Goal: Task Accomplishment & Management: Manage account settings

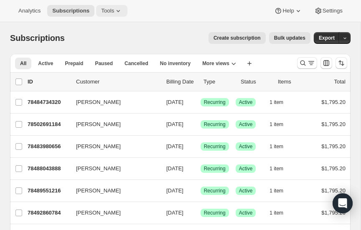
click at [116, 10] on icon at bounding box center [118, 11] width 8 height 8
click at [309, 62] on icon "Search and filter results" at bounding box center [311, 63] width 8 height 8
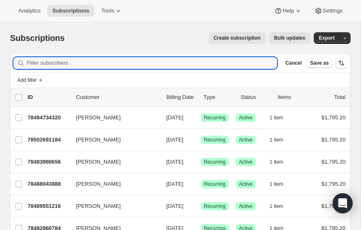
click at [221, 63] on input "Filter subscribers" at bounding box center [152, 63] width 250 height 12
click at [79, 63] on input "joiner" at bounding box center [144, 63] width 235 height 12
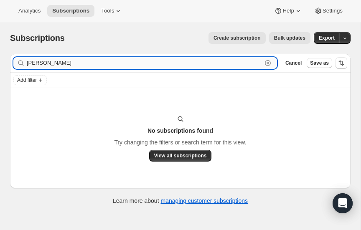
click at [53, 63] on input "joiner" at bounding box center [144, 63] width 235 height 12
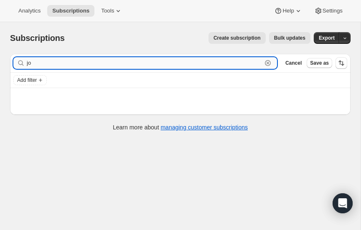
type input "j"
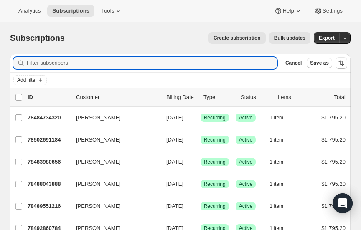
click at [238, 38] on span "Create subscription" at bounding box center [236, 38] width 47 height 7
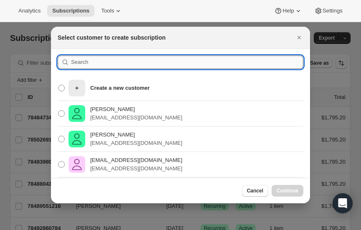
click at [111, 62] on input ":rc:" at bounding box center [187, 62] width 232 height 13
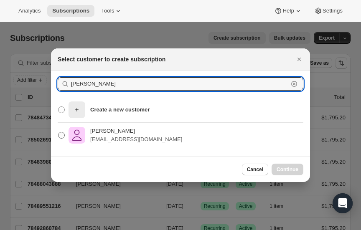
type input "joiner"
click at [61, 135] on span ":rc:" at bounding box center [61, 135] width 7 height 7
click at [58, 132] on input "Kate Joiner katejoiner@live.com" at bounding box center [58, 132] width 0 height 0
radio input "true"
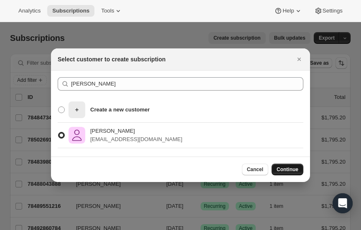
click at [288, 168] on span "Continue" at bounding box center [288, 169] width 22 height 7
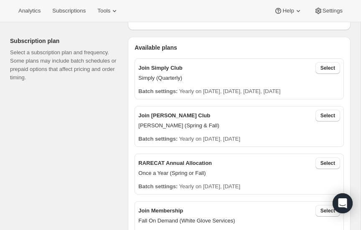
scroll to position [259, 0]
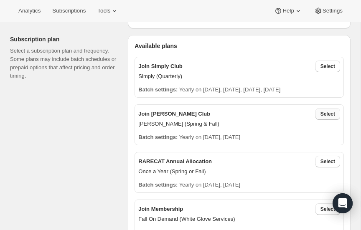
click at [331, 112] on span "Select" at bounding box center [327, 114] width 15 height 7
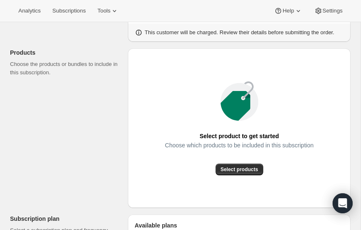
scroll to position [0, 0]
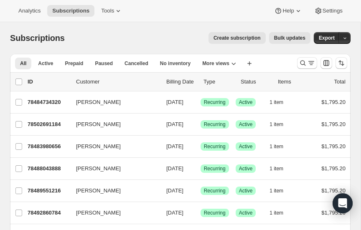
click at [245, 36] on span "Create subscription" at bounding box center [236, 38] width 47 height 7
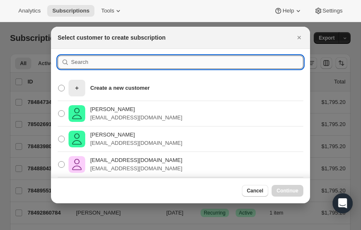
click at [107, 60] on input ":rlq:" at bounding box center [187, 62] width 232 height 13
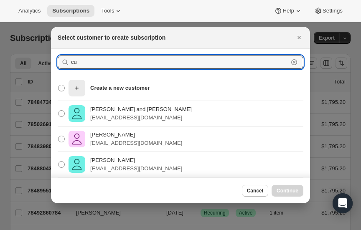
type input "c"
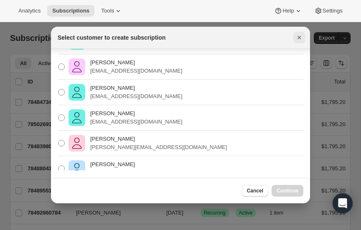
type input "Jennifer Curry"
click at [299, 37] on icon "Close" at bounding box center [298, 37] width 3 height 3
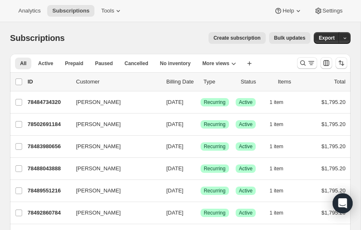
click at [247, 37] on span "Create subscription" at bounding box center [236, 38] width 47 height 7
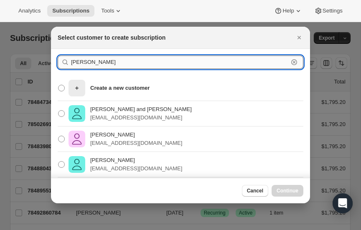
click at [154, 63] on input "Jennifer Curry" at bounding box center [179, 62] width 217 height 13
type input "J"
type input "kate"
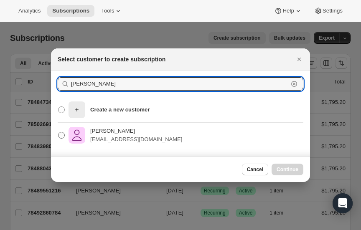
type input "Kate joiner"
click at [63, 135] on span ":rlq:" at bounding box center [61, 135] width 7 height 7
click at [58, 132] on input "Kate Joiner katejoiner@live.com" at bounding box center [58, 132] width 0 height 0
radio input "true"
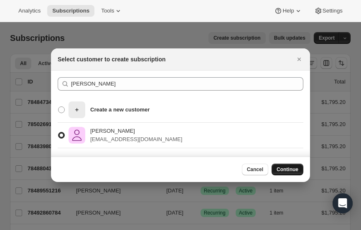
click at [291, 168] on span "Continue" at bounding box center [288, 169] width 22 height 7
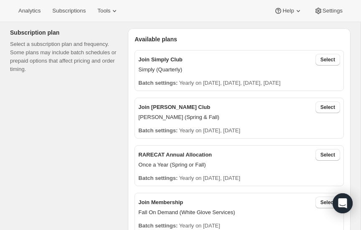
scroll to position [266, 0]
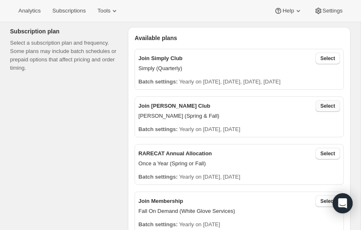
click at [329, 106] on span "Select" at bounding box center [327, 106] width 15 height 7
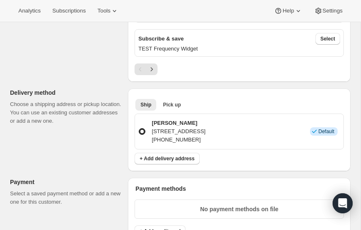
scroll to position [520, 0]
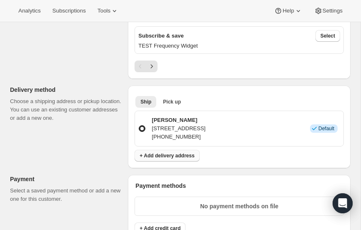
click at [168, 153] on span "+ Add delivery address" at bounding box center [167, 155] width 55 height 7
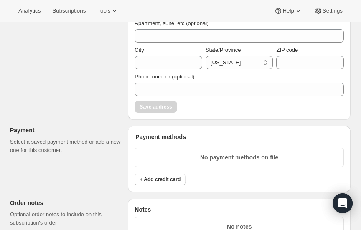
scroll to position [708, 0]
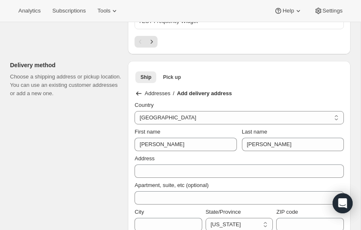
scroll to position [545, 0]
click at [137, 89] on icon at bounding box center [138, 93] width 8 height 8
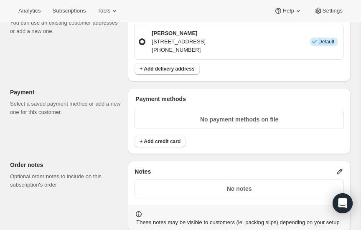
scroll to position [607, 0]
click at [160, 138] on span "+ Add credit card" at bounding box center [160, 141] width 41 height 7
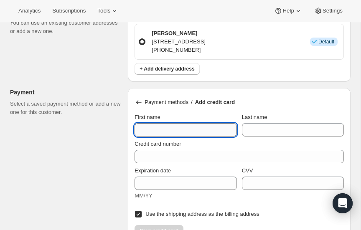
click at [172, 127] on input "First name" at bounding box center [185, 129] width 102 height 13
type input "Kate"
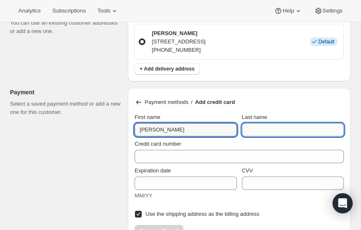
click at [276, 129] on input "Last name" at bounding box center [293, 129] width 102 height 13
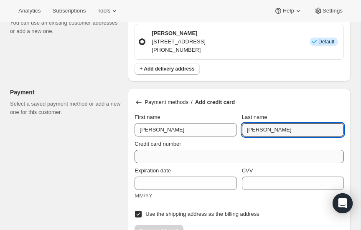
type input "Joiner"
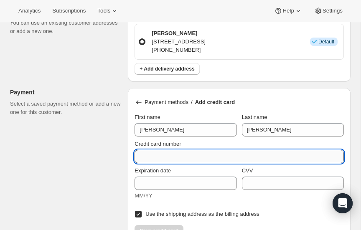
click at [197, 154] on input "Credit card number" at bounding box center [235, 156] width 203 height 13
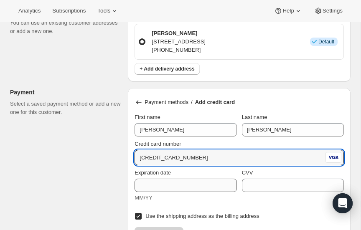
type input "4100 4000 5629 1027"
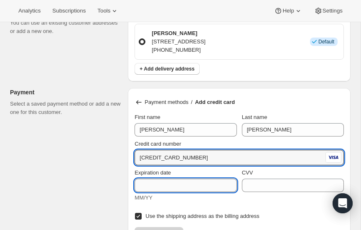
click at [201, 183] on input "Expiration date" at bounding box center [185, 185] width 102 height 13
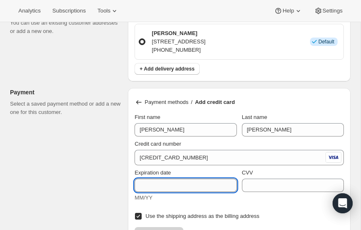
click at [201, 183] on input "Expiration date" at bounding box center [185, 185] width 102 height 13
type input "0227"
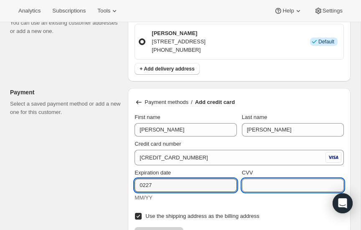
click at [264, 183] on input "CVV" at bounding box center [293, 185] width 102 height 13
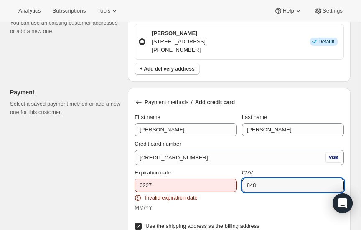
type input "848"
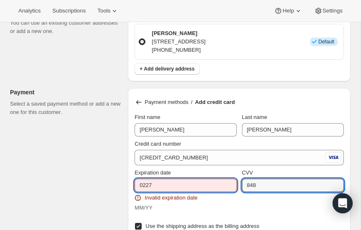
click at [183, 180] on input "0227" at bounding box center [185, 185] width 102 height 13
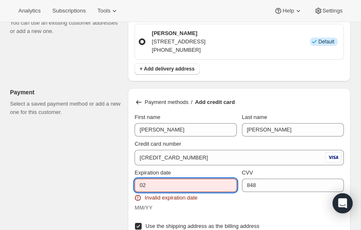
type input "0"
click at [239, 203] on div "Expiration date 022027 Invalid expiration date MM/YY CVV 848" at bounding box center [238, 190] width 209 height 43
click at [165, 182] on input "022027" at bounding box center [185, 185] width 102 height 13
click at [218, 200] on div "Expiration date 0227 Invalid expiration date MM/YY" at bounding box center [185, 190] width 102 height 43
click at [162, 180] on input "0227" at bounding box center [185, 185] width 102 height 13
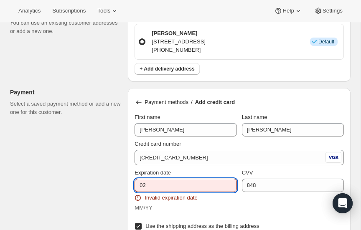
type input "0"
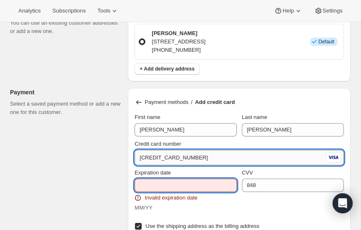
click at [200, 155] on input "4100 4000 5629 1027" at bounding box center [228, 157] width 189 height 13
click at [164, 181] on input "Expiration date" at bounding box center [185, 185] width 102 height 13
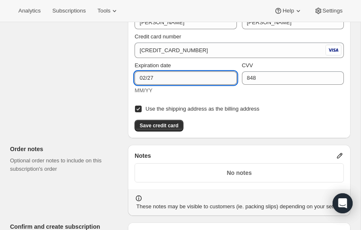
scroll to position [714, 0]
type input "02/27"
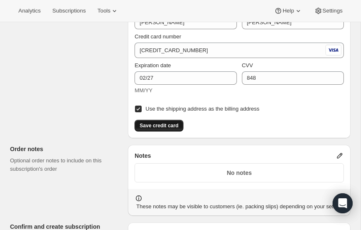
click at [162, 122] on span "Save credit card" at bounding box center [159, 125] width 39 height 7
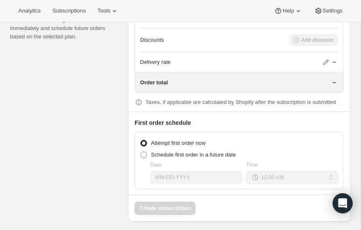
scroll to position [864, 0]
click at [144, 151] on span at bounding box center [143, 154] width 7 height 7
click at [141, 151] on input "Schedule first order in a future date" at bounding box center [140, 151] width 0 height 0
radio input "true"
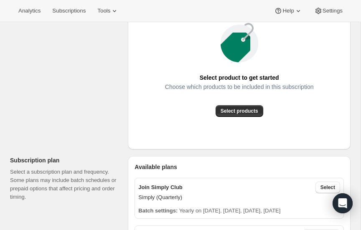
scroll to position [139, 0]
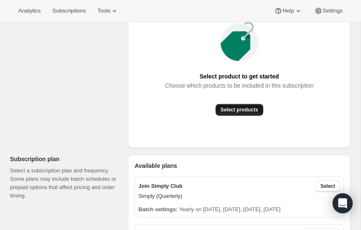
click at [242, 108] on span "Select products" at bounding box center [240, 110] width 38 height 7
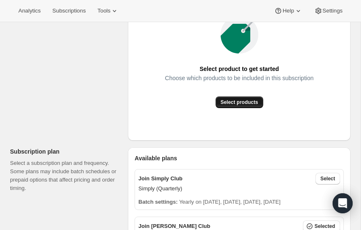
scroll to position [145, 0]
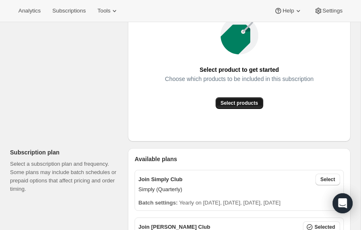
click at [244, 103] on span "Select products" at bounding box center [240, 103] width 38 height 7
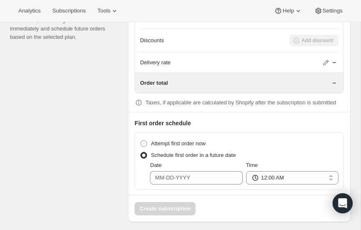
scroll to position [864, 0]
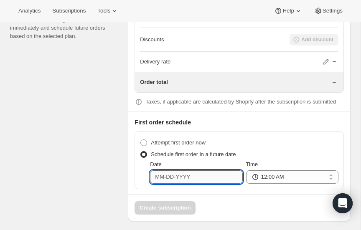
click at [192, 174] on input "Date" at bounding box center [196, 176] width 92 height 13
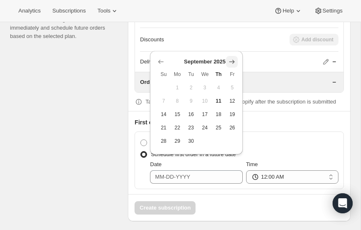
click at [233, 60] on icon "Show next month, October 2025" at bounding box center [231, 62] width 5 height 4
click at [233, 60] on icon "Show next month, November 2025" at bounding box center [231, 62] width 5 height 4
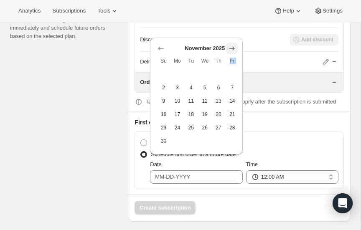
click at [233, 60] on span "Fr" at bounding box center [231, 61] width 7 height 7
click at [231, 48] on icon "Show next month, December 2025" at bounding box center [231, 48] width 5 height 4
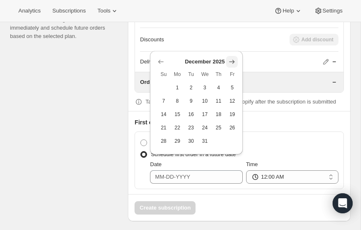
click at [231, 61] on icon "Show next month, January 2026" at bounding box center [232, 62] width 8 height 8
click at [231, 61] on icon "Show next month, February 2026" at bounding box center [232, 62] width 8 height 8
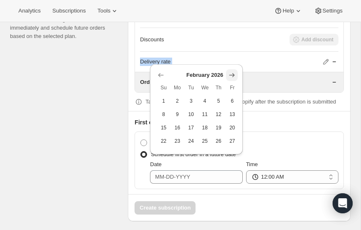
click at [231, 61] on div "Delivery rate" at bounding box center [239, 62] width 198 height 8
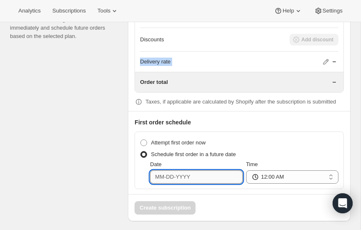
click at [203, 175] on input "Date" at bounding box center [196, 176] width 92 height 13
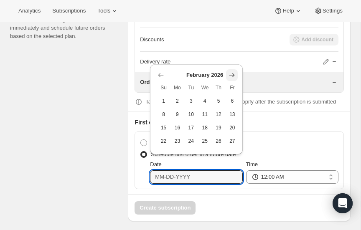
click at [234, 74] on icon "Show next month, March 2026" at bounding box center [232, 75] width 8 height 8
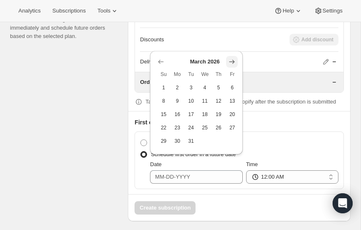
click at [233, 61] on icon "Show next month, April 2026" at bounding box center [231, 62] width 5 height 4
click at [233, 61] on icon "Show next month, May 2026" at bounding box center [231, 62] width 5 height 4
click at [162, 46] on icon "Show previous month, April 2026" at bounding box center [161, 48] width 8 height 8
click at [158, 59] on icon "Show previous month, March 2026" at bounding box center [161, 62] width 8 height 8
click at [165, 114] on span "15" at bounding box center [163, 114] width 7 height 7
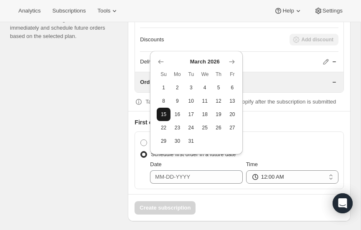
type input "03-15-2026"
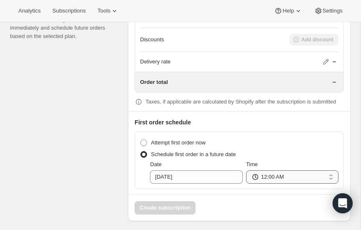
click at [322, 173] on select "12:00 AM 01:00 AM 02:00 AM 03:00 AM 04:00 AM 05:00 AM 06:00 AM 07:00 AM 08:00 A…" at bounding box center [292, 176] width 92 height 13
select select "08:00"
click at [246, 170] on select "12:00 AM 01:00 AM 02:00 AM 03:00 AM 04:00 AM 05:00 AM 06:00 AM 07:00 AM 08:00 A…" at bounding box center [292, 176] width 92 height 13
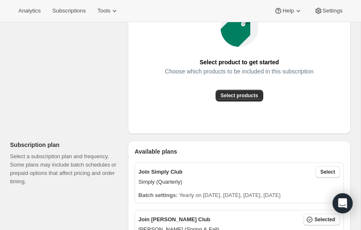
scroll to position [153, 0]
click at [244, 95] on span "Select products" at bounding box center [240, 95] width 38 height 7
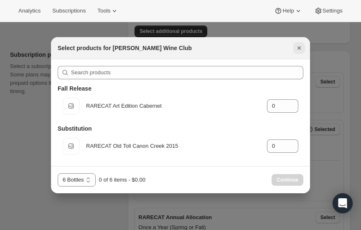
click at [299, 46] on icon "Close" at bounding box center [299, 48] width 8 height 8
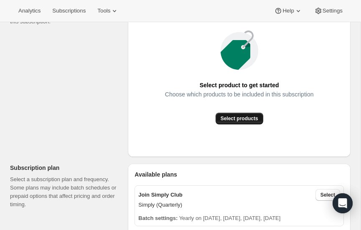
scroll to position [133, 0]
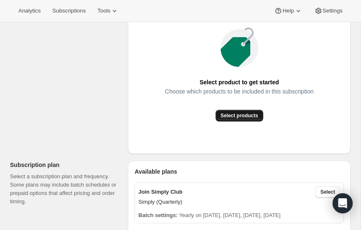
click at [247, 115] on span "Select products" at bounding box center [240, 115] width 38 height 7
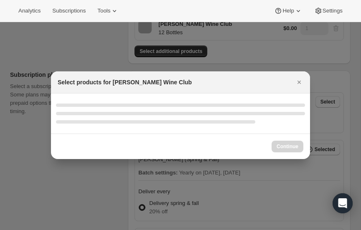
scroll to position [0, 0]
select select "gid://shopify/ProductVariant/52386189410672"
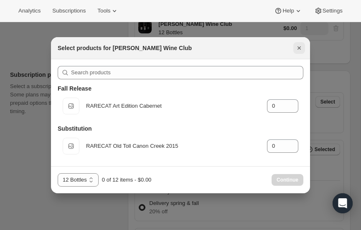
click at [300, 47] on icon "Close" at bounding box center [298, 47] width 3 height 3
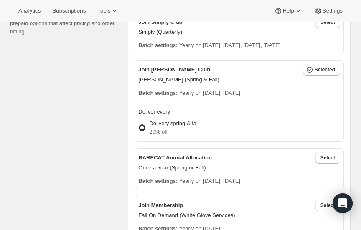
scroll to position [303, 0]
click at [314, 69] on icon "button" at bounding box center [309, 69] width 8 height 8
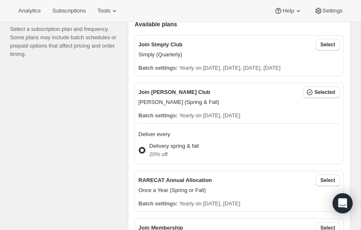
scroll to position [280, 0]
click at [311, 91] on icon "button" at bounding box center [309, 93] width 8 height 8
click at [328, 90] on span "Selected" at bounding box center [325, 92] width 20 height 7
click at [316, 91] on span "Selected" at bounding box center [325, 92] width 20 height 7
click at [143, 149] on span at bounding box center [142, 150] width 7 height 7
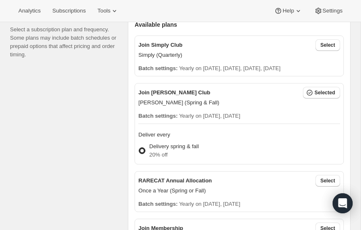
click at [139, 148] on input "Delivery spring & fall 20% off" at bounding box center [139, 147] width 0 height 0
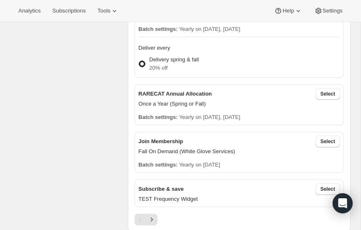
scroll to position [367, 0]
click at [324, 91] on span "Select" at bounding box center [327, 94] width 15 height 7
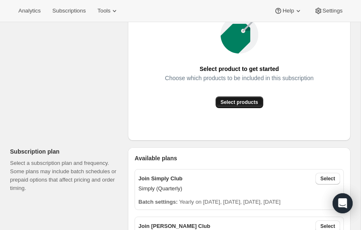
scroll to position [147, 0]
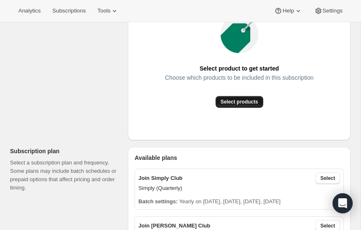
click at [243, 101] on span "Select products" at bounding box center [240, 102] width 38 height 7
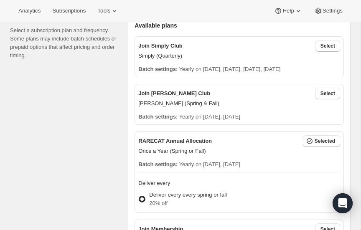
scroll to position [279, 0]
click at [327, 94] on span "Select" at bounding box center [327, 94] width 15 height 7
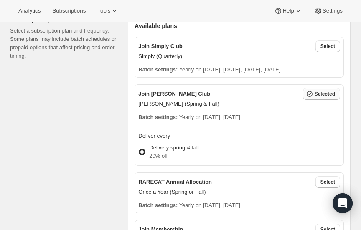
radio input "true"
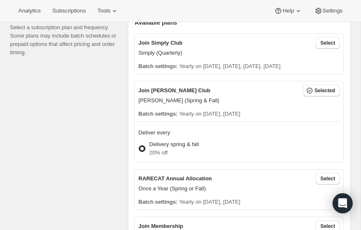
scroll to position [281, 0]
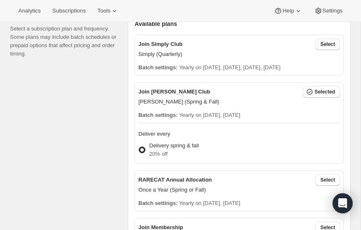
click at [324, 46] on span "Select" at bounding box center [327, 44] width 15 height 7
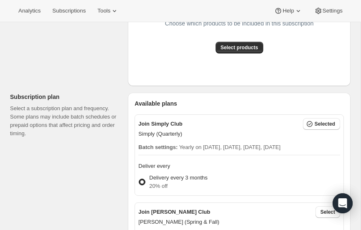
scroll to position [200, 0]
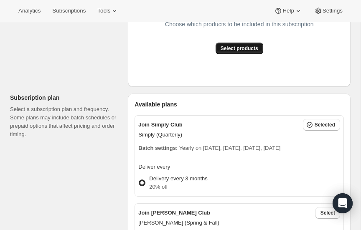
click at [234, 48] on span "Select products" at bounding box center [240, 48] width 38 height 7
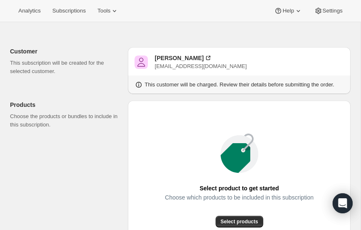
scroll to position [0, 0]
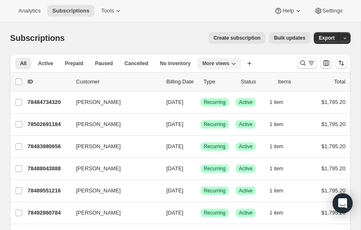
click at [218, 63] on span "More views" at bounding box center [215, 63] width 27 height 7
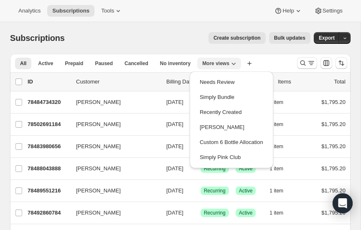
click at [218, 63] on span "More views" at bounding box center [215, 63] width 27 height 7
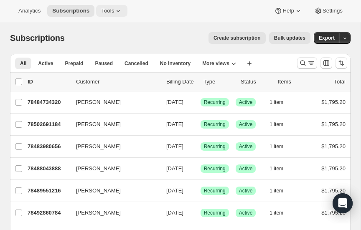
click at [119, 10] on icon at bounding box center [118, 11] width 8 height 8
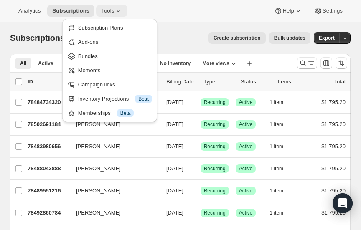
click at [119, 10] on icon at bounding box center [118, 11] width 8 height 8
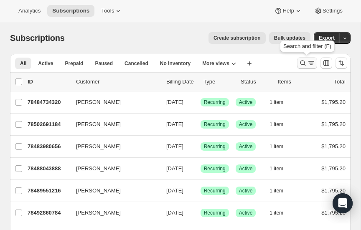
click at [303, 61] on icon "Search and filter results" at bounding box center [303, 63] width 8 height 8
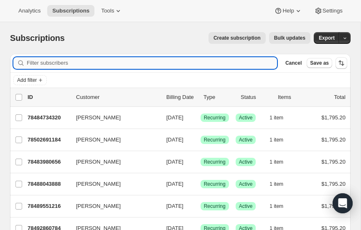
click at [80, 61] on input "Filter subscribers" at bounding box center [152, 63] width 250 height 12
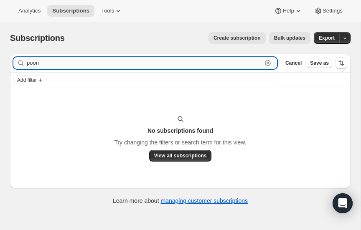
click at [79, 66] on input "poon" at bounding box center [144, 63] width 235 height 12
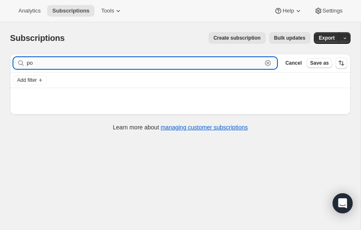
type input "p"
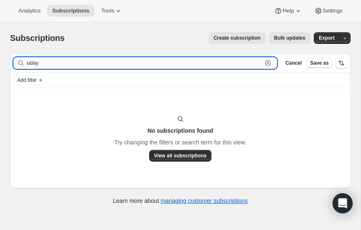
click at [55, 63] on input "uday" at bounding box center [144, 63] width 235 height 12
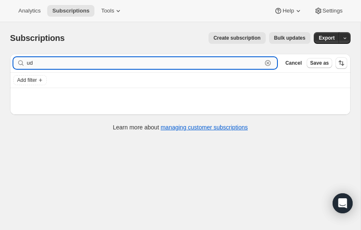
type input "u"
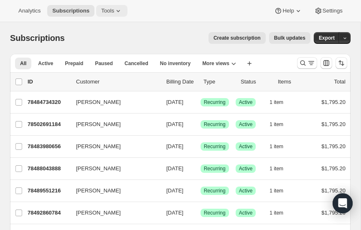
click at [117, 12] on icon at bounding box center [118, 11] width 8 height 8
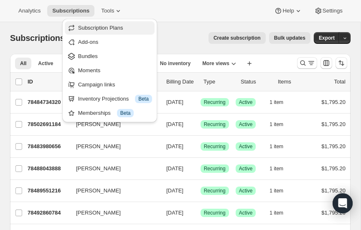
click at [98, 27] on span "Subscription Plans" at bounding box center [100, 28] width 45 height 6
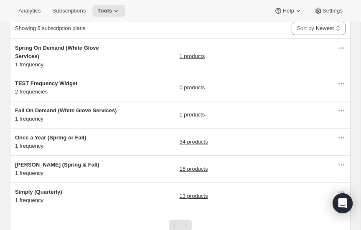
scroll to position [58, 0]
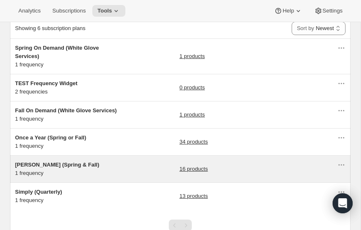
click at [191, 165] on link "16 products" at bounding box center [194, 169] width 28 height 8
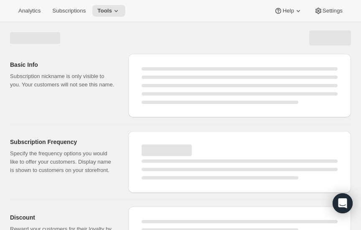
select select "WEEK"
select select "MONTH"
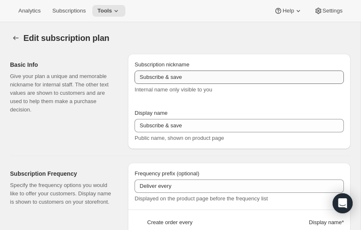
checkbox input "true"
type input "Audrey (Spring & Fall)"
type input "Join Audrey Club"
type input "Delivery"
type input "6"
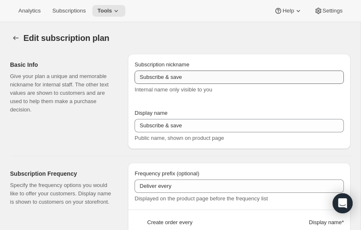
select select "MONTH"
type input "Spring & Fall"
type input "20"
type input "No obligation, modify or cancel your wine club anytime."
checkbox input "true"
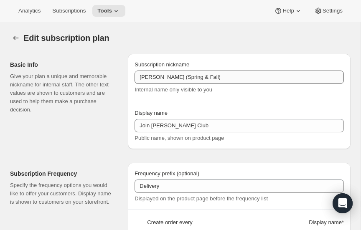
select select "YEARDAY"
select select "3"
select select "20"
select select "9"
select select "25"
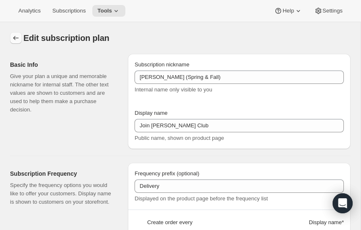
click at [15, 35] on icon "Subscription plans" at bounding box center [16, 38] width 8 height 8
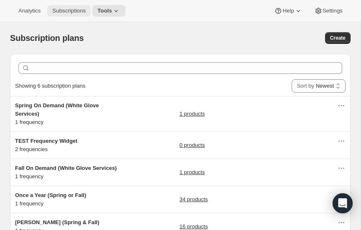
click at [74, 13] on span "Subscriptions" at bounding box center [68, 11] width 33 height 7
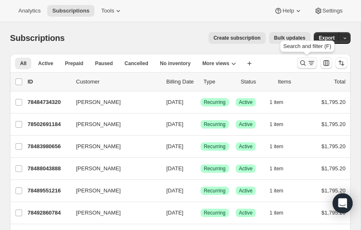
click at [304, 60] on icon "Search and filter results" at bounding box center [303, 63] width 8 height 8
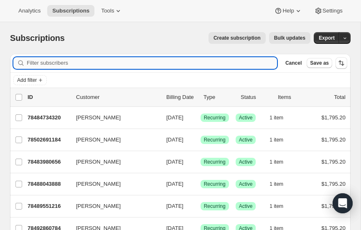
click at [120, 66] on input "Filter subscribers" at bounding box center [152, 63] width 250 height 12
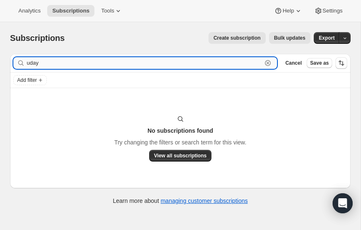
click at [61, 62] on input "uday" at bounding box center [144, 63] width 235 height 12
type input "u"
click at [58, 66] on input "joiner" at bounding box center [144, 63] width 235 height 12
type input "j"
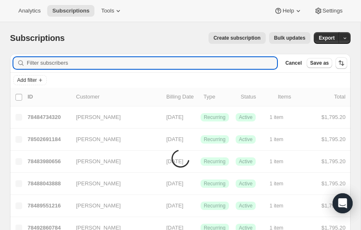
click at [123, 32] on div "Create subscription Bulk updates" at bounding box center [193, 38] width 236 height 12
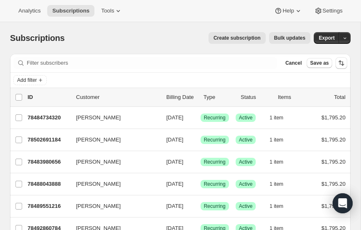
click at [234, 36] on span "Create subscription" at bounding box center [236, 38] width 47 height 7
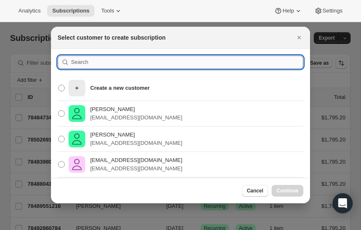
click at [105, 60] on input ":rd9:" at bounding box center [187, 62] width 232 height 13
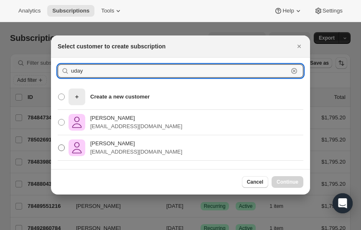
type input "uday"
click at [61, 146] on span ":rd9:" at bounding box center [61, 148] width 7 height 7
click at [58, 145] on input "Uday Poonamallee uspdoc@mac.com" at bounding box center [58, 145] width 0 height 0
radio input "true"
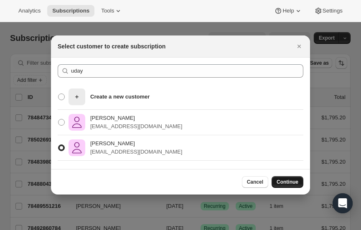
click at [288, 182] on span "Continue" at bounding box center [288, 182] width 22 height 7
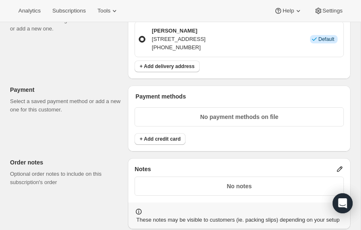
scroll to position [569, 0]
click at [156, 137] on span "+ Add credit card" at bounding box center [160, 138] width 41 height 7
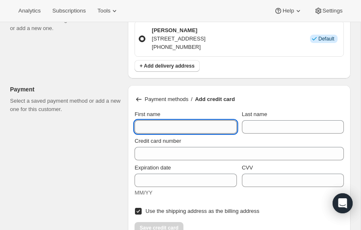
click at [158, 124] on input "First name" at bounding box center [185, 126] width 102 height 13
type input "Uday"
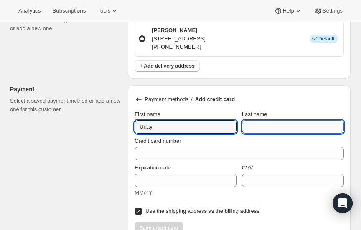
click at [280, 127] on input "Last name" at bounding box center [293, 126] width 102 height 13
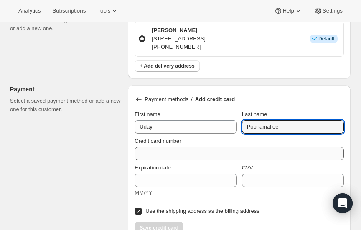
type input "Poonamallee"
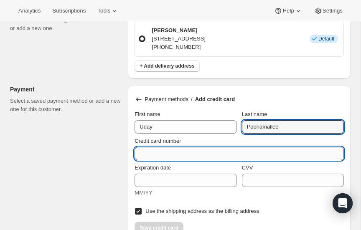
click at [193, 152] on input "Credit card number" at bounding box center [235, 153] width 203 height 13
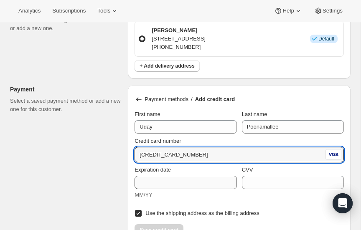
type input "4147 0996 0099 5797"
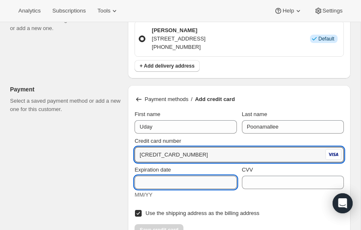
click at [178, 181] on input "Expiration date" at bounding box center [185, 182] width 102 height 13
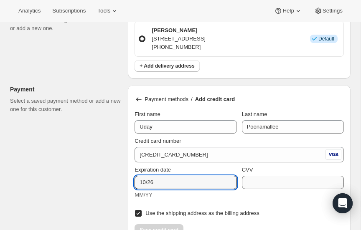
type input "10/26"
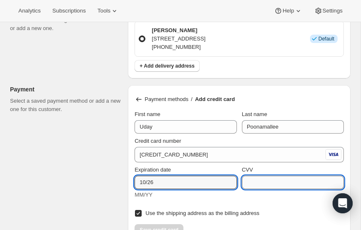
click at [261, 179] on input "CVV" at bounding box center [293, 182] width 102 height 13
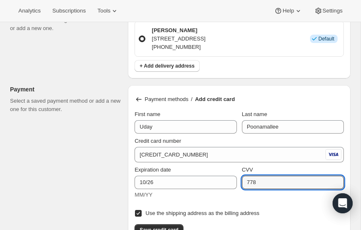
type input "778"
click at [78, 173] on div "Customer This subscription will be created for the selected customer. Uday Poon…" at bounding box center [176, 23] width 347 height 1077
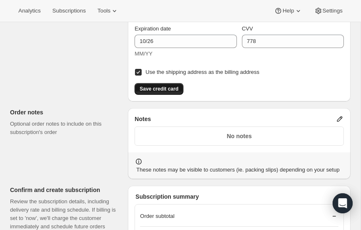
scroll to position [711, 0]
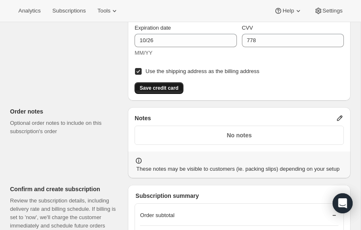
click at [166, 85] on span "Save credit card" at bounding box center [159, 88] width 39 height 7
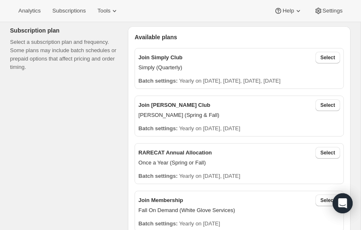
scroll to position [0, 0]
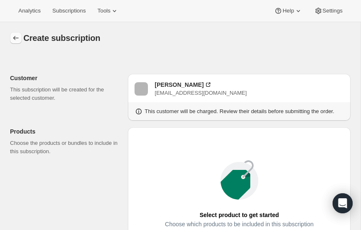
click at [13, 38] on icon "button" at bounding box center [16, 38] width 8 height 8
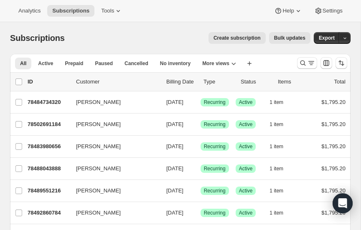
click at [249, 37] on span "Create subscription" at bounding box center [236, 38] width 47 height 7
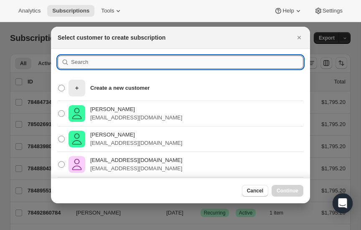
click at [94, 63] on input ":r1ck:" at bounding box center [187, 62] width 232 height 13
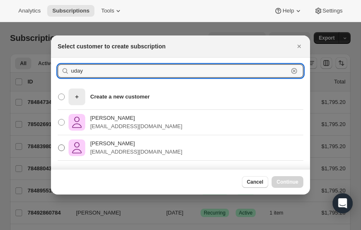
type input "uday"
click at [61, 145] on span ":r1ck:" at bounding box center [61, 148] width 7 height 7
click at [58, 145] on input "Uday Poonamallee uspdoc@mac.com" at bounding box center [58, 145] width 0 height 0
radio input "true"
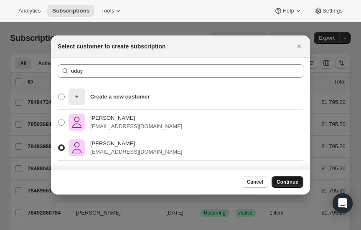
click at [292, 181] on span "Continue" at bounding box center [288, 182] width 22 height 7
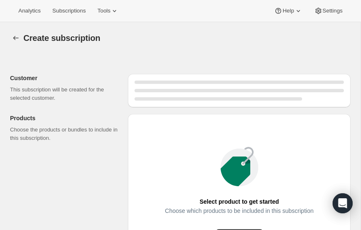
radio input "true"
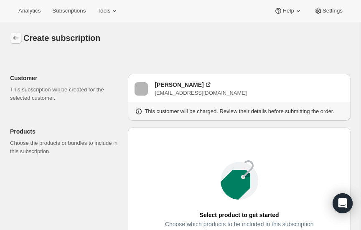
click at [15, 36] on icon "button" at bounding box center [16, 38] width 8 height 8
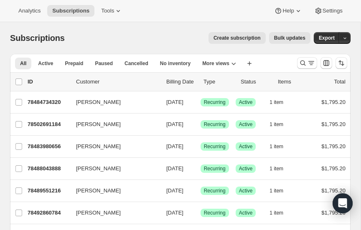
click at [249, 36] on span "Create subscription" at bounding box center [236, 38] width 47 height 7
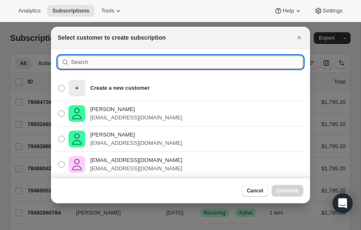
click at [104, 58] on input ":r1o5:" at bounding box center [187, 62] width 232 height 13
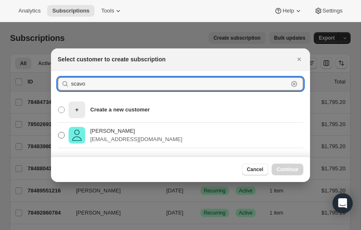
type input "scavo"
click at [63, 136] on span ":r1o5:" at bounding box center [61, 135] width 7 height 7
click at [58, 132] on input "[PERSON_NAME] [PERSON_NAME][EMAIL_ADDRESS][PERSON_NAME][DOMAIN_NAME]" at bounding box center [58, 132] width 0 height 0
radio input "true"
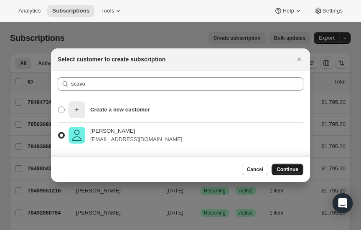
click at [288, 168] on span "Continue" at bounding box center [288, 169] width 22 height 7
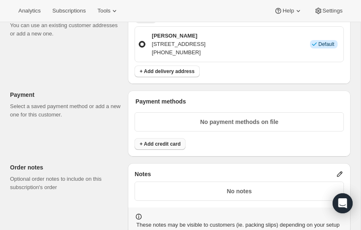
scroll to position [564, 0]
click at [167, 140] on span "+ Add credit card" at bounding box center [160, 143] width 41 height 7
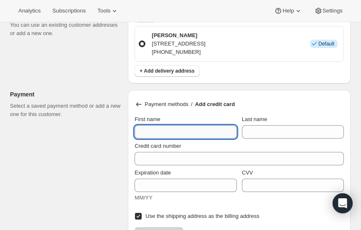
click at [175, 128] on input "First name" at bounding box center [185, 131] width 102 height 13
type input "Rob"
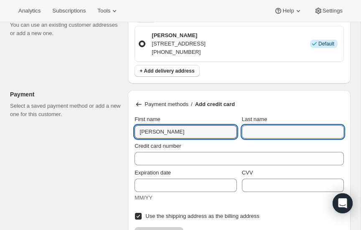
click at [272, 126] on input "Last name" at bounding box center [293, 131] width 102 height 13
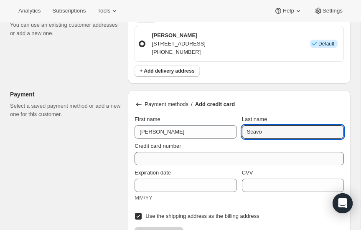
type input "Scavo"
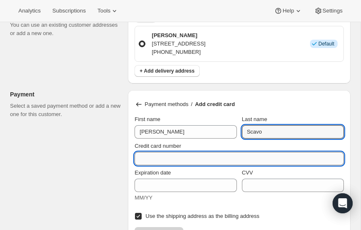
click at [199, 152] on input "Credit card number" at bounding box center [235, 158] width 203 height 13
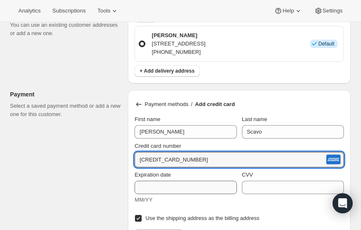
type input "3767 727570 51008"
click at [182, 185] on input "Expiration date" at bounding box center [185, 187] width 102 height 13
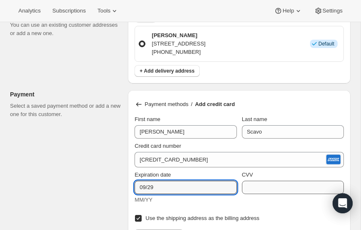
type input "09/29"
click at [274, 189] on input "CVV" at bounding box center [293, 187] width 102 height 13
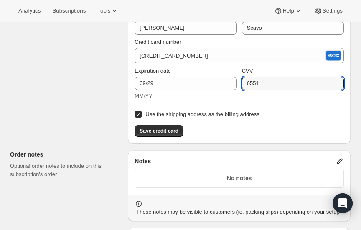
scroll to position [670, 0]
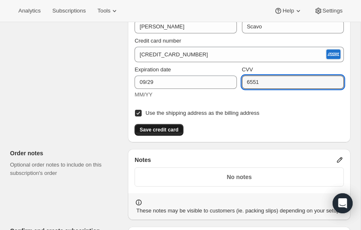
type input "6551"
click at [163, 127] on span "Save credit card" at bounding box center [159, 130] width 39 height 7
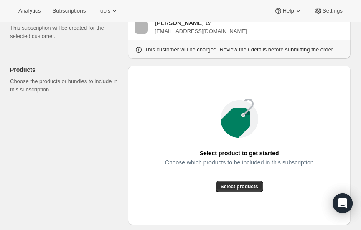
scroll to position [0, 0]
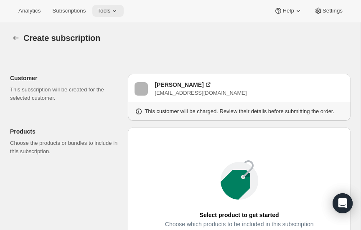
click at [112, 8] on icon at bounding box center [114, 11] width 8 height 8
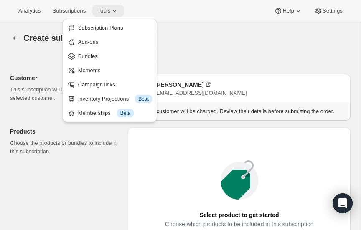
click at [112, 10] on icon at bounding box center [114, 11] width 8 height 8
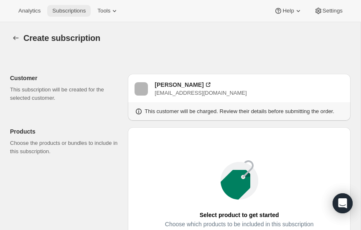
click at [74, 8] on span "Subscriptions" at bounding box center [68, 11] width 33 height 7
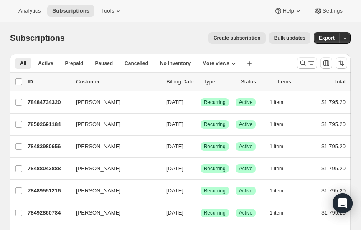
click at [237, 38] on span "Create subscription" at bounding box center [236, 38] width 47 height 7
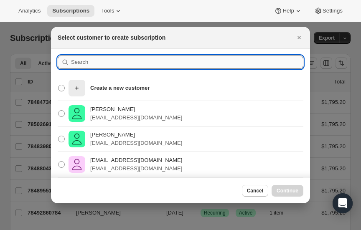
click at [112, 63] on input ":r23v:" at bounding box center [187, 62] width 232 height 13
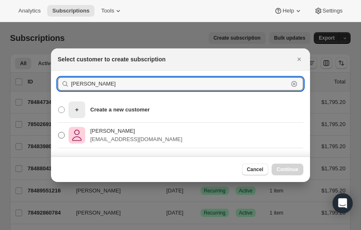
type input "sommers"
click at [61, 135] on span ":r23v:" at bounding box center [61, 135] width 7 height 7
click at [58, 132] on input "Eric Sommers sommerse@icloud.com" at bounding box center [58, 132] width 0 height 0
radio input "true"
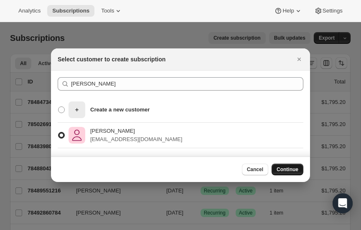
click at [282, 168] on span "Continue" at bounding box center [288, 169] width 22 height 7
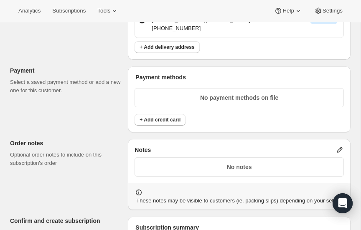
scroll to position [589, 0]
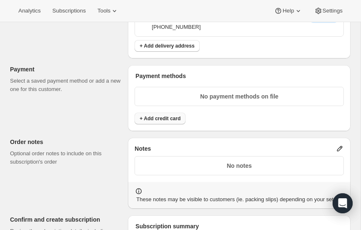
click at [163, 118] on span "+ Add credit card" at bounding box center [160, 118] width 41 height 7
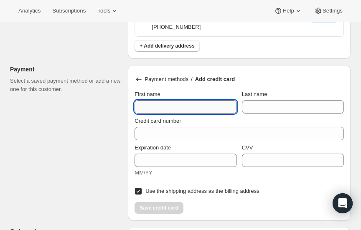
click at [167, 102] on input "First name" at bounding box center [185, 106] width 102 height 13
type input "Eric"
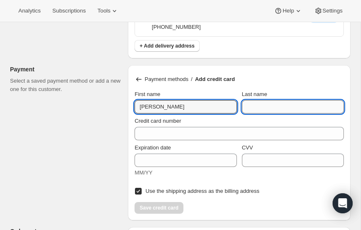
click at [252, 107] on input "Last name" at bounding box center [293, 106] width 102 height 13
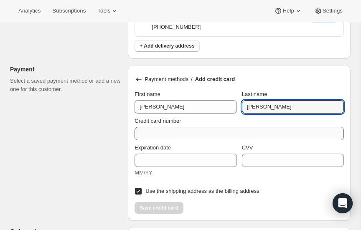
type input "Sommers"
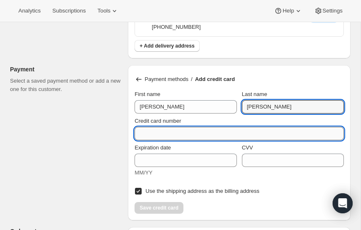
click at [217, 128] on input "Credit card number" at bounding box center [235, 133] width 203 height 13
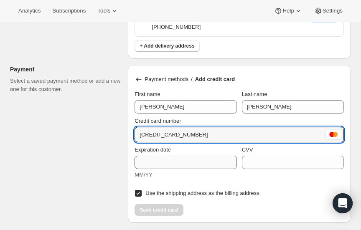
type input "5463 2569 1301 9110"
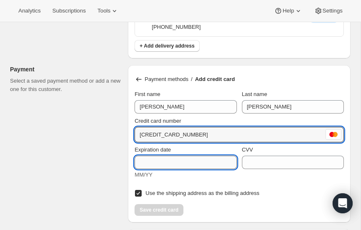
click at [190, 161] on input "Expiration date" at bounding box center [185, 162] width 102 height 13
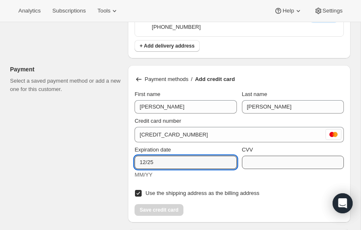
type input "12/25"
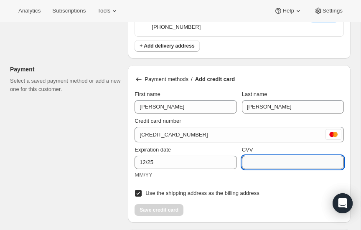
click at [279, 161] on input "CVV" at bounding box center [293, 162] width 102 height 13
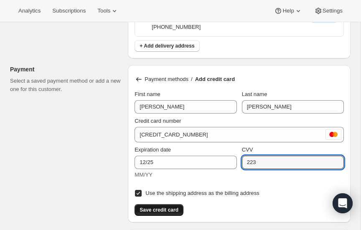
type input "223"
click at [164, 207] on span "Save credit card" at bounding box center [159, 210] width 39 height 7
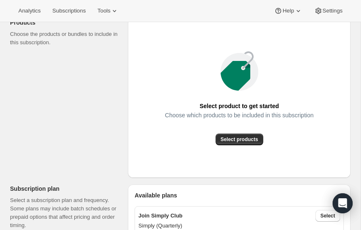
scroll to position [0, 0]
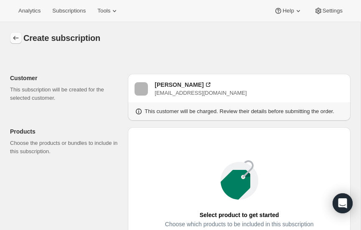
click at [17, 38] on icon "button" at bounding box center [15, 38] width 5 height 4
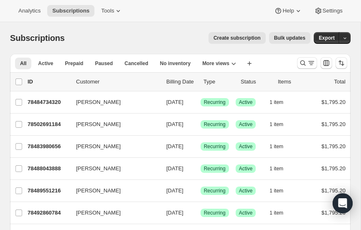
click at [235, 38] on span "Create subscription" at bounding box center [236, 38] width 47 height 7
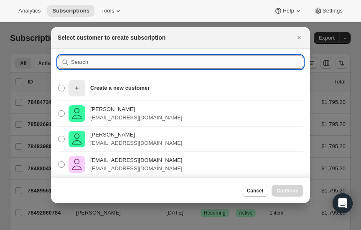
click at [91, 63] on input ":r2fq:" at bounding box center [187, 62] width 232 height 13
type input "mcclung"
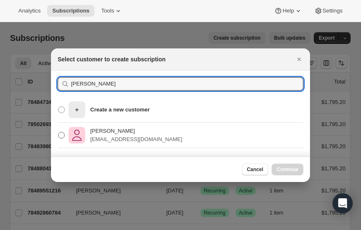
click at [63, 136] on span ":r2fq:" at bounding box center [61, 135] width 7 height 7
click at [58, 132] on input "Janell McClung janellmcclung@gmail.com" at bounding box center [58, 132] width 0 height 0
radio input "true"
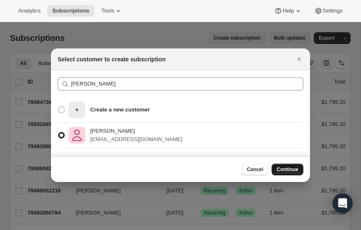
click at [282, 171] on span "Continue" at bounding box center [288, 169] width 22 height 7
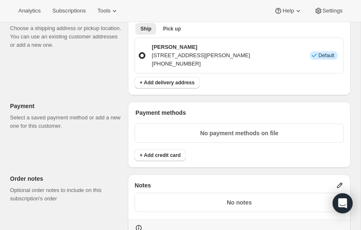
scroll to position [554, 0]
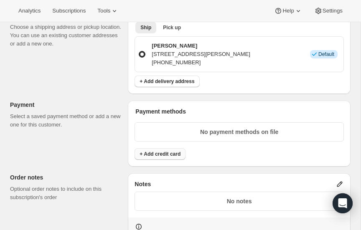
click at [165, 153] on span "+ Add credit card" at bounding box center [160, 154] width 41 height 7
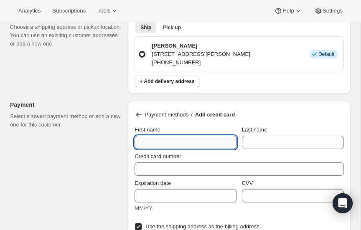
click at [160, 144] on input "First name" at bounding box center [185, 142] width 102 height 13
type input "Janell"
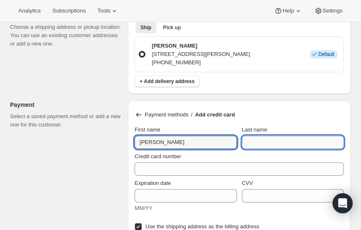
click at [307, 142] on input "Last name" at bounding box center [293, 142] width 102 height 13
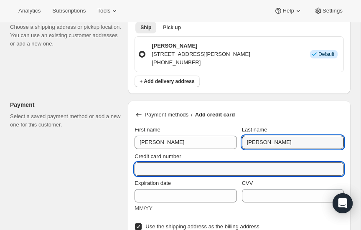
click at [218, 166] on input "Credit card number" at bounding box center [235, 168] width 203 height 13
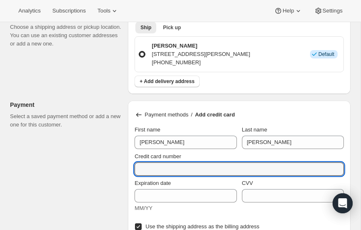
click at [318, 129] on div "Last name" at bounding box center [293, 130] width 102 height 8
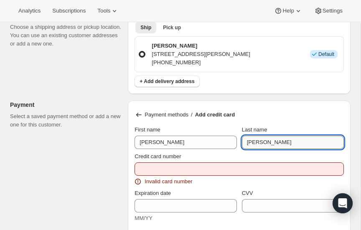
click at [292, 144] on input "Mcclung" at bounding box center [293, 142] width 102 height 13
type input "McClung"
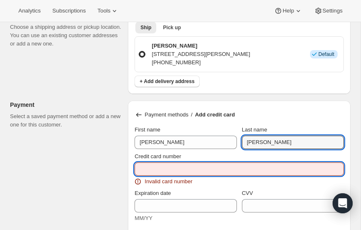
click at [200, 168] on input "Credit card number" at bounding box center [235, 168] width 203 height 13
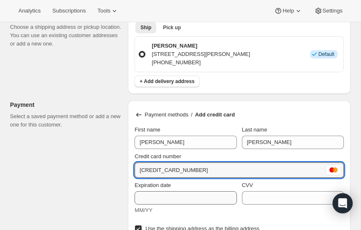
type input "5466 3884 4205 9478"
click at [187, 196] on input "Expiration date" at bounding box center [185, 197] width 102 height 13
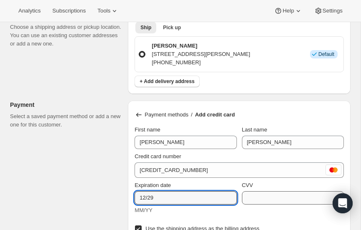
type input "12/29"
click at [267, 198] on input "CVV" at bounding box center [293, 197] width 102 height 13
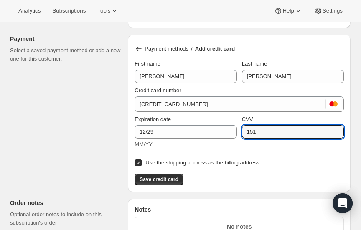
scroll to position [621, 0]
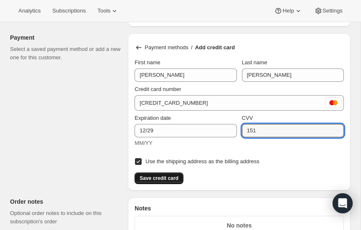
type input "151"
click at [162, 175] on span "Save credit card" at bounding box center [159, 178] width 39 height 7
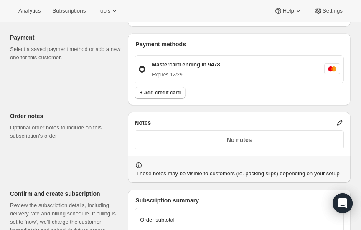
radio input "true"
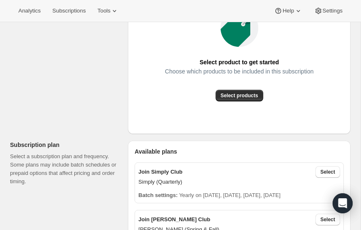
scroll to position [0, 0]
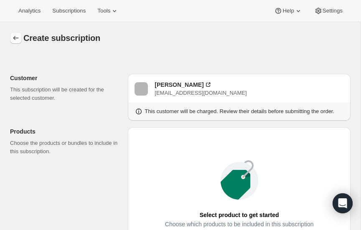
click at [16, 36] on icon "button" at bounding box center [16, 38] width 8 height 8
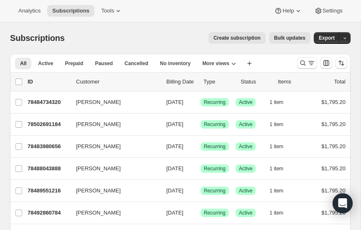
click at [251, 37] on span "Create subscription" at bounding box center [236, 38] width 47 height 7
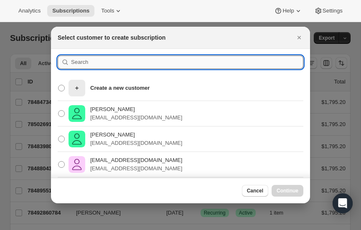
click at [95, 64] on input ":r2rk:" at bounding box center [187, 62] width 232 height 13
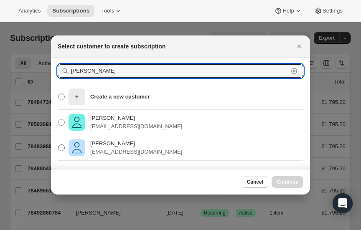
type input "tharp"
click at [63, 148] on span ":r2rk:" at bounding box center [61, 148] width 7 height 7
click at [58, 145] on input "David Tharp davidetharp@gmail.com" at bounding box center [58, 145] width 0 height 0
radio input "true"
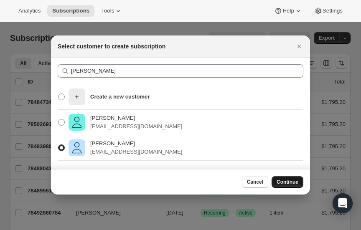
click at [287, 182] on span "Continue" at bounding box center [288, 182] width 22 height 7
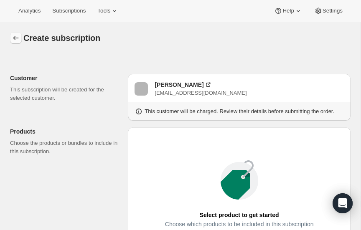
click at [15, 36] on icon "button" at bounding box center [16, 38] width 8 height 8
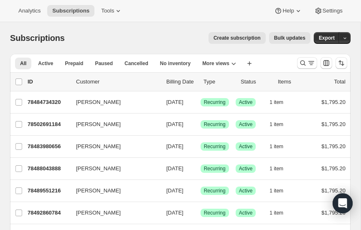
click at [239, 38] on span "Create subscription" at bounding box center [236, 38] width 47 height 7
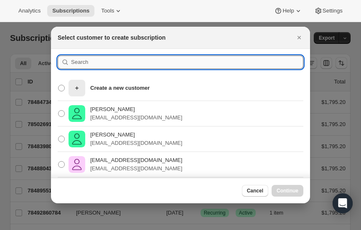
click at [94, 65] on input ":r374:" at bounding box center [187, 62] width 232 height 13
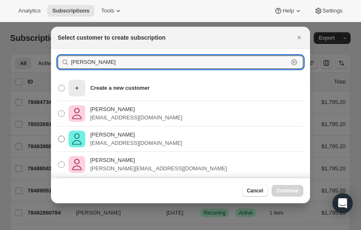
type input "mccabe"
click at [63, 138] on span ":r374:" at bounding box center [61, 139] width 7 height 7
click at [58, 136] on input "Mary McCabe marymccabe3@gmail.com" at bounding box center [58, 136] width 0 height 0
radio input "true"
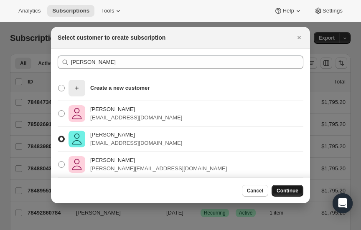
click at [285, 190] on span "Continue" at bounding box center [288, 191] width 22 height 7
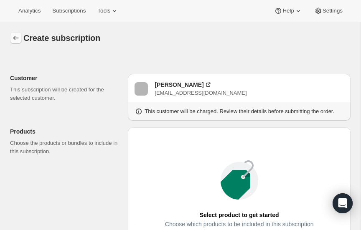
click at [16, 37] on icon "button" at bounding box center [16, 38] width 8 height 8
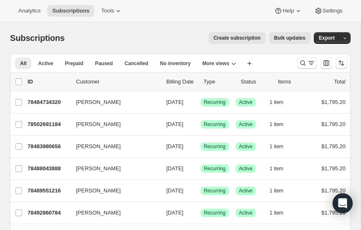
click at [249, 36] on span "Create subscription" at bounding box center [236, 38] width 47 height 7
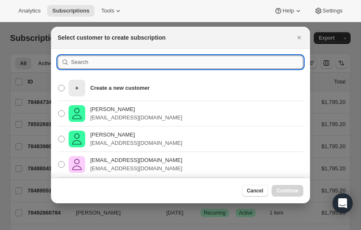
click at [121, 59] on input ":r3io:" at bounding box center [187, 62] width 232 height 13
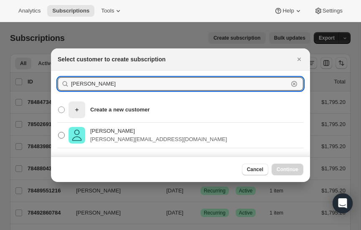
type input "broudy"
click at [63, 135] on span ":r3io:" at bounding box center [61, 135] width 7 height 7
click at [58, 132] on input "Wendy Broudy wendy@ebroudy.com" at bounding box center [58, 132] width 0 height 0
radio input "true"
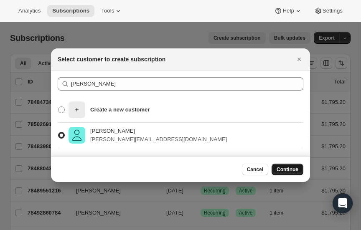
click at [281, 167] on span "Continue" at bounding box center [288, 169] width 22 height 7
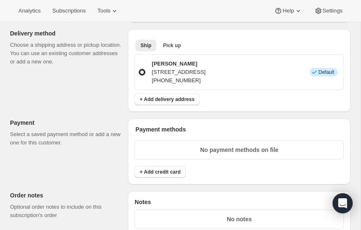
scroll to position [537, 0]
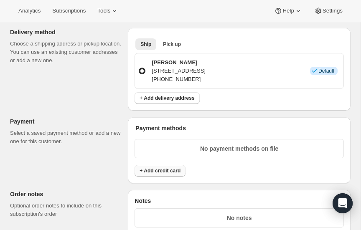
click at [149, 169] on span "+ Add credit card" at bounding box center [160, 170] width 41 height 7
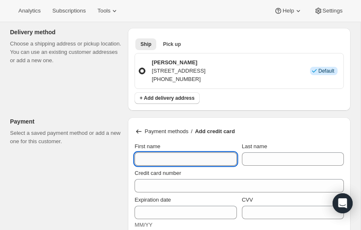
click at [164, 157] on input "First name" at bounding box center [185, 158] width 102 height 13
type input "Wendy"
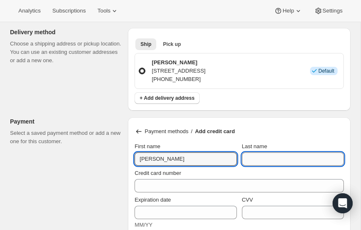
click at [256, 158] on input "Last name" at bounding box center [293, 158] width 102 height 13
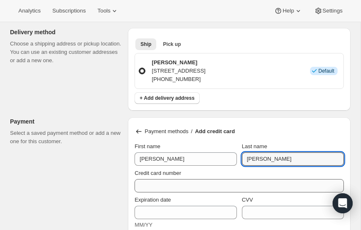
type input "Broudy"
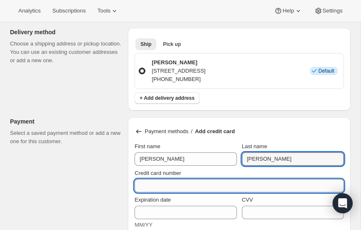
click at [189, 184] on input "Credit card number" at bounding box center [235, 185] width 203 height 13
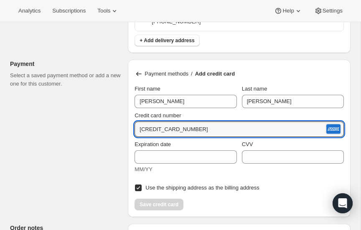
scroll to position [596, 0]
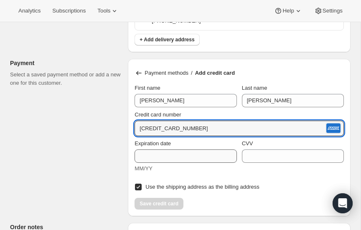
type input "3772 351660 19007"
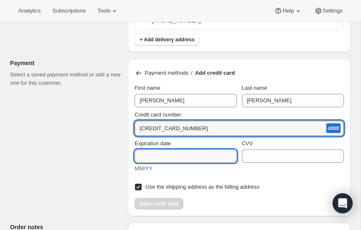
click at [173, 155] on input "Expiration date" at bounding box center [185, 156] width 102 height 13
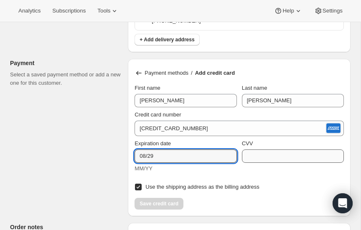
type input "08/29"
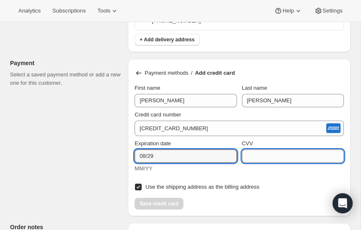
click at [262, 157] on input "CVV" at bounding box center [293, 156] width 102 height 13
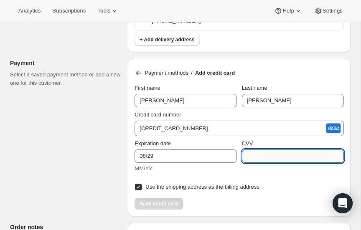
click at [262, 157] on input "CVV" at bounding box center [293, 156] width 102 height 13
type input "9465"
click at [165, 202] on span "Save credit card" at bounding box center [159, 203] width 39 height 7
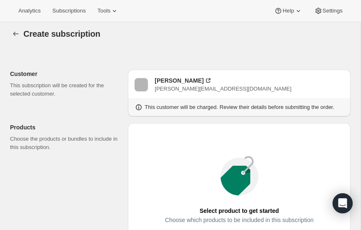
scroll to position [0, 0]
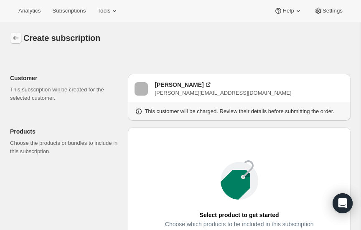
click at [15, 36] on icon "button" at bounding box center [16, 38] width 8 height 8
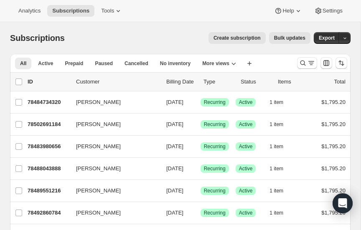
click at [238, 37] on span "Create subscription" at bounding box center [236, 38] width 47 height 7
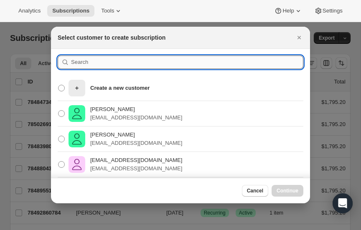
click at [80, 61] on input ":r3ui:" at bounding box center [187, 62] width 232 height 13
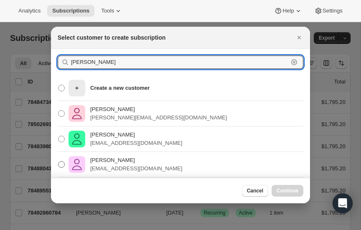
type input "larsen"
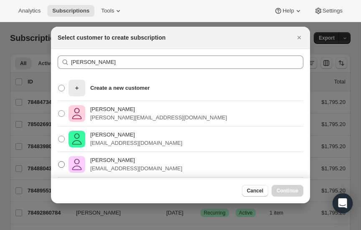
click at [63, 164] on span ":r3ui:" at bounding box center [61, 164] width 7 height 7
click at [58, 162] on input "Pat Larsen dirofdey48@gmail.com" at bounding box center [58, 161] width 0 height 0
radio input "true"
click at [292, 187] on button "Continue" at bounding box center [288, 191] width 32 height 12
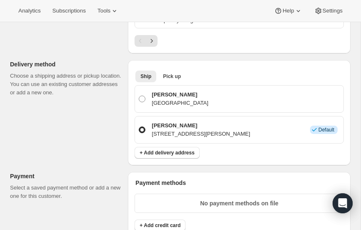
scroll to position [505, 0]
click at [171, 73] on span "Pick up" at bounding box center [172, 76] width 18 height 7
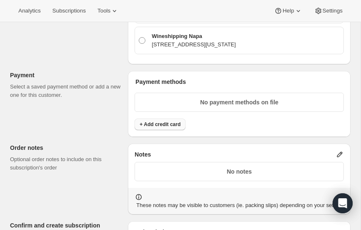
scroll to position [611, 0]
click at [164, 121] on span "+ Add credit card" at bounding box center [160, 124] width 41 height 7
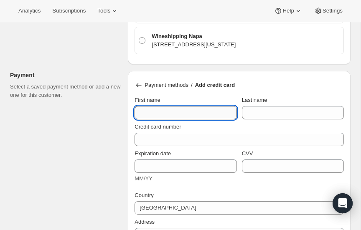
click at [152, 106] on input "First name" at bounding box center [185, 112] width 102 height 13
type input "Pat"
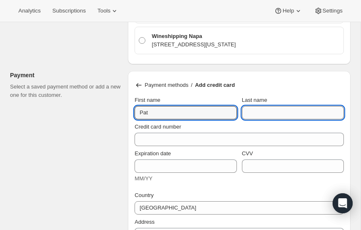
click at [254, 106] on input "Last name" at bounding box center [293, 112] width 102 height 13
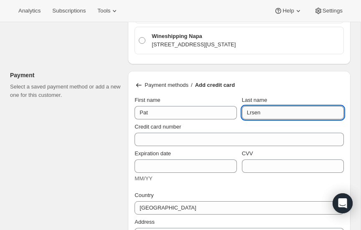
click at [269, 106] on input "Lrsen" at bounding box center [293, 112] width 102 height 13
type input "L"
type input "a"
type input "Larsen"
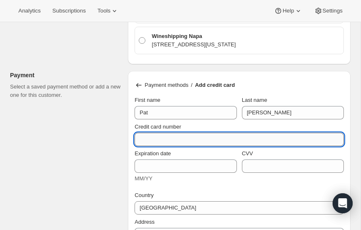
click at [189, 134] on input "Credit card number" at bounding box center [235, 139] width 203 height 13
click at [185, 133] on input "Credit card number" at bounding box center [235, 139] width 203 height 13
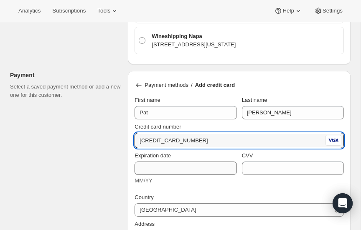
type input "4147 1802 6582 2573"
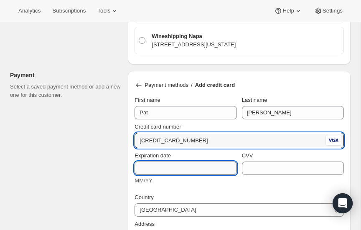
click at [174, 162] on input "Expiration date" at bounding box center [185, 168] width 102 height 13
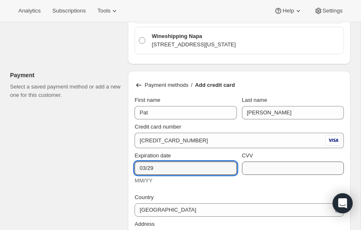
type input "03/29"
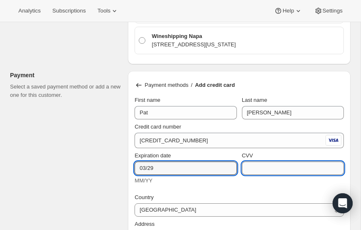
click at [285, 162] on input "CVV" at bounding box center [293, 168] width 102 height 13
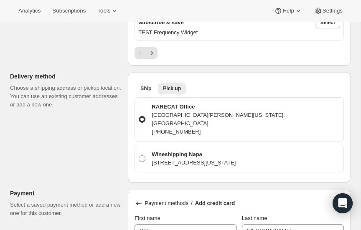
scroll to position [493, 0]
type input "749"
click at [142, 155] on span at bounding box center [142, 158] width 7 height 7
click at [139, 155] on input "Wineshipping Napa 50 Technology Court, Napa, California, 94558, United States" at bounding box center [139, 155] width 0 height 0
radio input "true"
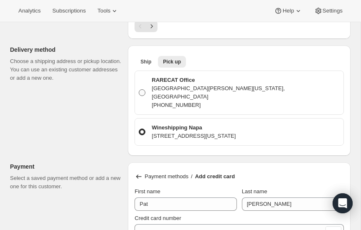
scroll to position [520, 0]
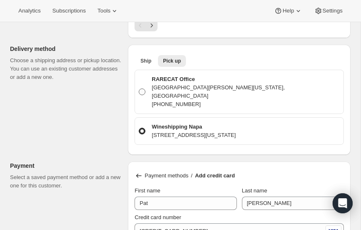
click at [143, 89] on span at bounding box center [142, 92] width 7 height 7
click at [139, 89] on input "RARECAT Office St Helena Hwy S, St. Helena, California, 94574, United States +1…" at bounding box center [139, 89] width 0 height 0
radio input "true"
click at [147, 58] on span "Ship" at bounding box center [145, 61] width 11 height 7
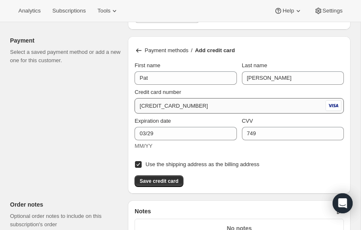
scroll to position [642, 0]
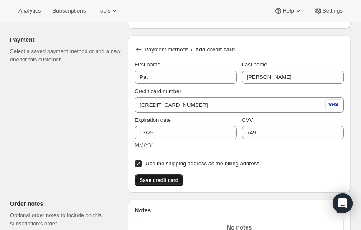
click at [157, 178] on span "Save credit card" at bounding box center [159, 180] width 39 height 7
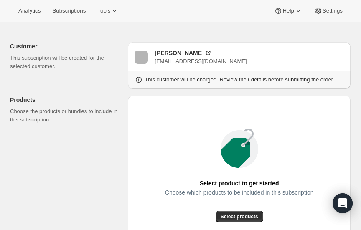
scroll to position [0, 0]
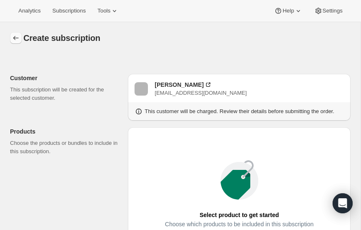
click at [14, 37] on icon "button" at bounding box center [15, 38] width 5 height 4
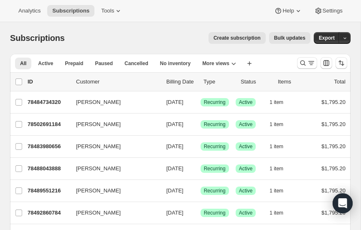
click at [237, 38] on span "Create subscription" at bounding box center [236, 38] width 47 height 7
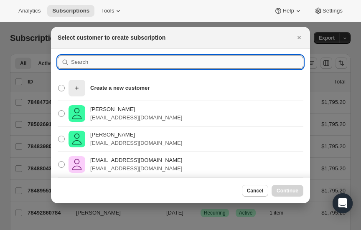
click at [89, 61] on input ":r4b9:" at bounding box center [187, 62] width 232 height 13
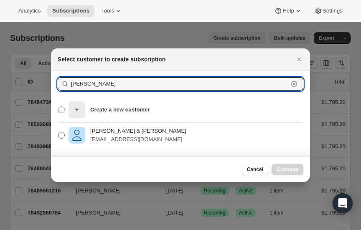
type input "henson"
click at [62, 134] on span ":r4b9:" at bounding box center [61, 135] width 7 height 7
click at [58, 132] on input "David & Carma Henson dhenson@lawmed.com" at bounding box center [58, 132] width 0 height 0
radio input "true"
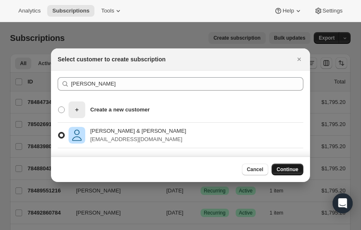
click at [287, 167] on span "Continue" at bounding box center [288, 169] width 22 height 7
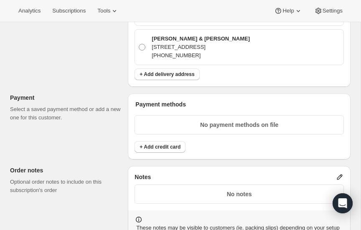
scroll to position [603, 0]
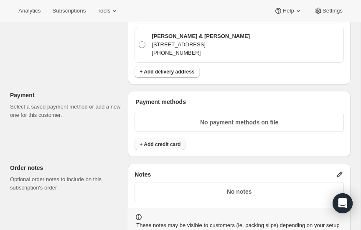
click at [160, 148] on span "+ Add credit card" at bounding box center [160, 144] width 41 height 7
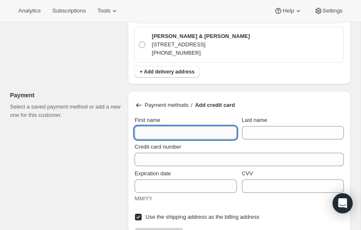
click at [184, 137] on input "First name" at bounding box center [185, 132] width 102 height 13
click at [88, 70] on div "Customer This subscription will be created for the selected customer. David & C…" at bounding box center [176, 8] width 347 height 1114
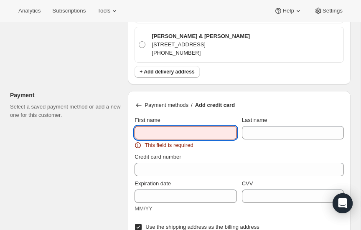
click at [169, 136] on input "First name" at bounding box center [185, 132] width 102 height 13
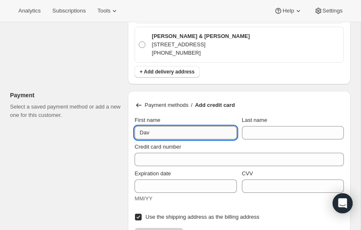
type input "Davi"
type input "David & Carma"
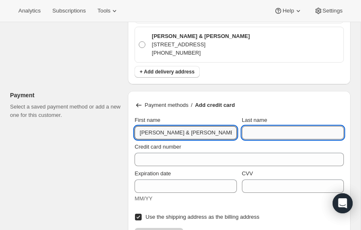
click at [261, 137] on input "Last name" at bounding box center [293, 132] width 102 height 13
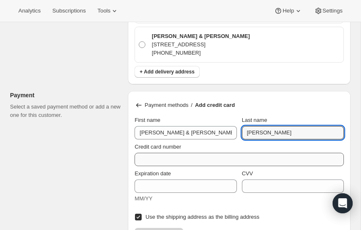
type input "Henson"
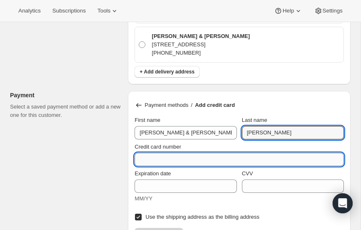
click at [196, 163] on input "Credit card number" at bounding box center [235, 159] width 203 height 13
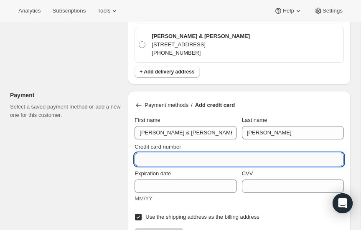
click at [196, 163] on input "Credit card number" at bounding box center [235, 159] width 203 height 13
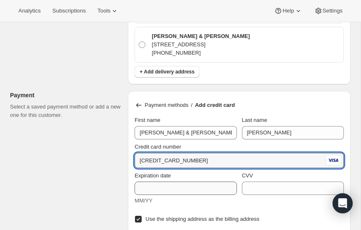
type input "4327 3901 0001 1561"
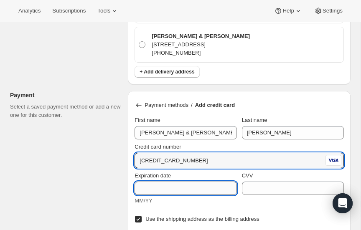
click at [174, 193] on input "Expiration date" at bounding box center [185, 188] width 102 height 13
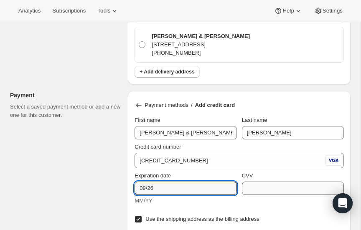
type input "09/26"
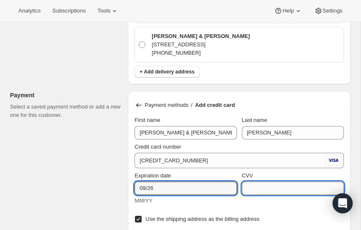
click at [286, 195] on input "CVV" at bounding box center [293, 188] width 102 height 13
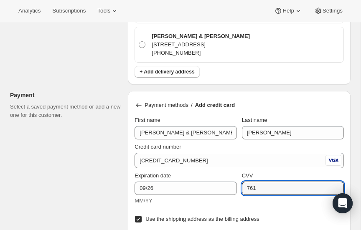
type input "761"
click at [83, 173] on div "Customer This subscription will be created for the selected customer. David & C…" at bounding box center [176, 9] width 347 height 1116
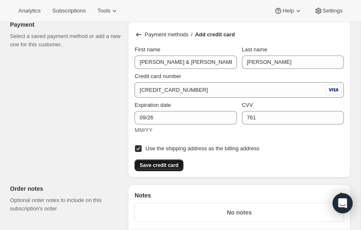
scroll to position [674, 0]
click at [162, 168] on span "Save credit card" at bounding box center [159, 165] width 39 height 7
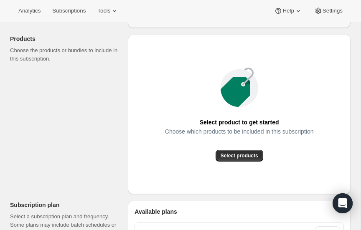
scroll to position [0, 0]
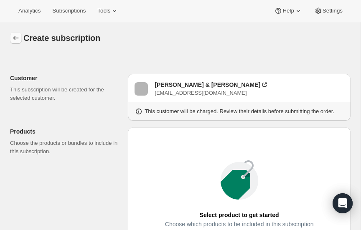
click at [13, 36] on icon "button" at bounding box center [16, 38] width 8 height 8
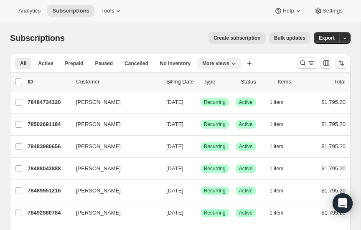
click at [229, 63] on icon "More views" at bounding box center [233, 63] width 8 height 8
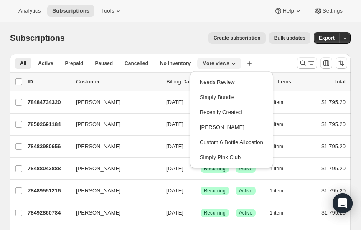
click at [229, 63] on icon "More views" at bounding box center [233, 63] width 8 height 8
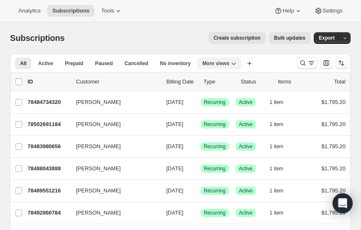
click at [231, 63] on icon "More views" at bounding box center [233, 64] width 4 height 3
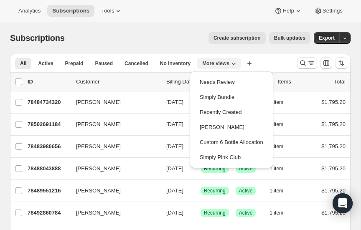
click at [231, 63] on icon "More views" at bounding box center [233, 64] width 4 height 3
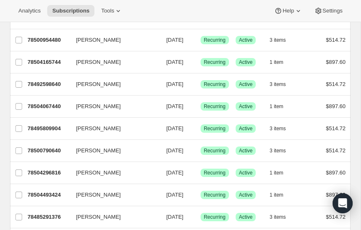
scroll to position [1006, 0]
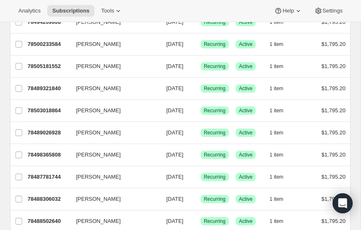
click at [85, 71] on span "[PERSON_NAME]" at bounding box center [98, 66] width 45 height 8
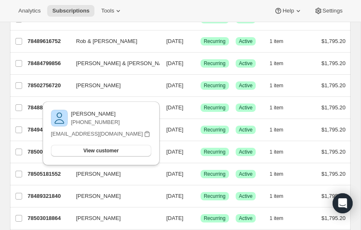
scroll to position [0, 0]
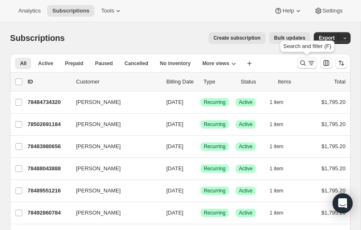
click at [303, 61] on icon "Search and filter results" at bounding box center [303, 63] width 8 height 8
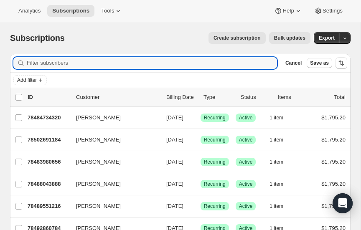
click at [102, 39] on div "Create subscription Bulk updates" at bounding box center [193, 38] width 236 height 12
click at [90, 61] on input "Filter subscribers" at bounding box center [152, 63] width 250 height 12
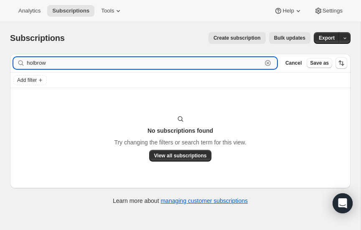
click at [65, 63] on input "holbrow" at bounding box center [144, 63] width 235 height 12
type input "h"
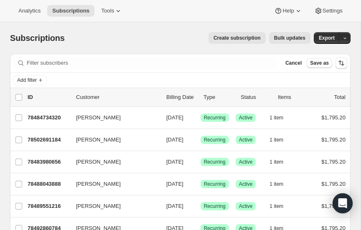
click at [236, 38] on span "Create subscription" at bounding box center [236, 38] width 47 height 7
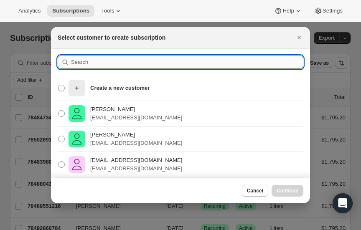
click at [93, 61] on input ":r4n4:" at bounding box center [187, 62] width 232 height 13
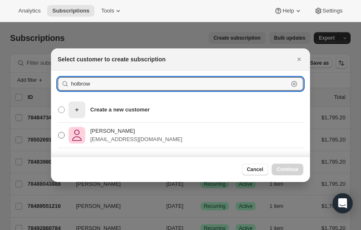
type input "holbrow"
click at [62, 134] on span ":r4n4:" at bounding box center [61, 135] width 7 height 7
click at [58, 132] on input "Julie Locke Holbrow julielholbrow@gmail.com" at bounding box center [58, 132] width 0 height 0
radio input "true"
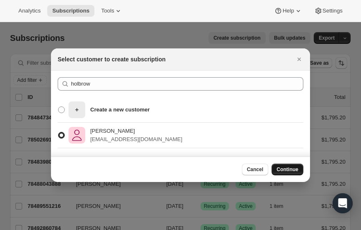
click at [292, 166] on span "Continue" at bounding box center [288, 169] width 22 height 7
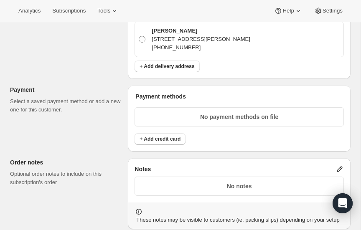
scroll to position [619, 0]
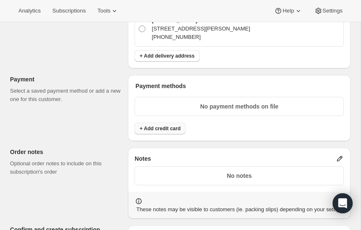
click at [158, 127] on span "+ Add credit card" at bounding box center [160, 128] width 41 height 7
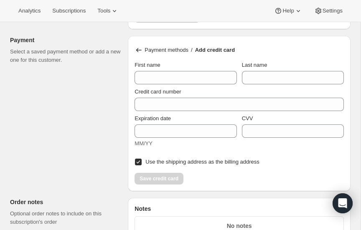
scroll to position [658, 0]
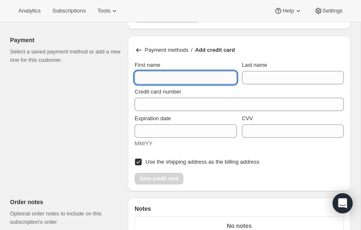
click at [175, 75] on input "First name" at bounding box center [185, 77] width 102 height 13
type input "Julie Locke"
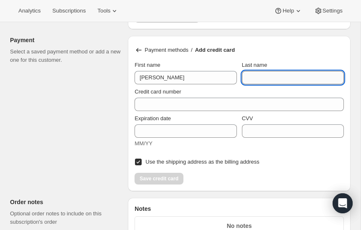
click at [292, 72] on input "Last name" at bounding box center [293, 77] width 102 height 13
type input "Holbrow"
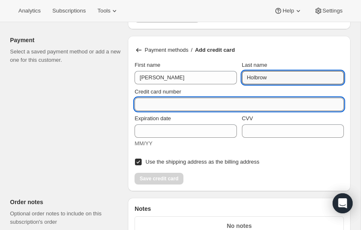
click at [197, 102] on input "Credit card number" at bounding box center [235, 104] width 203 height 13
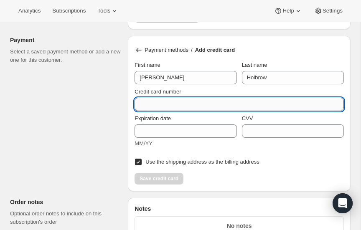
click at [188, 102] on input "Credit card number" at bounding box center [235, 104] width 203 height 13
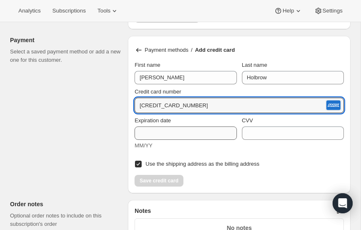
type input "3793 120025 93004"
click at [160, 132] on input "Expiration date" at bounding box center [185, 133] width 102 height 13
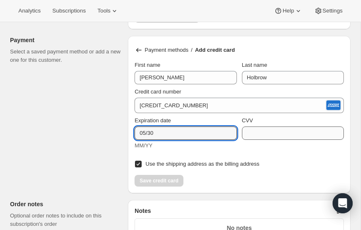
type input "05/30"
click at [274, 132] on input "CVV" at bounding box center [293, 133] width 102 height 13
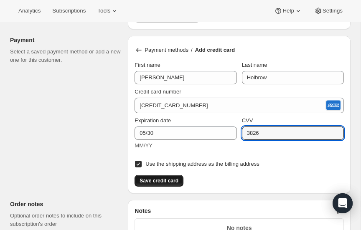
type input "3826"
click at [149, 178] on span "Save credit card" at bounding box center [159, 181] width 39 height 7
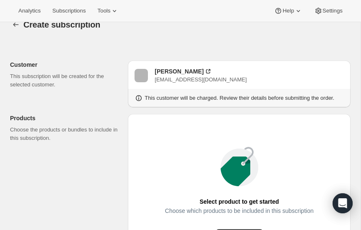
scroll to position [0, 0]
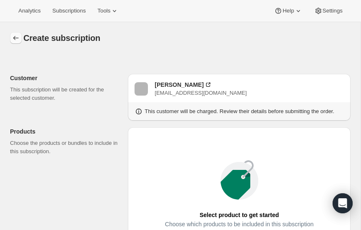
click at [15, 35] on icon "button" at bounding box center [16, 38] width 8 height 8
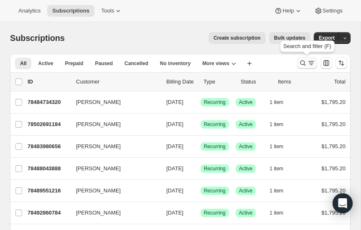
click at [304, 62] on icon "Search and filter results" at bounding box center [303, 63] width 8 height 8
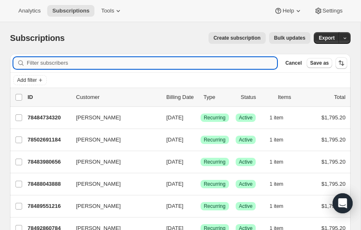
click at [76, 65] on input "Filter subscribers" at bounding box center [152, 63] width 250 height 12
click at [241, 37] on span "Create subscription" at bounding box center [236, 38] width 47 height 7
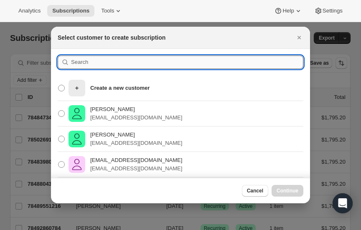
click at [89, 62] on input ":r5ct:" at bounding box center [187, 62] width 232 height 13
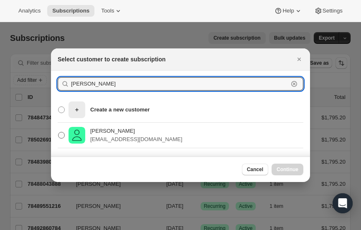
type input "aluotto"
click at [62, 134] on span ":r5ct:" at bounding box center [61, 135] width 7 height 7
click at [58, 132] on input "Lori A. Aluotto laluotto7515@gmail.com" at bounding box center [58, 132] width 0 height 0
radio input "true"
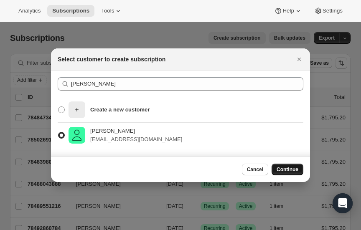
click at [299, 167] on button "Continue" at bounding box center [288, 170] width 32 height 12
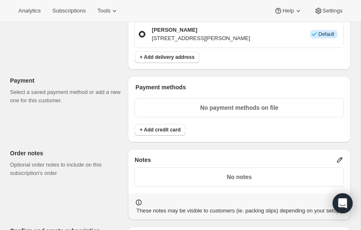
scroll to position [602, 0]
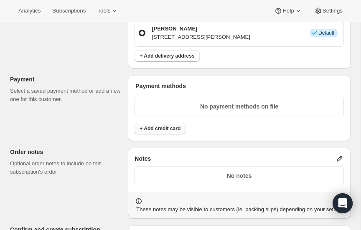
click at [163, 127] on span "+ Add credit card" at bounding box center [160, 128] width 41 height 7
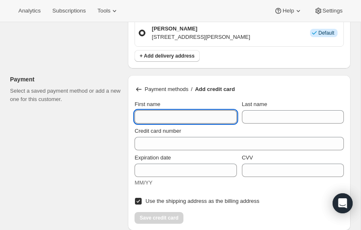
click at [163, 114] on input "First name" at bounding box center [185, 116] width 102 height 13
click at [186, 111] on input "Lori" at bounding box center [185, 116] width 102 height 13
type input "Lori A."
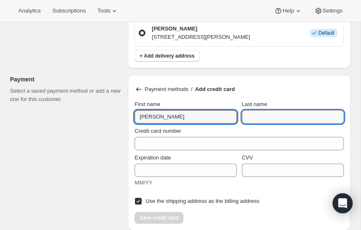
click at [269, 113] on input "Last name" at bounding box center [293, 116] width 102 height 13
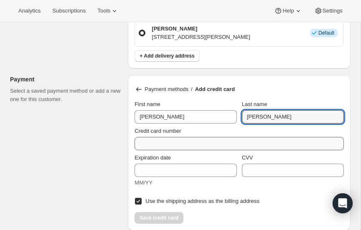
type input "Aluotto"
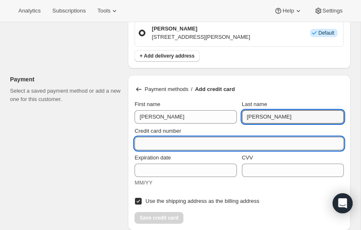
click at [216, 140] on input "Credit card number" at bounding box center [235, 143] width 203 height 13
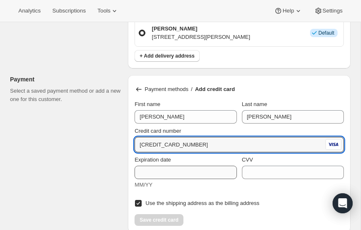
type input "4388 5761 9508 5884"
click at [190, 171] on input "Expiration date" at bounding box center [185, 172] width 102 height 13
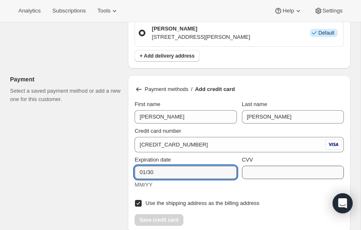
type input "01/30"
click at [282, 173] on input "CVV" at bounding box center [293, 172] width 102 height 13
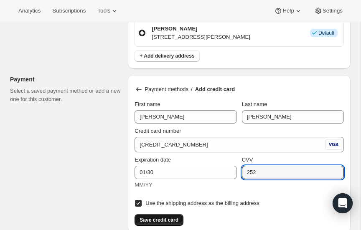
type input "252"
click at [157, 214] on button "Save credit card" at bounding box center [158, 220] width 49 height 12
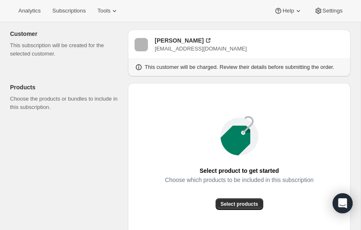
scroll to position [0, 0]
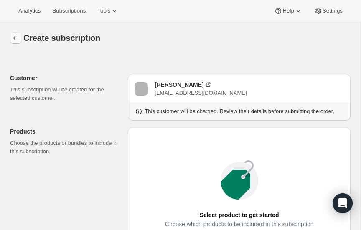
click at [16, 37] on icon "button" at bounding box center [16, 38] width 8 height 8
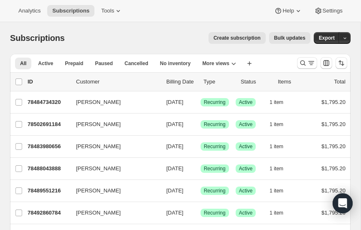
click at [247, 36] on span "Create subscription" at bounding box center [236, 38] width 47 height 7
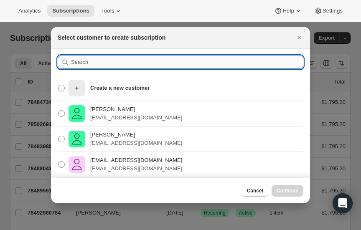
click at [99, 61] on input ":r5p2:" at bounding box center [187, 62] width 232 height 13
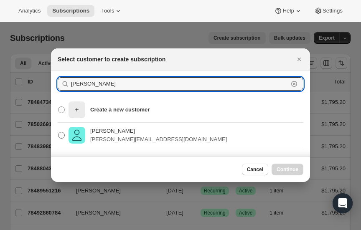
type input "broudy"
click at [61, 134] on span ":r5p2:" at bounding box center [61, 135] width 7 height 7
click at [58, 132] on input "Wendy Broudy wendy@ebroudy.com" at bounding box center [58, 132] width 0 height 0
radio input "true"
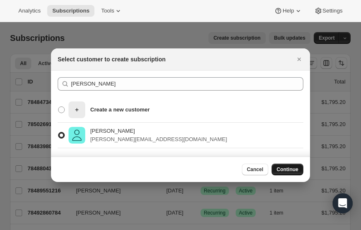
click at [281, 167] on span "Continue" at bounding box center [288, 169] width 22 height 7
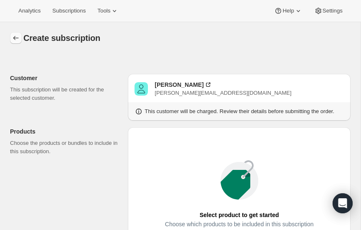
click at [15, 38] on icon "button" at bounding box center [16, 38] width 8 height 8
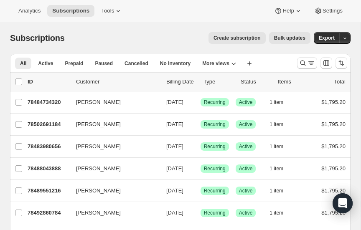
click at [245, 39] on span "Create subscription" at bounding box center [236, 38] width 47 height 7
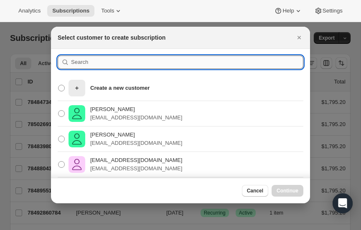
click at [119, 60] on input ":r64i:" at bounding box center [187, 62] width 232 height 13
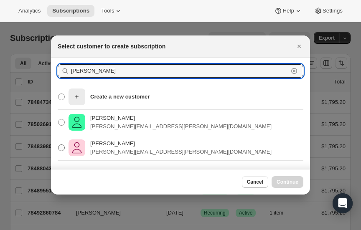
type input "nicolas"
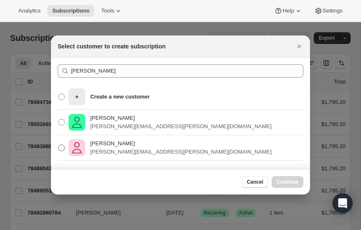
click at [62, 147] on span ":r64i:" at bounding box center [61, 148] width 7 height 7
click at [58, 145] on input "Jonathan Nicolas jonathan.nicolas@sbcglobal.net" at bounding box center [58, 145] width 0 height 0
radio input "true"
click at [283, 180] on span "Continue" at bounding box center [288, 182] width 22 height 7
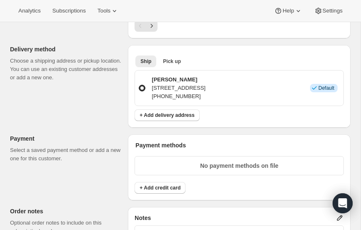
scroll to position [524, 0]
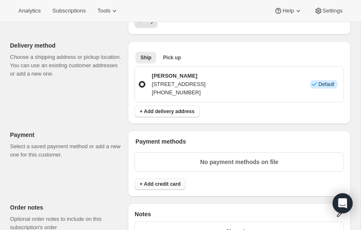
click at [162, 181] on span "+ Add credit card" at bounding box center [160, 184] width 41 height 7
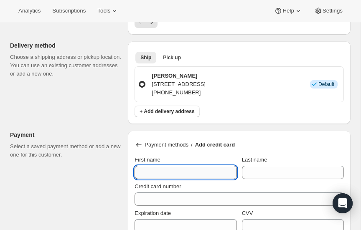
click at [162, 168] on input "First name" at bounding box center [185, 172] width 102 height 13
type input "Jonathan"
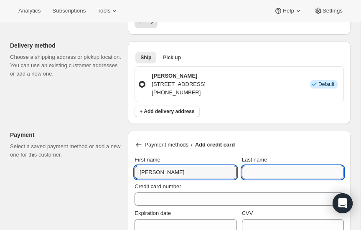
click at [261, 171] on input "Last name" at bounding box center [293, 172] width 102 height 13
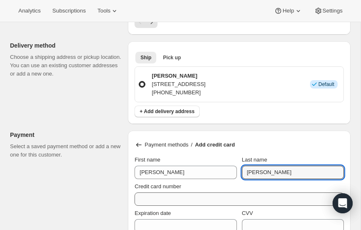
type input "Nicolas"
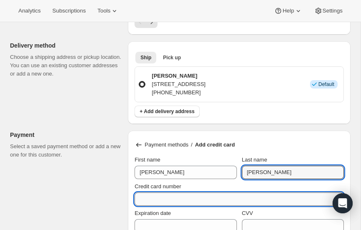
click at [171, 198] on input "Credit card number" at bounding box center [235, 199] width 203 height 13
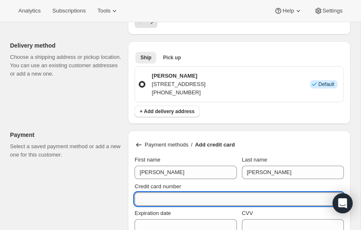
click at [171, 199] on input "Credit card number" at bounding box center [235, 199] width 203 height 13
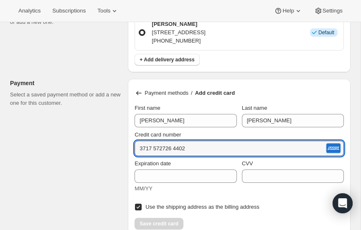
scroll to position [587, 0]
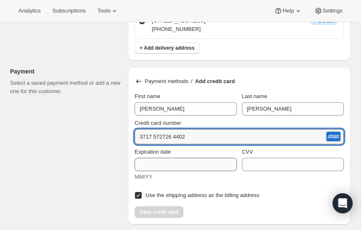
type input "3717 572726 4402"
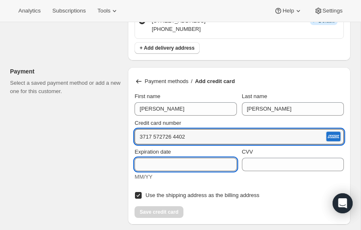
click at [163, 160] on div "Expiration date MM/YY" at bounding box center [185, 164] width 102 height 33
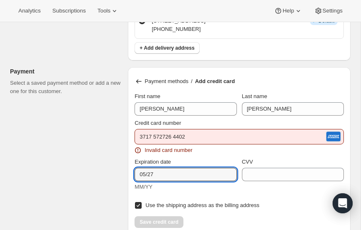
type input "05/27"
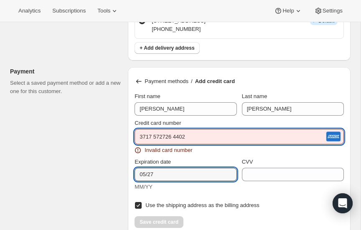
click at [203, 136] on input "3717 572726 4402" at bounding box center [228, 136] width 189 height 13
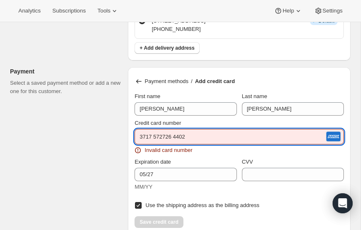
click at [204, 136] on input "3717 572726 4402" at bounding box center [228, 136] width 189 height 13
type input "3"
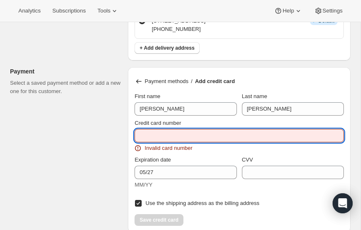
click at [195, 133] on input "Credit card number" at bounding box center [235, 135] width 203 height 13
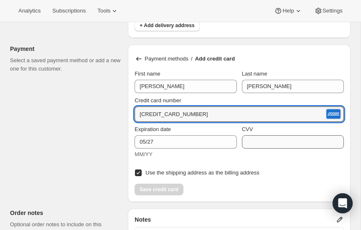
scroll to position [610, 0]
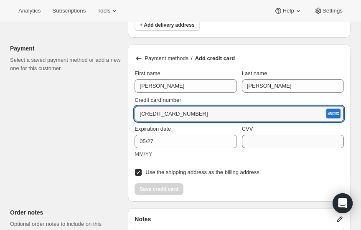
type input "3717 572726 44002"
click at [264, 138] on input "CVV" at bounding box center [293, 141] width 102 height 13
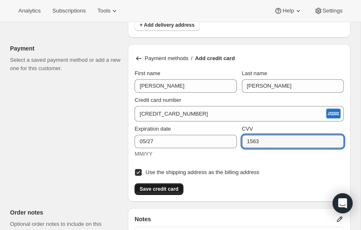
type input "1563"
click at [167, 186] on span "Save credit card" at bounding box center [159, 189] width 39 height 7
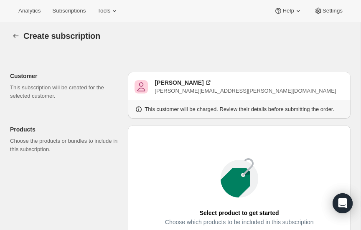
scroll to position [0, 0]
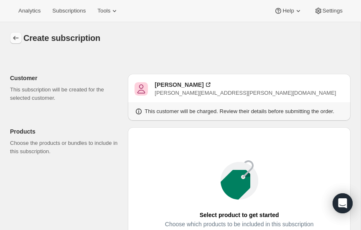
click at [15, 36] on icon "button" at bounding box center [15, 38] width 5 height 4
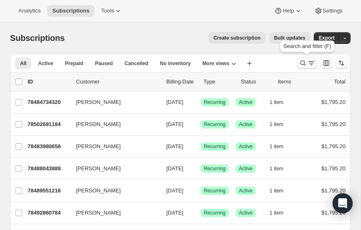
click at [302, 63] on icon "Search and filter results" at bounding box center [303, 63] width 8 height 8
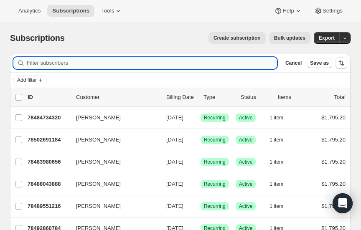
click at [108, 66] on input "Filter subscribers" at bounding box center [152, 63] width 250 height 12
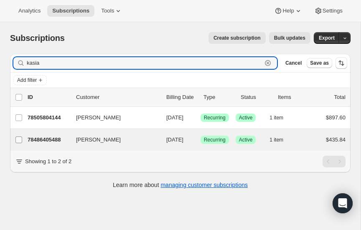
type input "kasia"
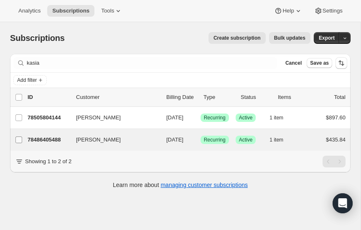
click at [19, 137] on input "[PERSON_NAME]" at bounding box center [18, 140] width 7 height 7
checkbox input "true"
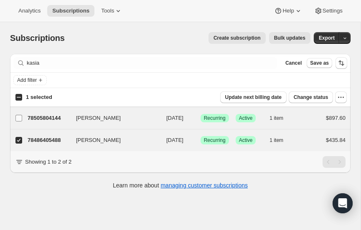
click at [20, 116] on input "[PERSON_NAME]" at bounding box center [18, 118] width 7 height 7
checkbox input "true"
click at [20, 139] on input "[PERSON_NAME]" at bounding box center [18, 140] width 7 height 7
checkbox input "false"
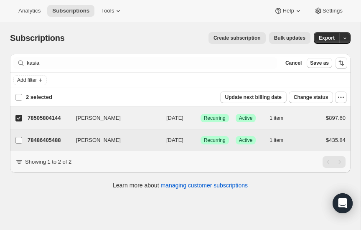
checkbox input "false"
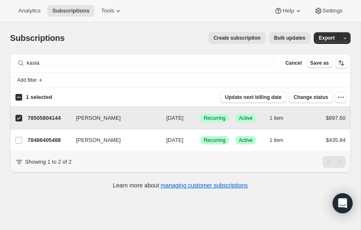
click at [20, 115] on input "[PERSON_NAME]" at bounding box center [18, 118] width 7 height 7
checkbox input "false"
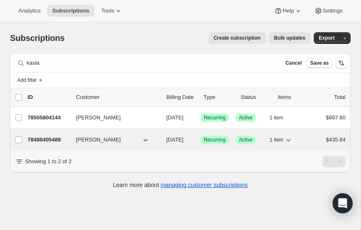
click at [287, 138] on icon "button" at bounding box center [288, 140] width 8 height 8
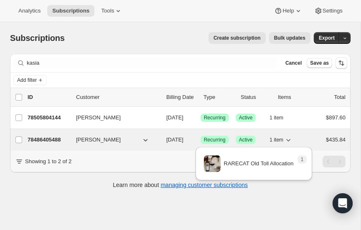
click at [287, 138] on icon "button" at bounding box center [288, 140] width 8 height 8
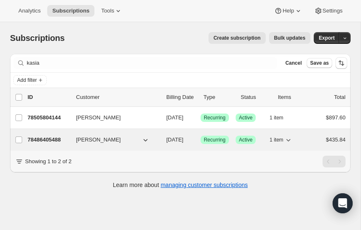
click at [38, 138] on p "78486405488" at bounding box center [49, 140] width 42 height 8
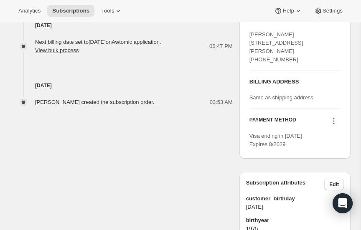
scroll to position [409, 0]
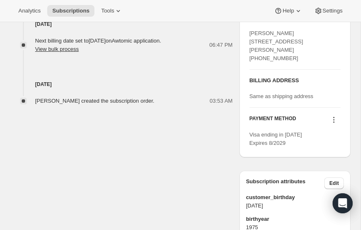
click at [334, 117] on icon at bounding box center [333, 117] width 1 height 1
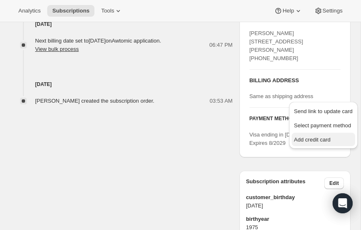
click at [312, 140] on span "Add credit card" at bounding box center [312, 140] width 36 height 6
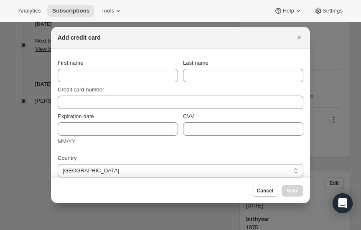
scroll to position [0, 0]
click at [299, 35] on icon "Close" at bounding box center [299, 37] width 8 height 8
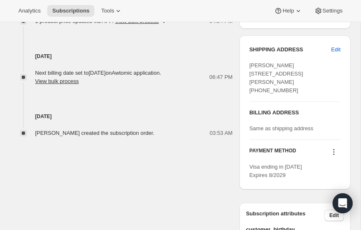
scroll to position [372, 0]
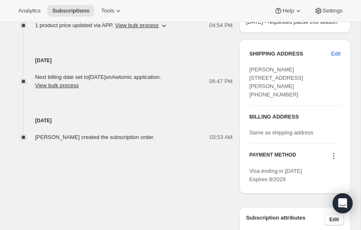
click at [332, 152] on icon at bounding box center [334, 156] width 8 height 8
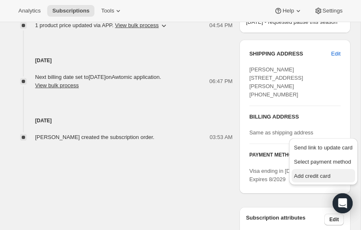
click at [308, 174] on span "Add credit card" at bounding box center [312, 176] width 36 height 6
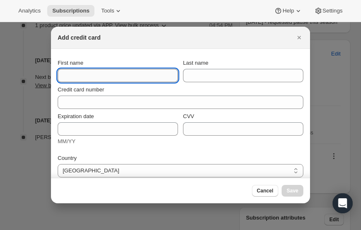
click at [112, 77] on input "First name" at bounding box center [118, 75] width 120 height 13
click at [124, 76] on input "Kasia Iwan" at bounding box center [118, 75] width 120 height 13
type input "Kasia"
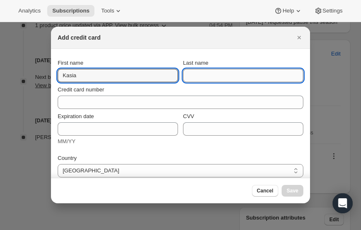
click at [191, 77] on input "Last name" at bounding box center [243, 75] width 120 height 13
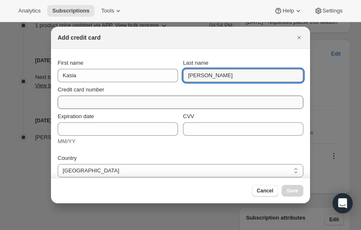
type input "MacLeod"
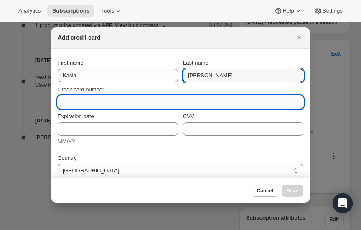
click at [80, 103] on input "Credit card number" at bounding box center [177, 102] width 239 height 13
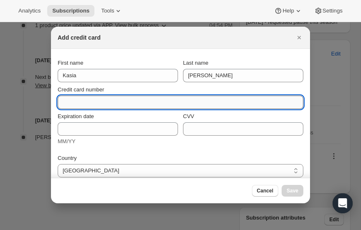
click at [76, 103] on input "Credit card number" at bounding box center [177, 102] width 239 height 13
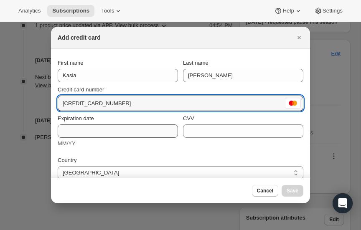
type input "5140 2188 9667 5590"
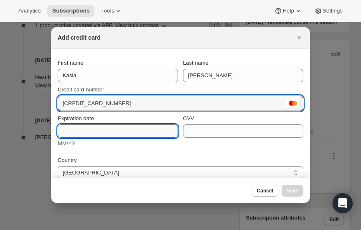
click at [74, 134] on input "Expiration date" at bounding box center [118, 130] width 120 height 13
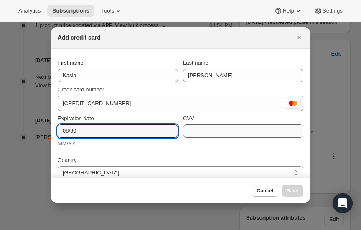
type input "08/30"
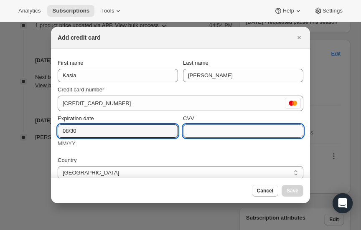
click at [228, 133] on input "CVV" at bounding box center [243, 130] width 120 height 13
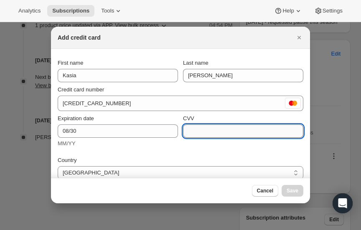
click at [228, 133] on input "CVV" at bounding box center [243, 130] width 120 height 13
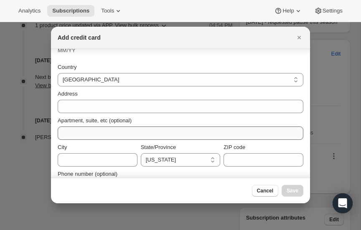
scroll to position [115, 0]
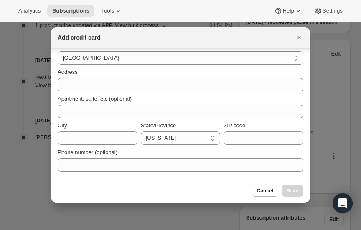
type input "989"
click at [328, 88] on div at bounding box center [180, 115] width 361 height 230
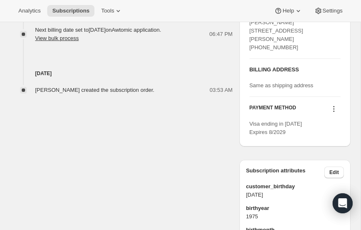
scroll to position [420, 0]
click at [335, 104] on icon at bounding box center [334, 108] width 8 height 8
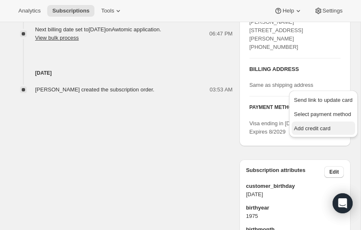
click at [315, 130] on span "Add credit card" at bounding box center [312, 128] width 36 height 6
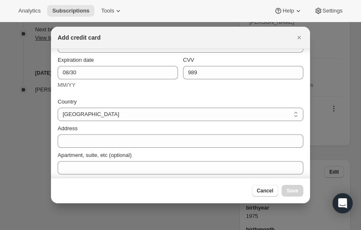
scroll to position [57, 0]
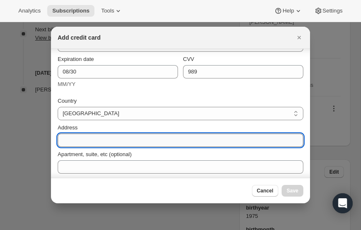
click at [106, 140] on input "Address" at bounding box center [181, 140] width 246 height 13
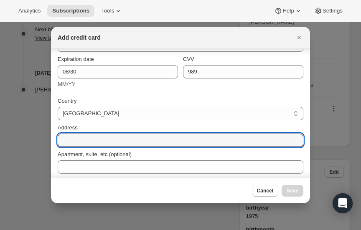
click at [35, 99] on div at bounding box center [180, 115] width 361 height 230
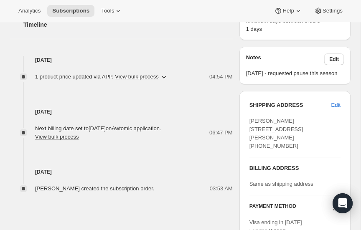
scroll to position [322, 0]
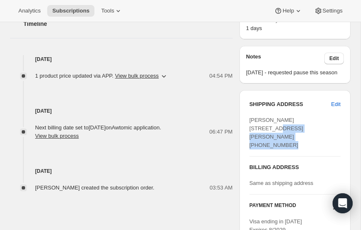
drag, startPoint x: 250, startPoint y: 96, endPoint x: 301, endPoint y: 103, distance: 51.5
click at [301, 116] on div "[PERSON_NAME] [STREET_ADDRESS][PERSON_NAME] [PHONE_NUMBER]" at bounding box center [294, 132] width 91 height 33
copy span "861 Leyden Street Denver CO, 80220"
click at [320, 116] on div "[PERSON_NAME] [STREET_ADDRESS][PERSON_NAME] [PHONE_NUMBER]" at bounding box center [294, 132] width 91 height 33
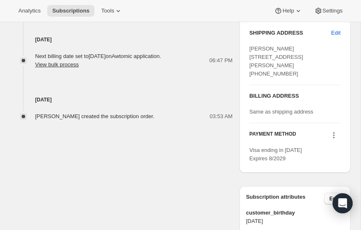
scroll to position [395, 0]
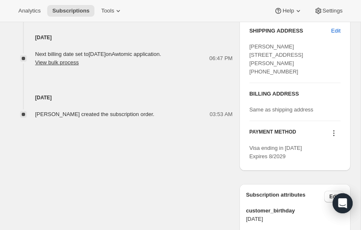
click at [335, 129] on icon at bounding box center [334, 133] width 8 height 8
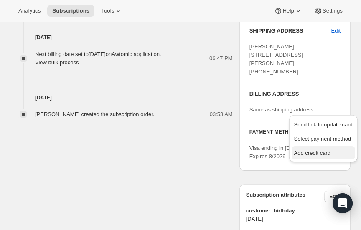
click at [315, 152] on span "Add credit card" at bounding box center [312, 153] width 36 height 6
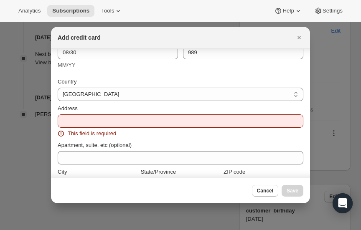
scroll to position [77, 0]
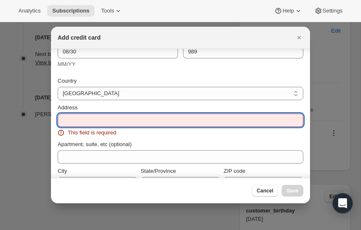
click at [109, 118] on input "Address" at bounding box center [181, 120] width 246 height 13
paste input "861 Leyden Street Denver CO, 80220"
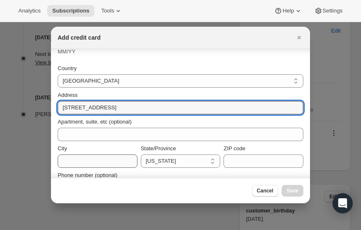
scroll to position [112, 0]
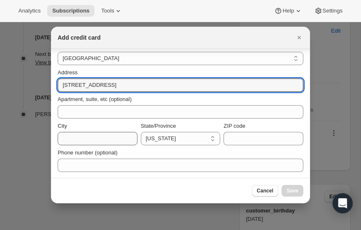
type input "861 Leyden Street Denver CO, 80220"
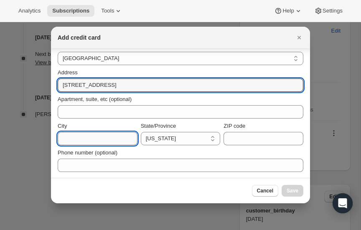
click at [104, 137] on input "City" at bounding box center [98, 138] width 80 height 13
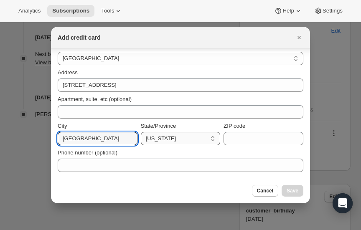
type input "Denver"
click at [188, 137] on select "California Connecticut Florida Georgia Maine Maryland Massachusetts Michigan Ne…" at bounding box center [181, 138] width 80 height 13
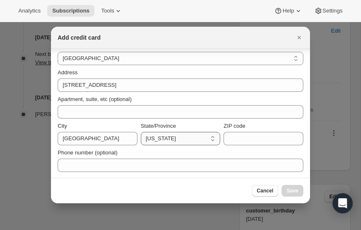
click at [166, 140] on select "California Connecticut Florida Georgia Maine Maryland Massachusetts Michigan Ne…" at bounding box center [181, 138] width 80 height 13
select select "CO"
click at [141, 132] on select "California Connecticut Florida Georgia Maine Maryland Massachusetts Michigan Ne…" at bounding box center [181, 138] width 80 height 13
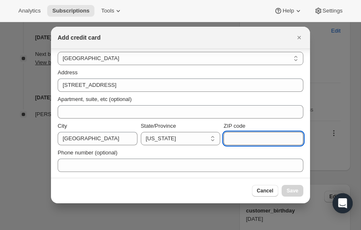
click at [241, 138] on input "ZIP code" at bounding box center [263, 138] width 80 height 13
type input "9"
type input "80220"
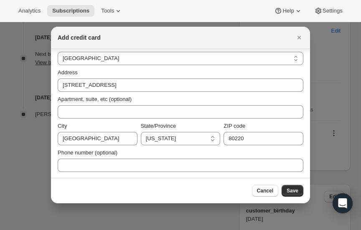
click at [171, 78] on div "Address 861 Leyden Street Denver CO, 80220" at bounding box center [181, 80] width 246 height 23
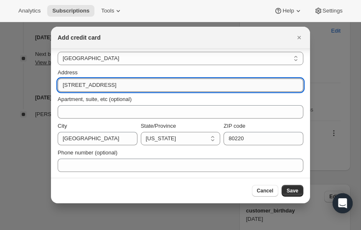
click at [168, 84] on input "861 Leyden Street Denver CO, 80220" at bounding box center [181, 85] width 246 height 13
type input "861 Leyden Street"
click at [294, 190] on span "Save" at bounding box center [293, 191] width 12 height 7
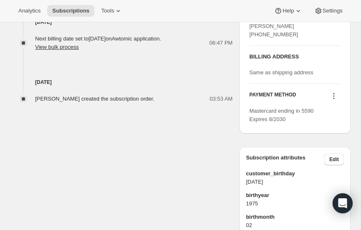
scroll to position [426, 0]
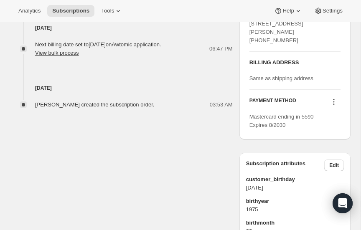
click at [333, 98] on icon at bounding box center [334, 102] width 8 height 8
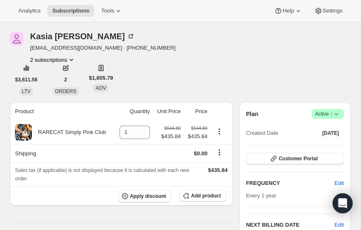
scroll to position [0, 0]
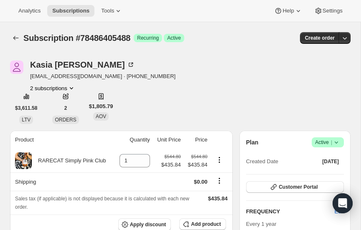
click at [72, 86] on icon "Product actions" at bounding box center [71, 88] width 8 height 8
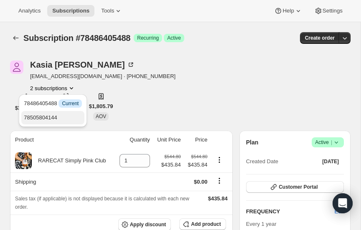
click at [47, 115] on span "78505804144" at bounding box center [40, 117] width 33 height 6
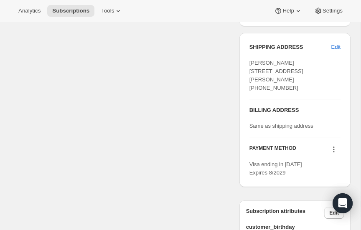
scroll to position [431, 0]
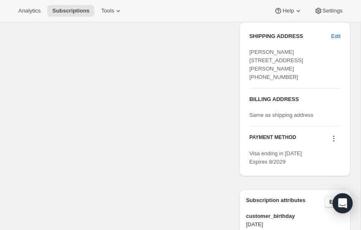
click at [333, 134] on icon at bounding box center [334, 138] width 8 height 8
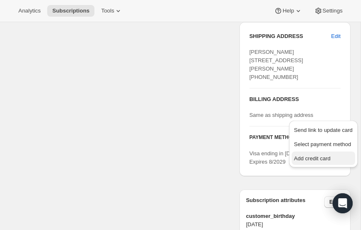
click at [314, 159] on span "Add credit card" at bounding box center [312, 158] width 36 height 6
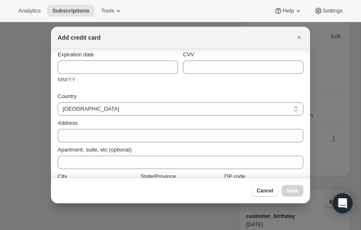
scroll to position [79, 0]
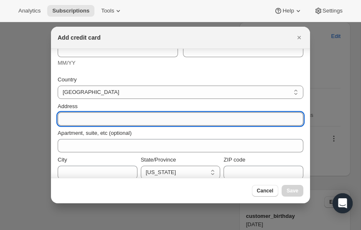
click at [102, 115] on input "Address" at bounding box center [181, 118] width 246 height 13
paste input "861 Leyden Street Denver CO, 80220"
type input "861 Leyden Street Denver CO, 80220"
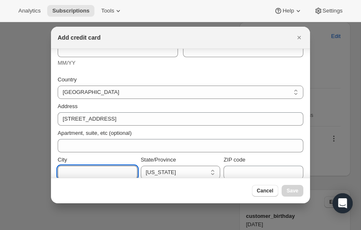
click at [90, 171] on input "City" at bounding box center [98, 172] width 80 height 13
type input "Denver"
click at [167, 173] on select "California Connecticut Florida Georgia Maine Maryland Massachusetts Michigan Ne…" at bounding box center [181, 172] width 80 height 13
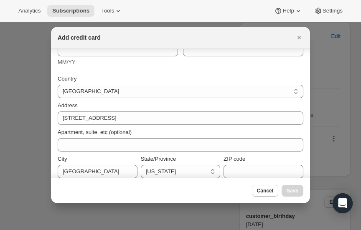
click at [141, 165] on select "California Connecticut Florida Georgia Maine Maryland Massachusetts Michigan Ne…" at bounding box center [181, 171] width 80 height 13
click at [168, 170] on select "California Connecticut Florida Georgia Maine Maryland Massachusetts Michigan Ne…" at bounding box center [181, 171] width 80 height 13
select select "CO"
click at [141, 165] on select "California Connecticut Florida Georgia Maine Maryland Massachusetts Michigan Ne…" at bounding box center [181, 171] width 80 height 13
click at [246, 172] on input "ZIP code" at bounding box center [263, 171] width 80 height 13
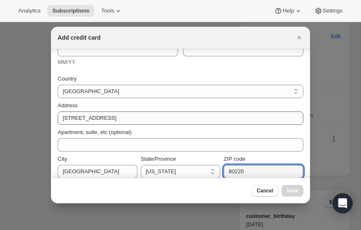
type input "80220"
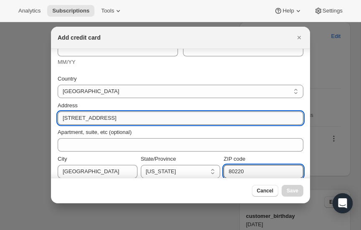
click at [157, 120] on input "861 Leyden Street Denver CO, 80220" at bounding box center [181, 118] width 246 height 13
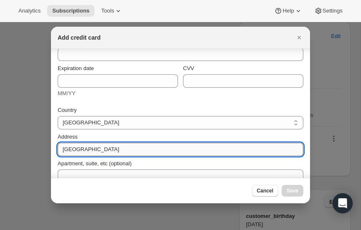
scroll to position [0, 0]
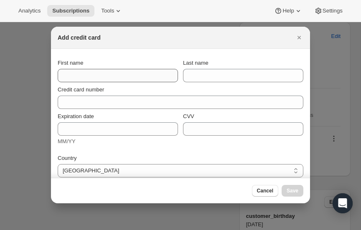
type input "861 Leyden Street"
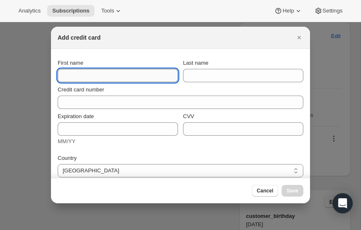
click at [115, 74] on input "First name" at bounding box center [118, 75] width 120 height 13
type input "Kasia"
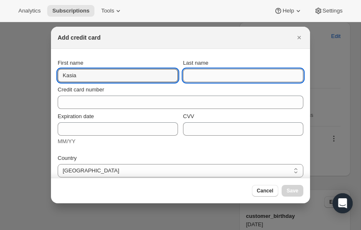
click at [213, 74] on input "Last name" at bounding box center [243, 75] width 120 height 13
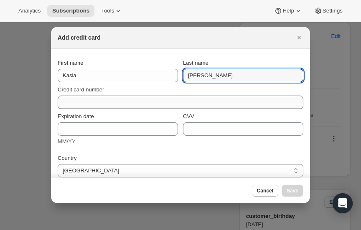
type input "MacLeod"
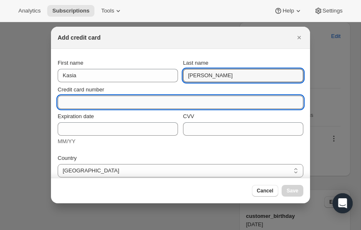
click at [110, 104] on input "Credit card number" at bounding box center [177, 102] width 239 height 13
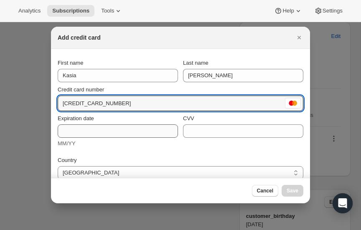
type input "5140 2188 9667 5590"
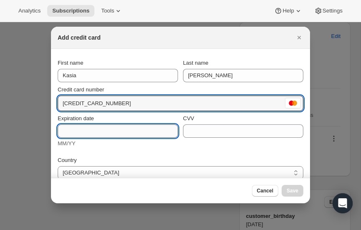
click at [90, 130] on input "Expiration date" at bounding box center [118, 130] width 120 height 13
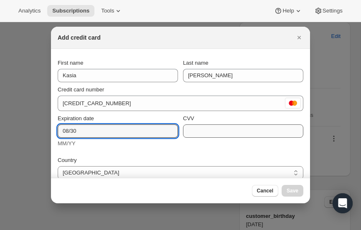
type input "08/30"
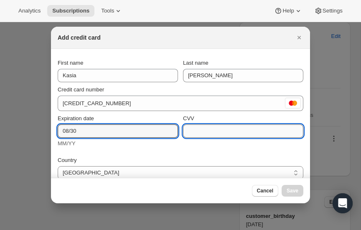
click at [217, 132] on input "CVV" at bounding box center [243, 130] width 120 height 13
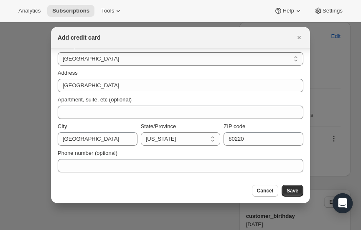
scroll to position [115, 0]
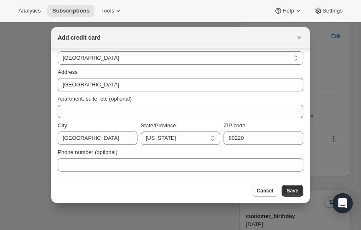
type input "989"
click at [330, 65] on div at bounding box center [180, 115] width 361 height 230
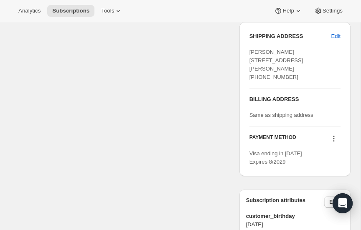
click at [332, 134] on icon at bounding box center [334, 138] width 8 height 8
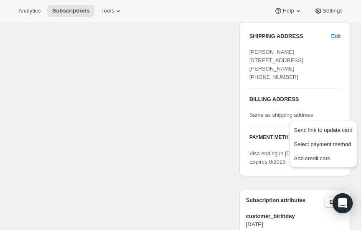
click at [311, 134] on div "PAYMENT METHOD" at bounding box center [294, 139] width 91 height 11
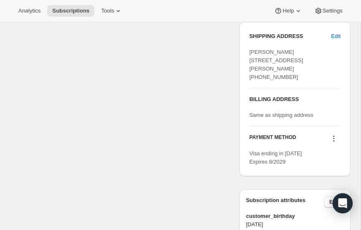
click at [333, 134] on icon at bounding box center [334, 138] width 8 height 8
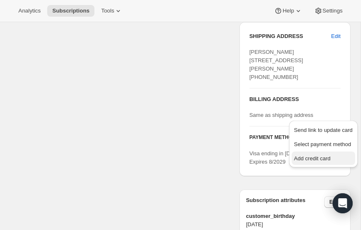
click at [316, 159] on span "Add credit card" at bounding box center [312, 158] width 36 height 6
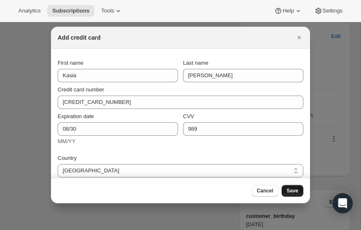
click at [293, 188] on span "Save" at bounding box center [293, 191] width 12 height 7
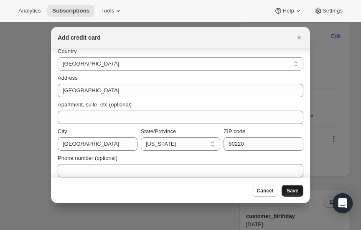
scroll to position [112, 0]
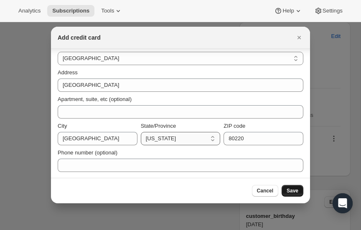
click at [207, 139] on select "California Connecticut Florida Georgia Maine Maryland Massachusetts Michigan Ne…" at bounding box center [181, 138] width 80 height 13
select select "CO"
click at [290, 188] on span "Save" at bounding box center [293, 191] width 12 height 7
click at [295, 189] on span "Save" at bounding box center [293, 191] width 12 height 7
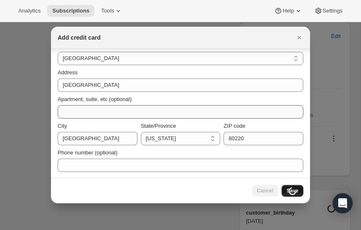
scroll to position [546, 0]
click at [299, 36] on icon "Close" at bounding box center [299, 37] width 8 height 8
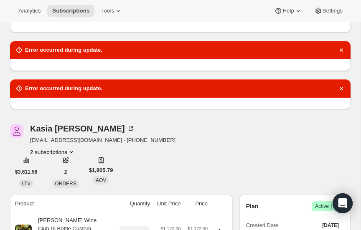
scroll to position [0, 0]
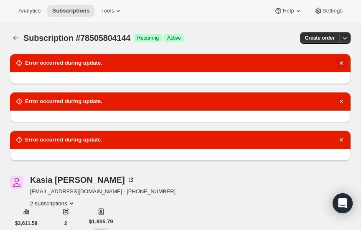
click at [341, 63] on icon "Dismiss notification" at bounding box center [341, 63] width 8 height 8
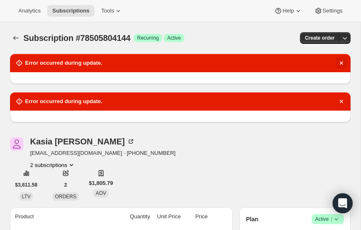
click at [342, 63] on icon "Dismiss notification" at bounding box center [341, 62] width 3 height 3
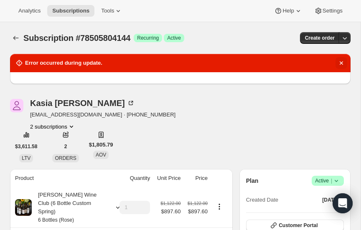
click at [340, 64] on icon "Dismiss notification" at bounding box center [341, 63] width 8 height 8
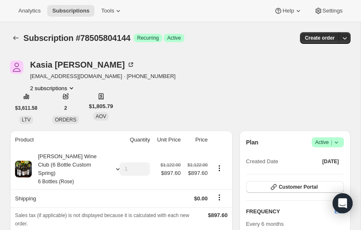
click at [73, 86] on icon "Product actions" at bounding box center [71, 88] width 8 height 8
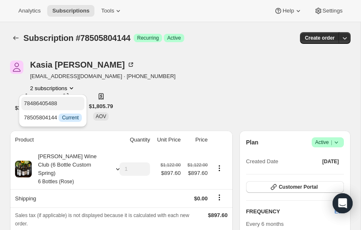
click at [47, 102] on span "78486405488" at bounding box center [40, 103] width 33 height 6
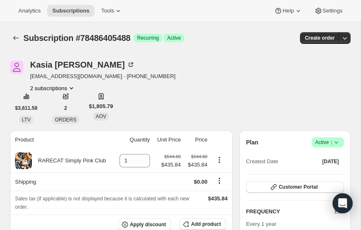
click at [74, 85] on icon "Product actions" at bounding box center [71, 88] width 8 height 8
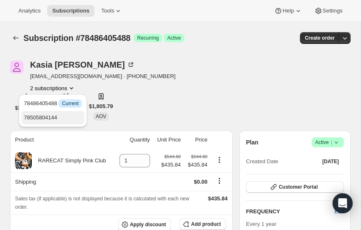
click at [51, 116] on span "78505804144" at bounding box center [40, 117] width 33 height 6
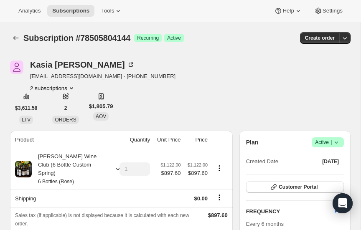
click at [73, 86] on icon "Product actions" at bounding box center [71, 88] width 8 height 8
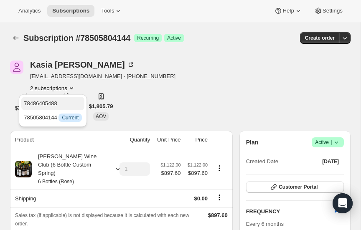
click at [41, 103] on span "78486405488" at bounding box center [40, 103] width 33 height 6
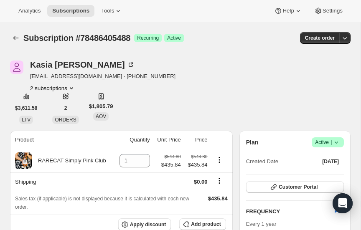
click at [71, 87] on icon "Product actions" at bounding box center [71, 88] width 8 height 8
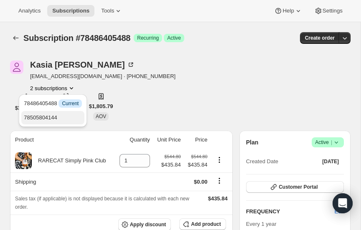
click at [45, 115] on span "78505804144" at bounding box center [40, 117] width 33 height 6
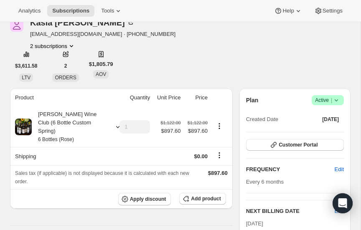
scroll to position [39, 0]
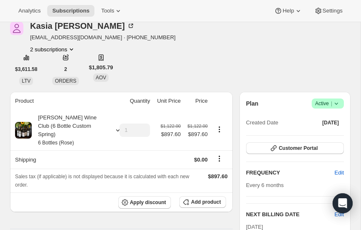
click at [71, 46] on icon "Product actions" at bounding box center [71, 49] width 8 height 8
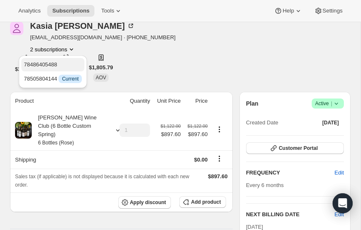
click at [53, 62] on span "78486405488" at bounding box center [40, 64] width 33 height 6
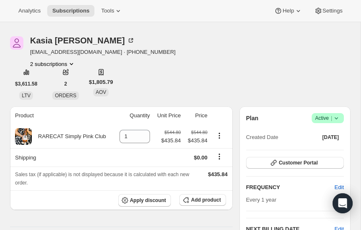
scroll to position [25, 0]
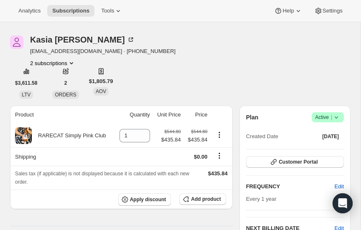
click at [73, 61] on icon "Product actions" at bounding box center [71, 63] width 8 height 8
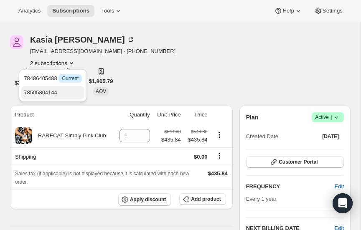
click at [53, 91] on span "78505804144" at bounding box center [40, 92] width 33 height 6
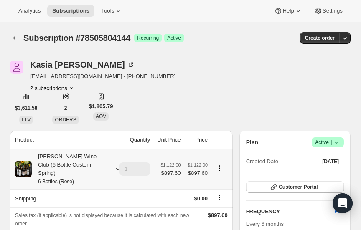
click at [117, 165] on icon at bounding box center [118, 169] width 8 height 8
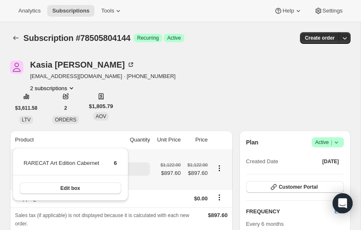
click at [117, 165] on icon at bounding box center [118, 169] width 8 height 8
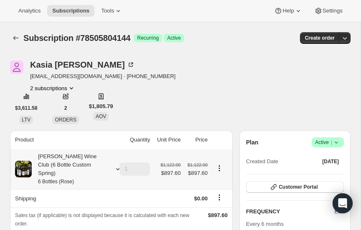
click at [117, 165] on icon at bounding box center [118, 169] width 8 height 8
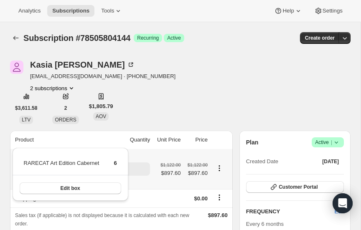
click at [117, 165] on icon at bounding box center [118, 169] width 8 height 8
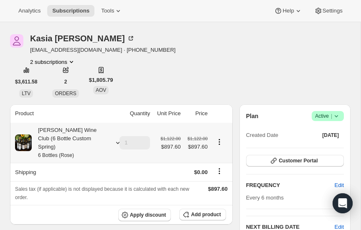
scroll to position [25, 0]
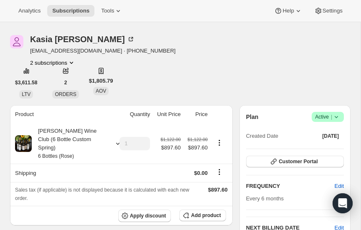
click at [339, 113] on icon at bounding box center [336, 117] width 8 height 8
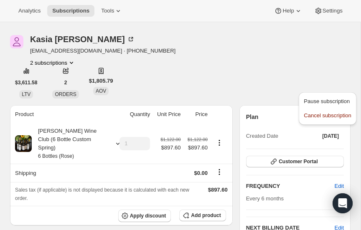
click at [337, 116] on icon at bounding box center [336, 117] width 3 height 2
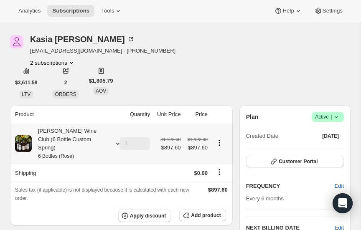
click at [118, 143] on icon at bounding box center [117, 144] width 3 height 2
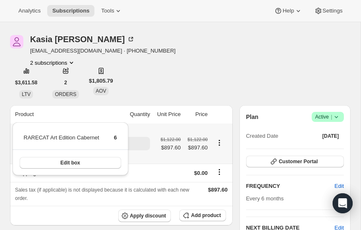
click at [118, 143] on icon at bounding box center [117, 144] width 3 height 2
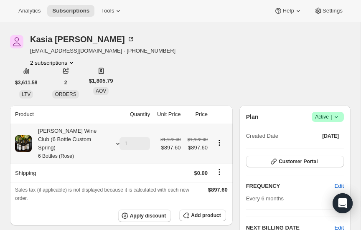
click at [117, 140] on icon at bounding box center [118, 144] width 8 height 8
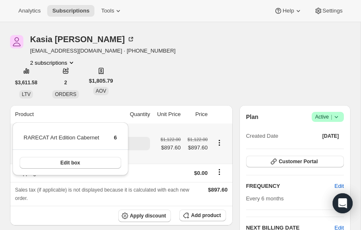
click at [117, 143] on icon at bounding box center [117, 144] width 3 height 2
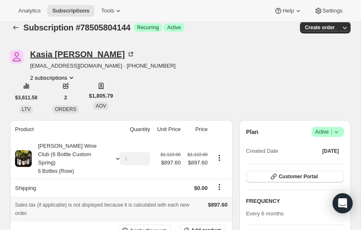
scroll to position [0, 0]
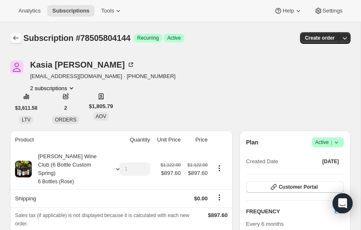
click at [16, 35] on icon "Subscriptions" at bounding box center [16, 38] width 8 height 8
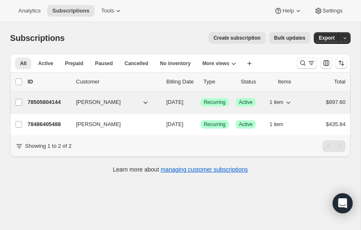
click at [289, 102] on icon "button" at bounding box center [289, 103] width 4 height 3
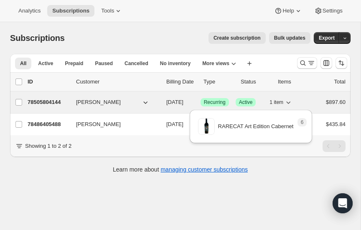
click at [289, 102] on icon "button" at bounding box center [289, 103] width 4 height 3
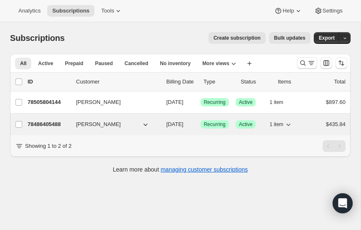
click at [290, 124] on icon "button" at bounding box center [288, 124] width 8 height 8
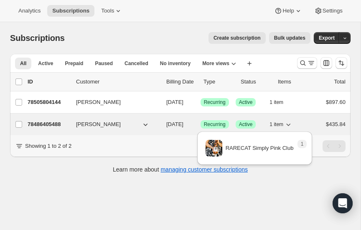
click at [290, 124] on icon "button" at bounding box center [288, 124] width 8 height 8
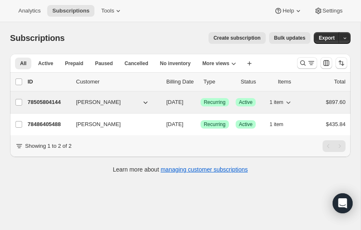
click at [289, 102] on icon "button" at bounding box center [288, 102] width 8 height 8
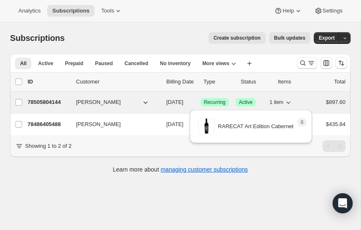
click at [289, 102] on icon "button" at bounding box center [288, 102] width 8 height 8
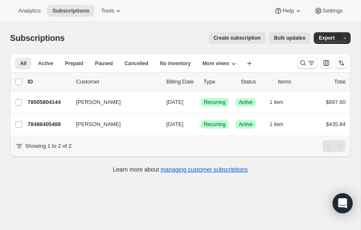
click at [250, 36] on span "Create subscription" at bounding box center [236, 38] width 47 height 7
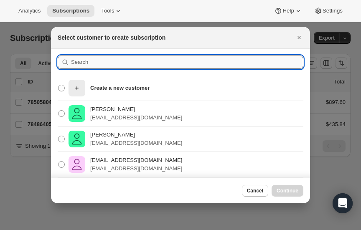
click at [96, 65] on input ":r7o2:" at bounding box center [187, 62] width 232 height 13
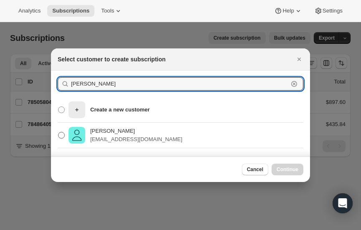
type input "Mike Gianon"
click at [61, 134] on span ":r7o2:" at bounding box center [61, 135] width 7 height 7
click at [58, 132] on input "Mike Gianoni mikegianoni@yahoo.com" at bounding box center [58, 132] width 0 height 0
radio input "true"
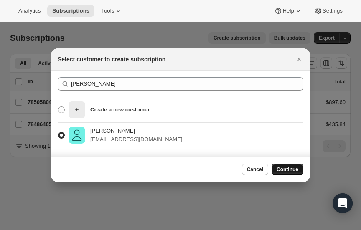
click at [287, 170] on span "Continue" at bounding box center [288, 169] width 22 height 7
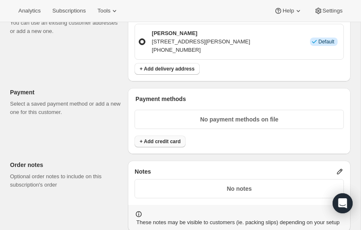
scroll to position [568, 0]
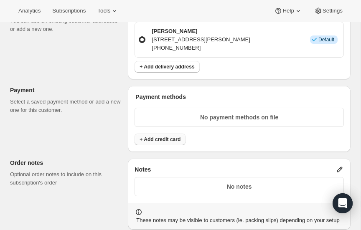
click at [154, 138] on span "+ Add credit card" at bounding box center [160, 139] width 41 height 7
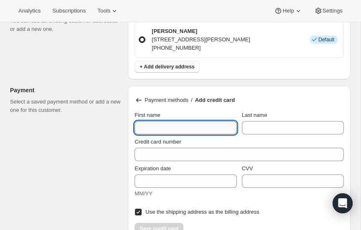
click at [168, 121] on input "First name" at bounding box center [185, 127] width 102 height 13
type input "Mike"
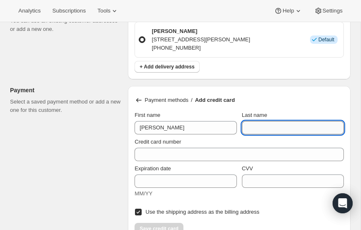
click at [263, 123] on input "Last name" at bounding box center [293, 127] width 102 height 13
type input "Gianoni"
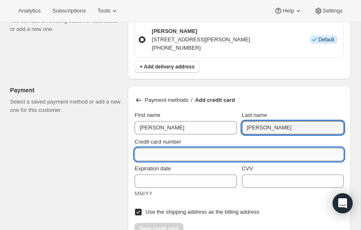
click at [203, 150] on input "Credit card number" at bounding box center [235, 154] width 203 height 13
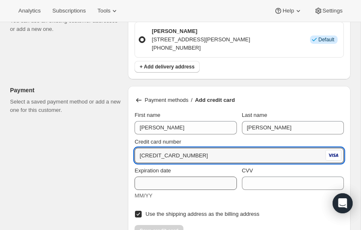
type input "4264 5256 8814 6389"
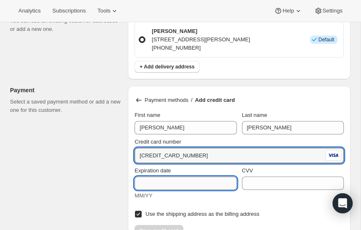
click at [175, 181] on input "Expiration date" at bounding box center [185, 183] width 102 height 13
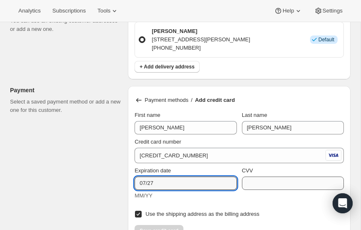
type input "07/27"
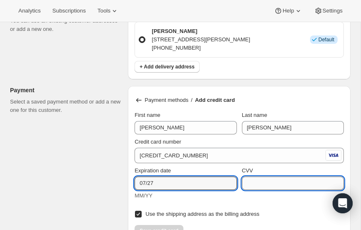
click at [294, 182] on input "CVV" at bounding box center [293, 183] width 102 height 13
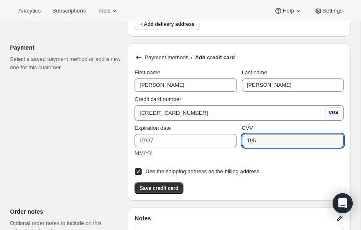
scroll to position [612, 0]
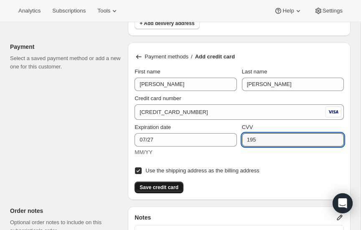
type input "195"
click at [159, 185] on span "Save credit card" at bounding box center [159, 187] width 39 height 7
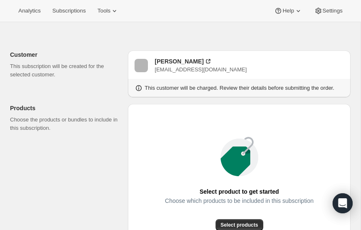
scroll to position [0, 0]
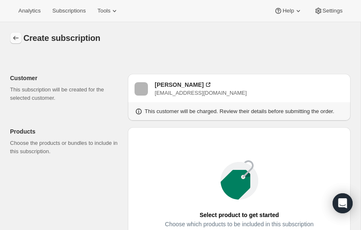
click at [15, 38] on icon "button" at bounding box center [16, 38] width 8 height 8
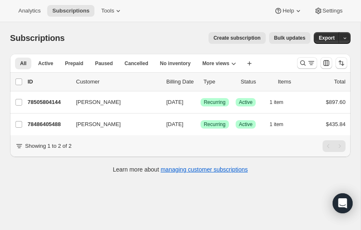
click at [245, 38] on span "Create subscription" at bounding box center [236, 38] width 47 height 7
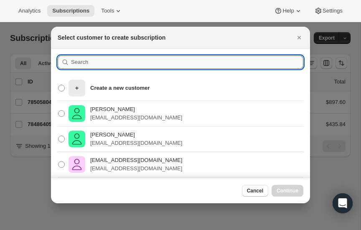
click at [117, 62] on input ":r7qs:" at bounding box center [187, 62] width 232 height 13
type input "cochran"
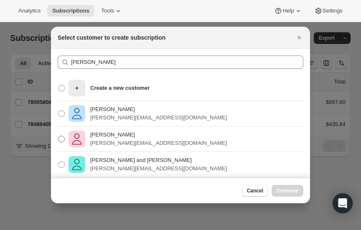
click at [61, 138] on span ":r7qs:" at bounding box center [61, 139] width 7 height 7
click at [58, 136] on input "John Cochran john@cochranexteriors.com" at bounding box center [58, 136] width 0 height 0
radio input "true"
click at [293, 193] on span "Continue" at bounding box center [288, 191] width 22 height 7
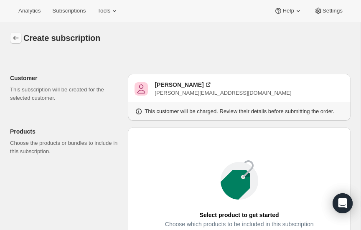
click at [14, 38] on icon "button" at bounding box center [15, 38] width 5 height 4
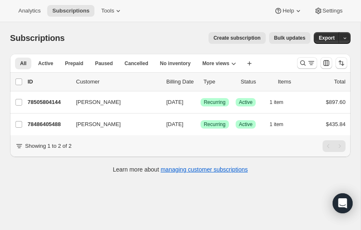
click at [236, 36] on span "Create subscription" at bounding box center [236, 38] width 47 height 7
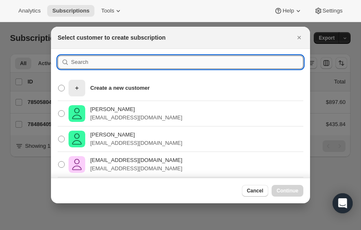
click at [108, 61] on input ":r7tg:" at bounding box center [187, 62] width 232 height 13
type input "jen"
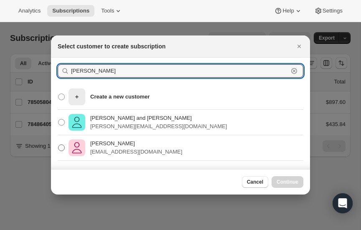
type input "Jen Cochran"
click at [61, 146] on span ":r7tg:" at bounding box center [61, 148] width 7 height 7
click at [58, 145] on input "Jennifer Cochran jennifercochranmb@gmail.com" at bounding box center [58, 145] width 0 height 0
radio input "true"
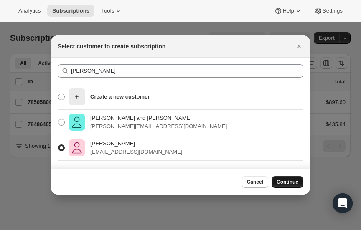
click at [287, 178] on button "Continue" at bounding box center [288, 182] width 32 height 12
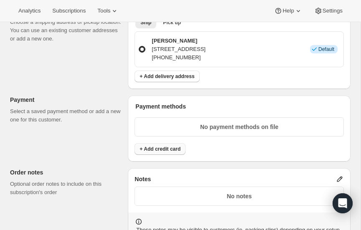
scroll to position [562, 0]
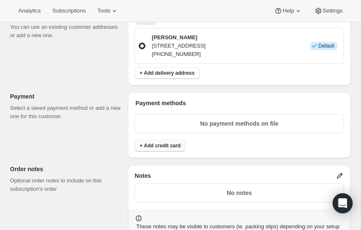
click at [169, 142] on span "+ Add credit card" at bounding box center [160, 145] width 41 height 7
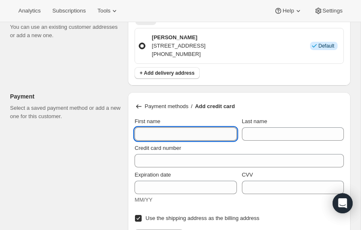
click at [165, 133] on input "First name" at bounding box center [185, 133] width 102 height 13
type input "[PERSON_NAME]"
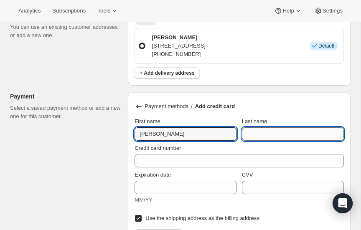
click at [301, 132] on input "Last name" at bounding box center [293, 133] width 102 height 13
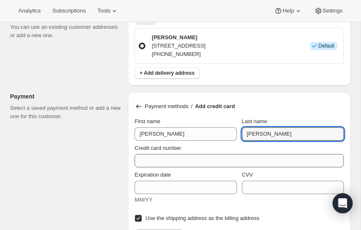
type input "Cochran"
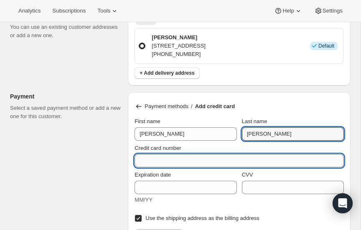
click at [203, 157] on input "Credit card number" at bounding box center [235, 160] width 203 height 13
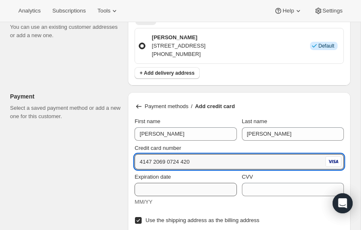
type input "4147 2069 0724 420"
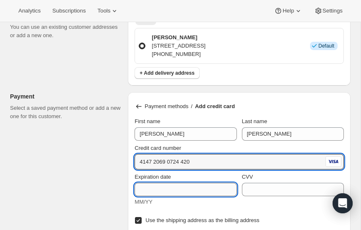
click at [171, 187] on div "Expiration date MM/YY" at bounding box center [185, 189] width 102 height 33
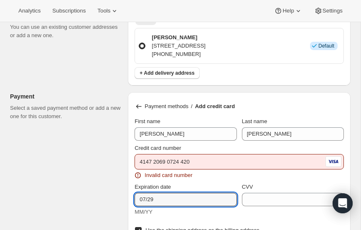
type input "07/29"
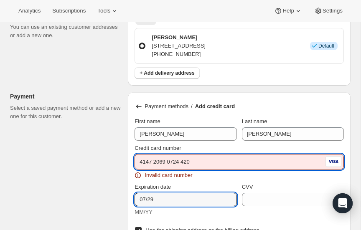
click at [200, 161] on input "4147 2069 0724 420" at bounding box center [228, 161] width 189 height 13
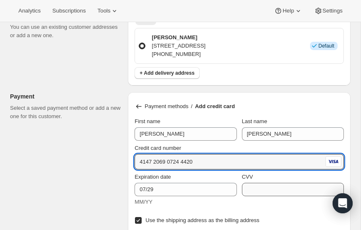
type input "4147 2069 0724 4420"
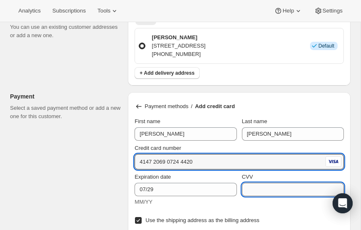
click at [269, 187] on input "CVV" at bounding box center [293, 189] width 102 height 13
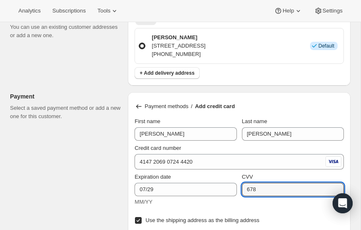
type input "678"
click at [266, 204] on div "Expiration date 07/29 MM/YY CVV 678" at bounding box center [238, 190] width 209 height 40
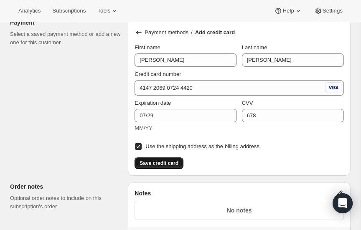
scroll to position [637, 0]
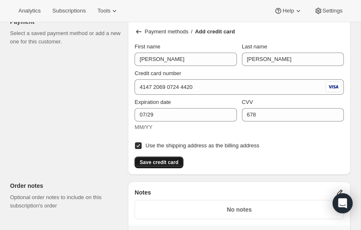
click at [164, 159] on span "Save credit card" at bounding box center [159, 162] width 39 height 7
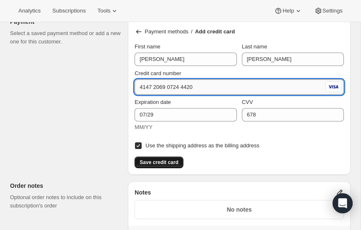
click at [203, 88] on input "4147 2069 0724 4420" at bounding box center [228, 87] width 189 height 13
click at [207, 86] on input "4147 2069 0724 4420" at bounding box center [228, 87] width 189 height 13
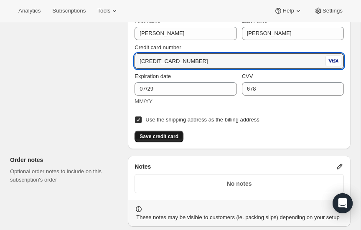
scroll to position [667, 0]
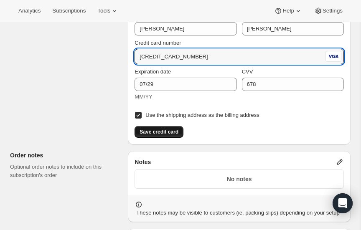
type input "4147 2026 9072 4420"
click at [156, 130] on span "Save credit card" at bounding box center [159, 132] width 39 height 7
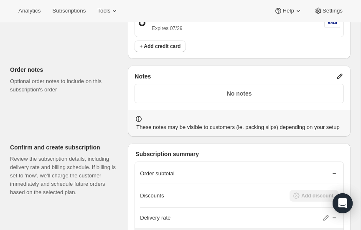
scroll to position [0, 0]
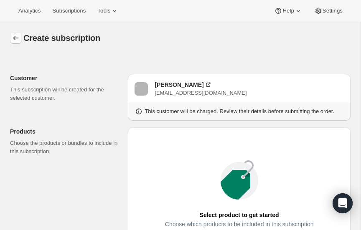
click at [16, 34] on icon "button" at bounding box center [16, 38] width 8 height 8
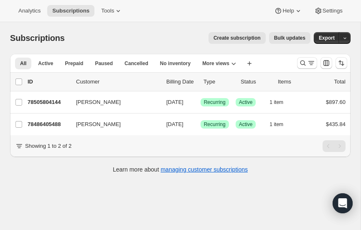
click at [244, 38] on span "Create subscription" at bounding box center [236, 38] width 47 height 7
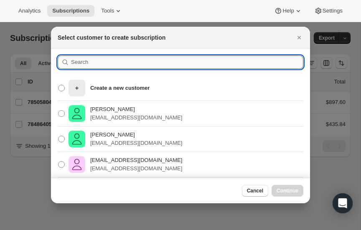
click at [119, 61] on input ":r80m:" at bounding box center [187, 62] width 232 height 13
type input "emily"
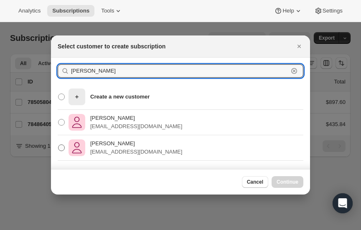
type input "Emily br"
click at [63, 146] on span ":r80m:" at bounding box center [61, 148] width 7 height 7
click at [58, 145] on input "Emily Brosnahan limabeanem@aol.com" at bounding box center [58, 145] width 0 height 0
radio input "true"
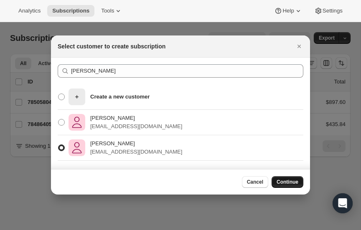
click at [289, 181] on span "Continue" at bounding box center [288, 182] width 22 height 7
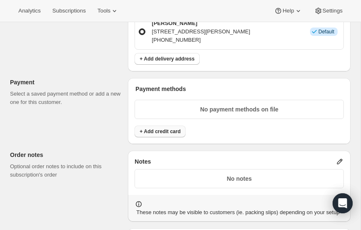
scroll to position [617, 0]
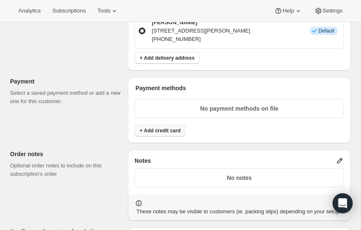
click at [164, 127] on span "+ Add credit card" at bounding box center [160, 130] width 41 height 7
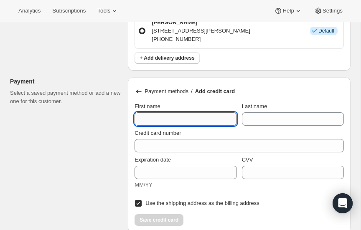
click at [191, 117] on input "First name" at bounding box center [185, 118] width 102 height 13
type input "J"
type input "Emily"
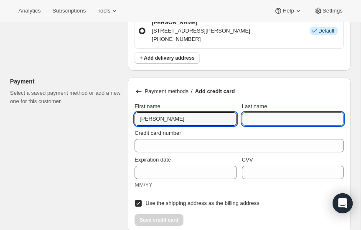
click at [285, 114] on input "Last name" at bounding box center [293, 118] width 102 height 13
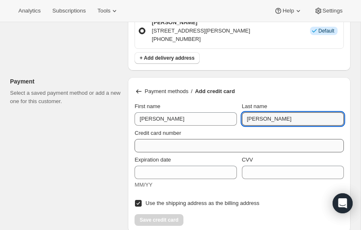
type input "Brosnahan"
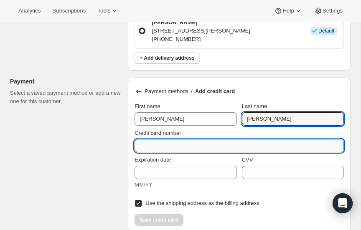
click at [221, 139] on input "Credit card number" at bounding box center [235, 145] width 203 height 13
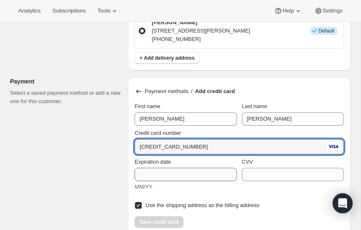
type input "4388 5401 1103 2164"
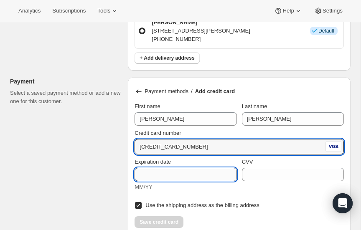
click at [200, 170] on input "Expiration date" at bounding box center [185, 174] width 102 height 13
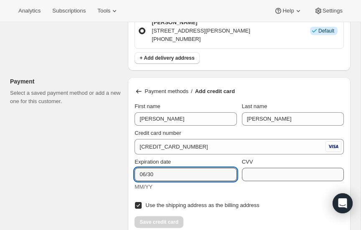
type input "06/30"
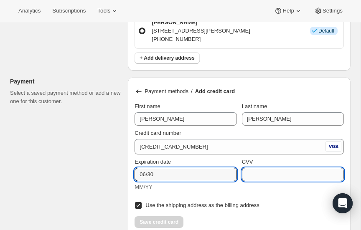
click at [309, 173] on input "CVV" at bounding box center [293, 174] width 102 height 13
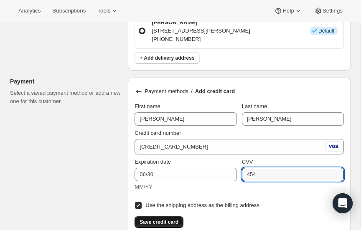
type input "454"
click at [167, 219] on span "Save credit card" at bounding box center [159, 222] width 39 height 7
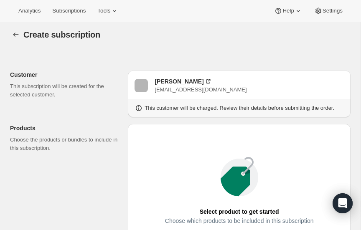
scroll to position [0, 0]
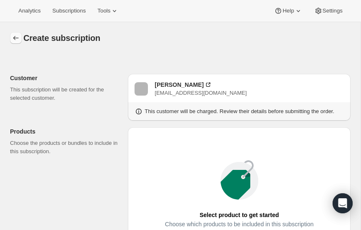
click at [16, 36] on icon "button" at bounding box center [16, 38] width 8 height 8
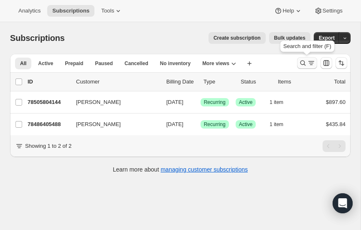
click at [302, 62] on icon "Search and filter results" at bounding box center [303, 63] width 8 height 8
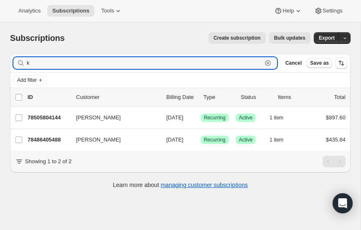
type input "k"
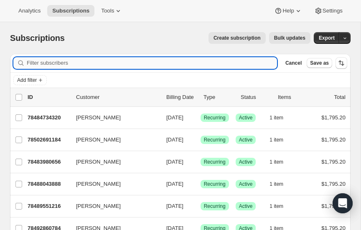
click at [60, 63] on input "Filter subscribers" at bounding box center [152, 63] width 250 height 12
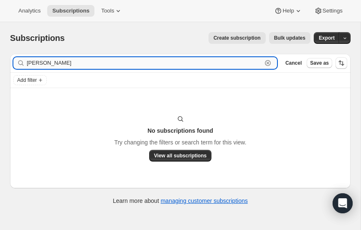
click at [79, 62] on input "mcbryde" at bounding box center [144, 63] width 235 height 12
type input "m"
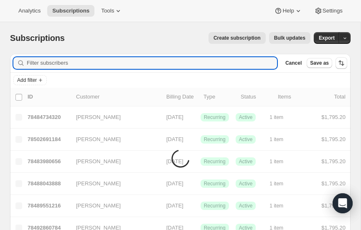
click at [243, 36] on span "Create subscription" at bounding box center [236, 38] width 47 height 7
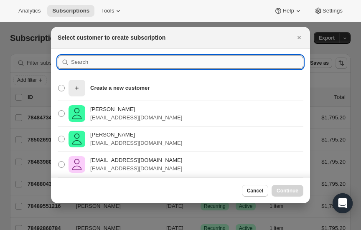
click at [138, 63] on input ":r83t:" at bounding box center [187, 62] width 232 height 13
type input "mcbryde"
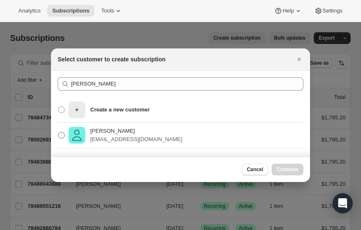
click at [61, 134] on span ":r83t:" at bounding box center [61, 135] width 7 height 7
click at [58, 132] on input "Mary Beth McBryde marybethmcbryde@gmail.com" at bounding box center [58, 132] width 0 height 0
radio input "true"
click at [286, 166] on span "Continue" at bounding box center [288, 169] width 22 height 7
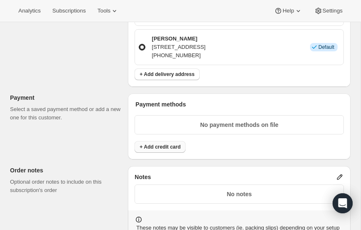
scroll to position [600, 0]
click at [166, 144] on span "+ Add credit card" at bounding box center [160, 147] width 41 height 7
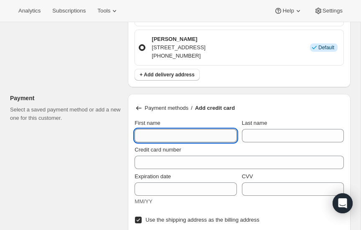
click at [173, 134] on input "First name" at bounding box center [185, 135] width 102 height 13
type input "Mary Beth"
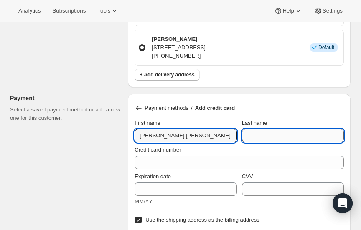
click at [256, 129] on input "Last name" at bounding box center [293, 135] width 102 height 13
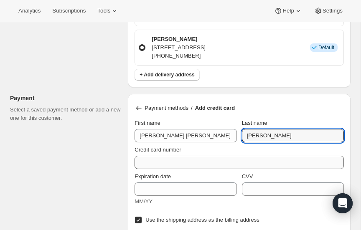
type input "McBryde"
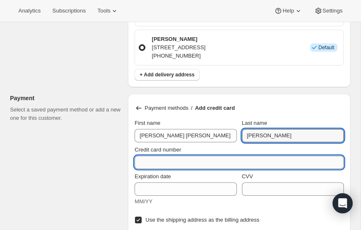
click at [172, 161] on input "Credit card number" at bounding box center [235, 162] width 203 height 13
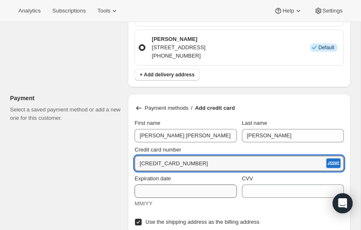
type input "3792 963012 61001"
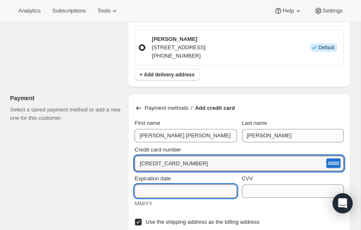
click at [174, 189] on input "Expiration date" at bounding box center [185, 191] width 102 height 13
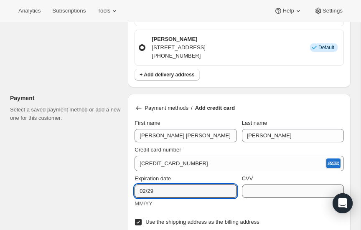
type input "02/29"
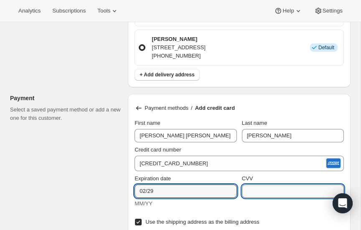
click at [263, 190] on input "CVV" at bounding box center [293, 191] width 102 height 13
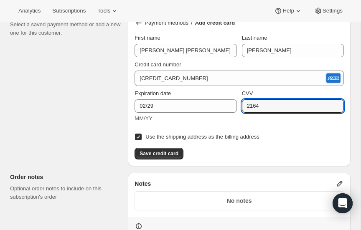
scroll to position [687, 0]
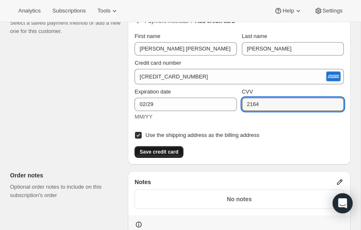
type input "2164"
click at [159, 150] on span "Save credit card" at bounding box center [159, 152] width 39 height 7
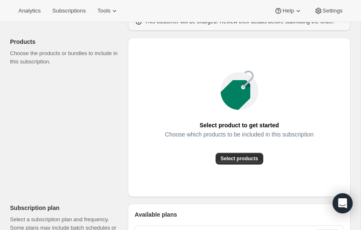
scroll to position [0, 0]
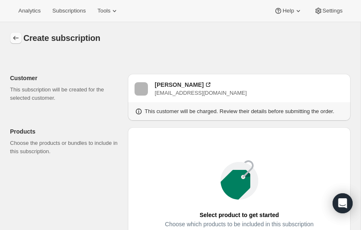
click at [14, 37] on icon "button" at bounding box center [16, 38] width 8 height 8
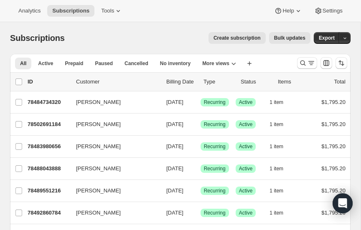
click at [234, 36] on span "Create subscription" at bounding box center [236, 38] width 47 height 7
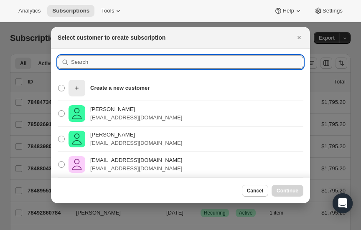
click at [103, 63] on input ":r8pl:" at bounding box center [187, 62] width 232 height 13
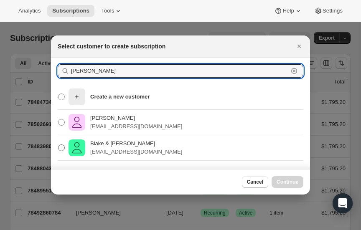
type input "maxfield"
click at [63, 147] on span ":r8pl:" at bounding box center [61, 148] width 7 height 7
click at [58, 145] on input "Blake & Lynda Maxfield blake.maxfield1@gmail.com" at bounding box center [58, 145] width 0 height 0
radio input "true"
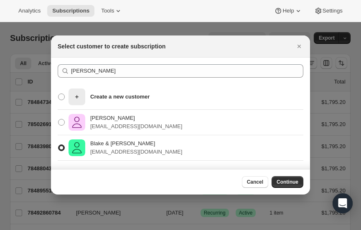
click at [267, 161] on section "maxfield Clear Create a new customer Amy Maxfield acbender02@gmail.com Blake & …" at bounding box center [180, 114] width 259 height 112
click at [296, 182] on span "Continue" at bounding box center [288, 182] width 22 height 7
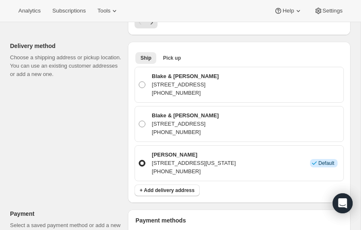
scroll to position [525, 0]
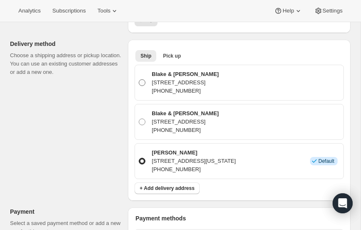
click at [142, 82] on span at bounding box center [142, 82] width 7 height 7
click at [139, 80] on input "Blake & Lynda Maxfield 10584 Golden Light Way, Las Vegas, NV, 89135, United Sta…" at bounding box center [139, 79] width 0 height 0
radio input "true"
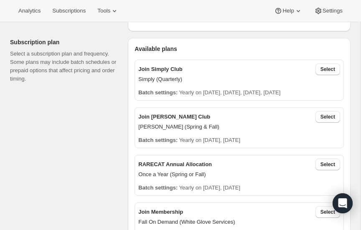
scroll to position [0, 0]
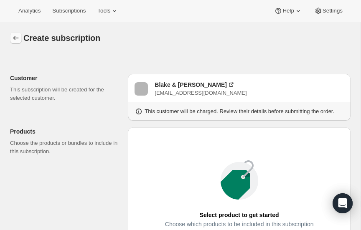
click at [14, 36] on icon "button" at bounding box center [16, 38] width 8 height 8
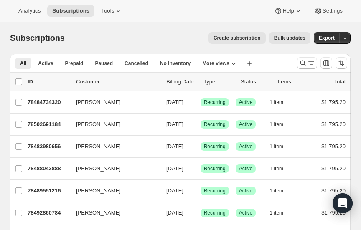
click at [236, 38] on span "Create subscription" at bounding box center [236, 38] width 47 height 7
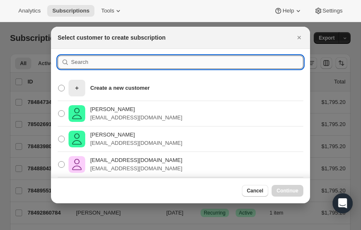
click at [88, 64] on input ":r959:" at bounding box center [187, 62] width 232 height 13
type input "elizabeth"
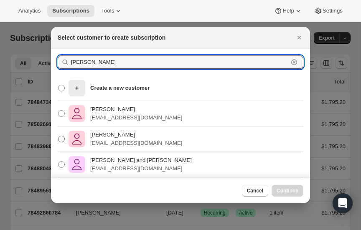
type input "Elizabeth hill"
click at [62, 137] on span ":r959:" at bounding box center [61, 139] width 7 height 7
click at [58, 136] on input "Elizabeth Hill bankshill6@gmail.com" at bounding box center [58, 136] width 0 height 0
radio input "true"
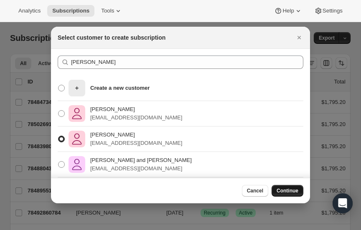
click at [291, 188] on span "Continue" at bounding box center [288, 191] width 22 height 7
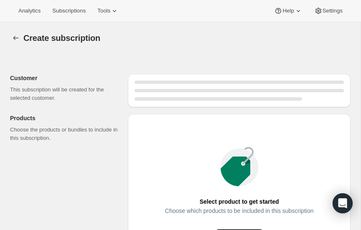
radio input "true"
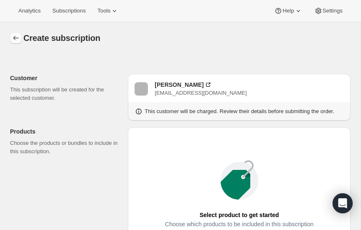
click at [17, 38] on icon "button" at bounding box center [16, 38] width 8 height 8
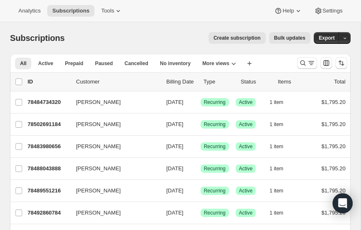
click at [240, 36] on span "Create subscription" at bounding box center [236, 38] width 47 height 7
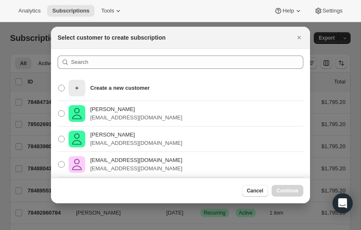
click at [299, 36] on icon "Close" at bounding box center [299, 37] width 8 height 8
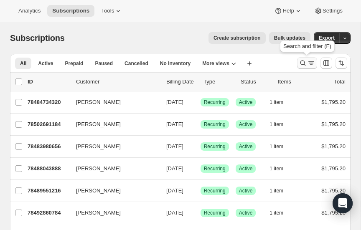
click at [304, 62] on icon "Search and filter results" at bounding box center [302, 63] width 5 height 5
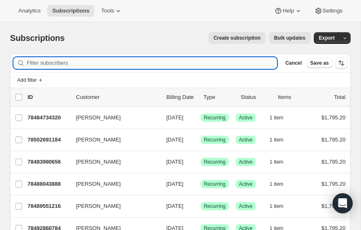
click at [75, 64] on input "Filter subscribers" at bounding box center [152, 63] width 250 height 12
type input "tucker"
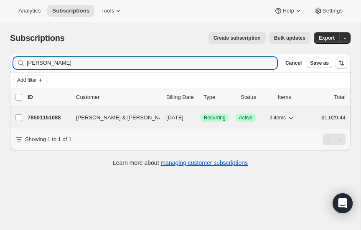
click at [43, 115] on p "78501151088" at bounding box center [49, 118] width 42 height 8
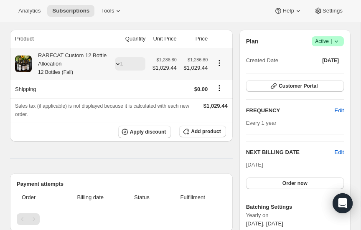
scroll to position [70, 0]
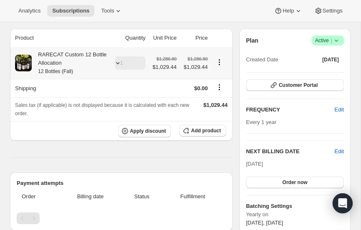
click at [70, 53] on div "RARECAT Custom 12 Bottle Allocation 12 Bottles (Fall)" at bounding box center [69, 63] width 75 height 25
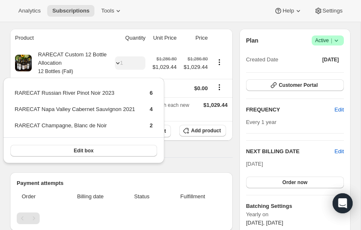
click at [153, 1] on div "Analytics Subscriptions Tools Help Settings" at bounding box center [180, 11] width 361 height 22
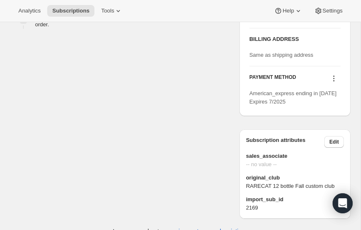
scroll to position [418, 0]
click at [334, 83] on icon at bounding box center [334, 79] width 8 height 8
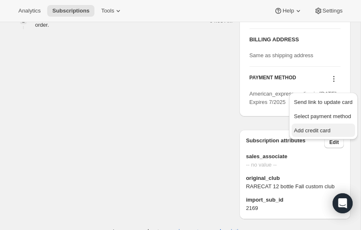
click at [307, 129] on span "Add credit card" at bounding box center [312, 130] width 36 height 6
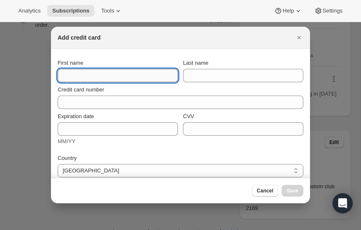
click at [91, 79] on input "First name" at bounding box center [118, 75] width 120 height 13
type input "Brad & April"
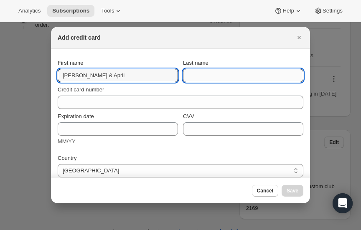
click at [219, 69] on input "Last name" at bounding box center [243, 75] width 120 height 13
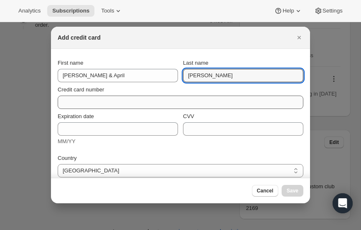
type input "Tucker"
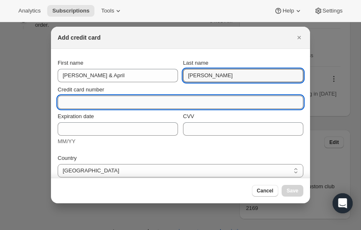
click at [96, 107] on input "Credit card number" at bounding box center [177, 102] width 239 height 13
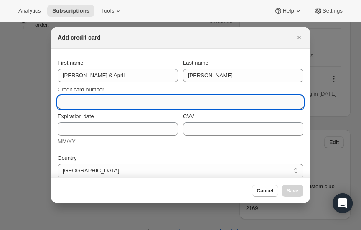
paste input "3717 119652 43002"
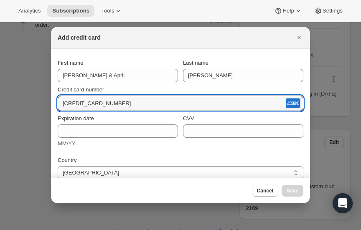
type input "3717 119652 43002"
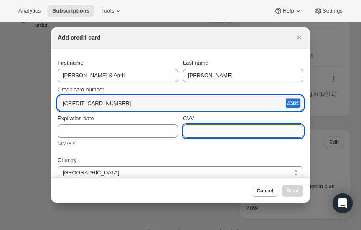
click at [218, 133] on input "CVV" at bounding box center [243, 130] width 120 height 13
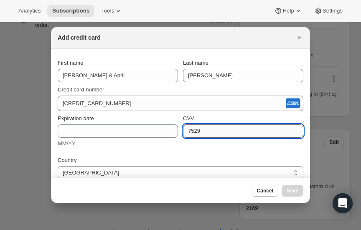
click at [211, 134] on input "7529" at bounding box center [243, 130] width 120 height 13
type input "7529"
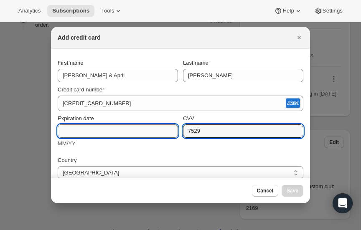
click at [117, 131] on input "Expiration date" at bounding box center [118, 130] width 120 height 13
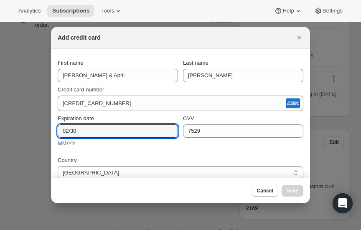
type input "02/30"
click at [127, 152] on div "Country United States United States Address Apartment, suite, etc (optional) Ci…" at bounding box center [181, 218] width 246 height 135
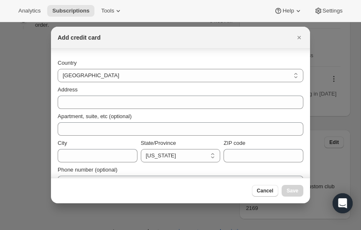
scroll to position [115, 0]
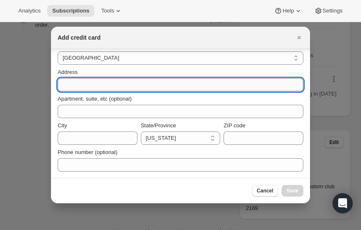
click at [108, 86] on input "Address" at bounding box center [181, 84] width 246 height 13
type input "V"
click at [106, 85] on input "V" at bounding box center [181, 84] width 246 height 13
paste input "725 Buttercup Trace Alpharetta Georgia 30022"
type input "725 Buttercup Trace Alpharetta Georgia 30022"
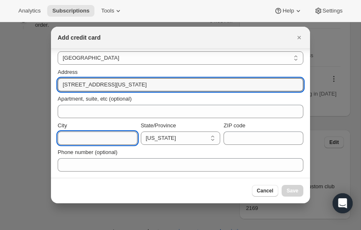
click at [92, 139] on input "City" at bounding box center [98, 138] width 80 height 13
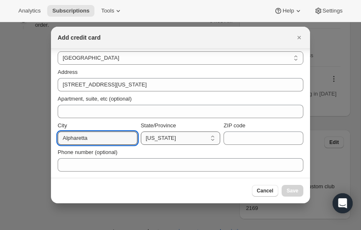
type input "Alpharetta"
click at [161, 138] on select "California Connecticut Florida Georgia Maine Maryland Massachusetts Michigan Ne…" at bounding box center [181, 138] width 80 height 13
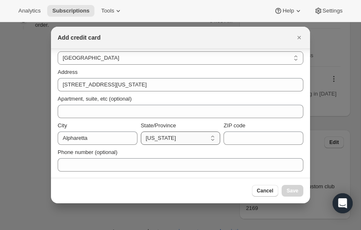
select select "GA"
click at [141, 132] on select "California Connecticut Florida Georgia Maine Maryland Massachusetts Michigan Ne…" at bounding box center [181, 138] width 80 height 13
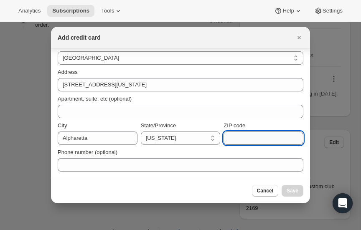
click at [248, 139] on input "ZIP code" at bounding box center [263, 138] width 80 height 13
type input "30022"
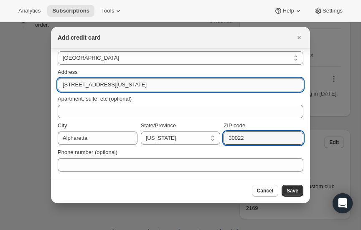
click at [189, 84] on input "725 Buttercup Trace Alpharetta Georgia 30022" at bounding box center [181, 84] width 246 height 13
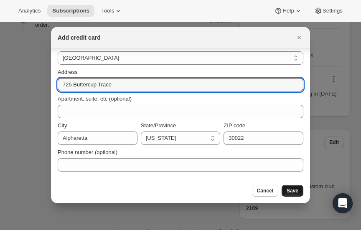
type input "725 Buttercup Trace"
click at [296, 191] on span "Save" at bounding box center [293, 191] width 12 height 7
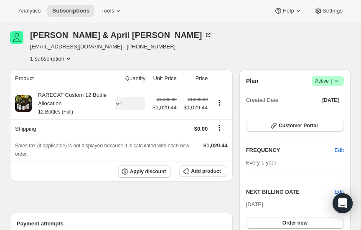
scroll to position [0, 0]
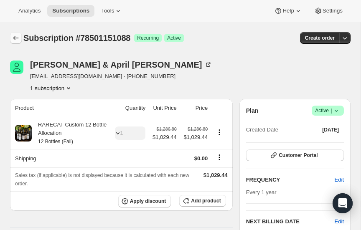
click at [15, 35] on icon "Subscriptions" at bounding box center [16, 38] width 8 height 8
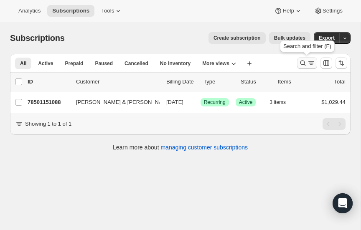
click at [304, 61] on icon "Search and filter results" at bounding box center [302, 63] width 5 height 5
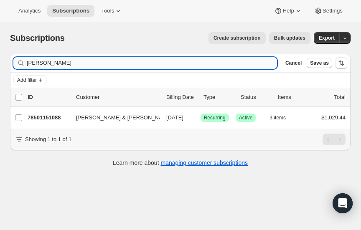
click at [83, 65] on input "tucker" at bounding box center [152, 63] width 250 height 12
type input "t"
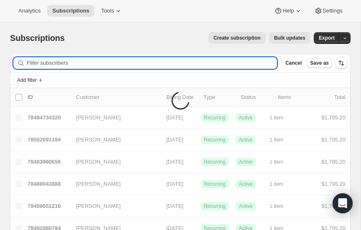
click at [83, 62] on input "Filter subscribers" at bounding box center [152, 63] width 250 height 12
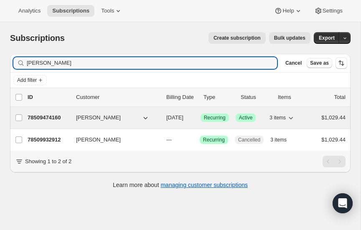
type input "maher"
click at [39, 115] on p "78509474160" at bounding box center [49, 118] width 42 height 8
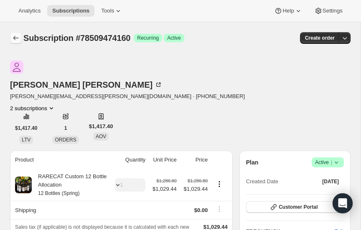
click at [15, 36] on icon "Subscriptions" at bounding box center [16, 38] width 8 height 8
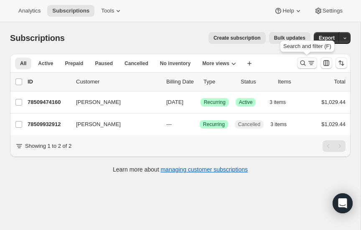
click at [303, 63] on icon "Search and filter results" at bounding box center [303, 63] width 8 height 8
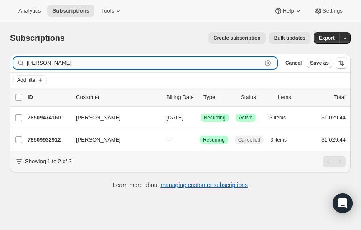
click at [69, 61] on input "maher" at bounding box center [144, 63] width 235 height 12
type input "m"
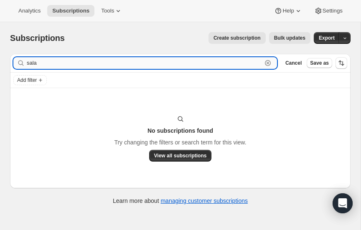
click at [52, 64] on input "sala" at bounding box center [144, 63] width 235 height 12
type input "s"
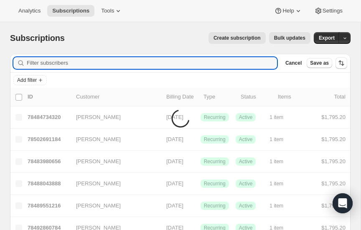
click at [248, 36] on span "Create subscription" at bounding box center [236, 38] width 47 height 7
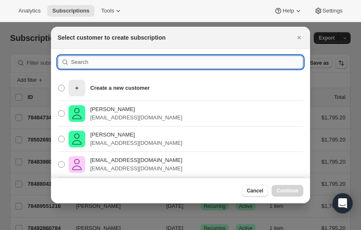
click at [99, 64] on input ":rag8:" at bounding box center [187, 62] width 232 height 13
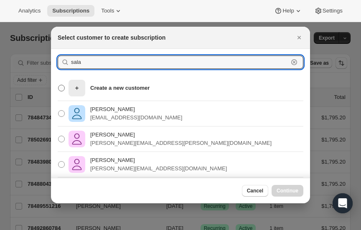
scroll to position [32, 0]
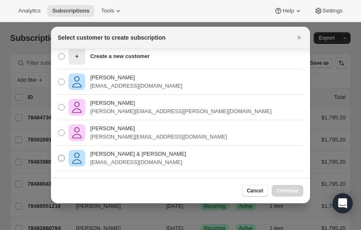
click at [62, 155] on span ":rag8:" at bounding box center [61, 158] width 7 height 7
click at [58, 155] on input "Darcy & Ken Salapatek The.Salapateks@gmail.com" at bounding box center [58, 155] width 0 height 0
click at [295, 192] on span "Continue" at bounding box center [288, 191] width 22 height 7
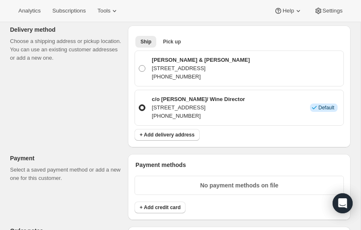
scroll to position [541, 0]
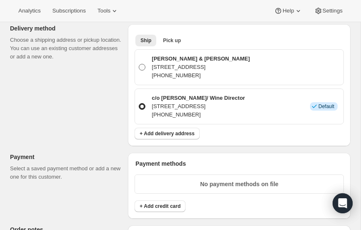
click at [142, 64] on span at bounding box center [142, 67] width 7 height 7
click at [139, 64] on input "Darcy & Ken Salapatek 6835 Hidden Sunset Lane, Las Vegas, NV, 89120, United Sta…" at bounding box center [139, 64] width 0 height 0
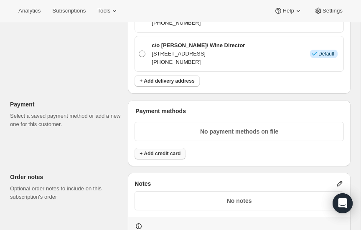
scroll to position [595, 0]
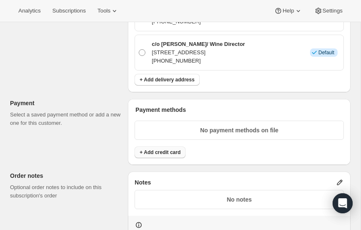
click at [162, 149] on span "+ Add credit card" at bounding box center [160, 152] width 41 height 7
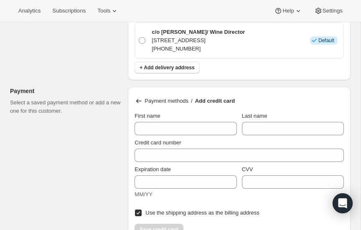
scroll to position [608, 0]
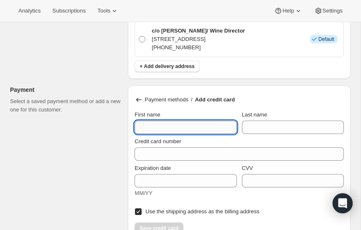
click at [166, 128] on input "First name" at bounding box center [185, 127] width 102 height 13
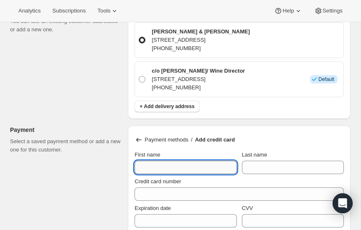
scroll to position [569, 0]
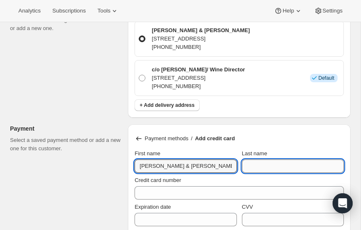
click at [251, 165] on input "Last name" at bounding box center [293, 166] width 102 height 13
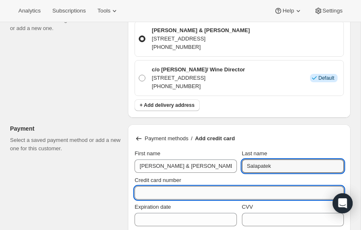
click at [178, 190] on input "Credit card number" at bounding box center [235, 192] width 203 height 13
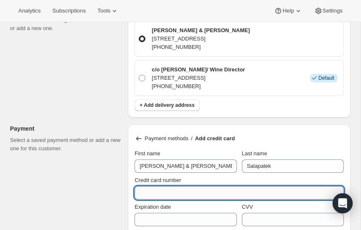
click at [173, 187] on input "Credit card number" at bounding box center [235, 192] width 203 height 13
click at [176, 190] on input "Credit card number" at bounding box center [235, 192] width 203 height 13
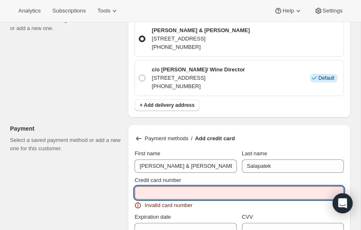
click at [198, 189] on input "Credit card number" at bounding box center [235, 192] width 203 height 13
paste input "4254 1897 0488 5231"
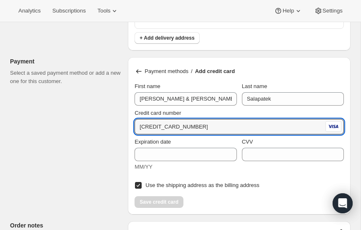
scroll to position [639, 0]
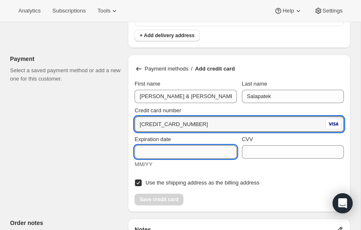
click at [188, 152] on input "Expiration date" at bounding box center [185, 151] width 102 height 13
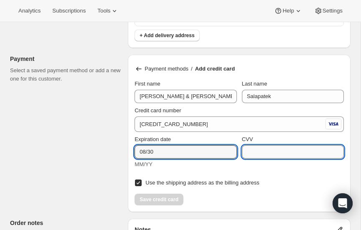
click at [258, 148] on input "CVV" at bounding box center [293, 151] width 102 height 13
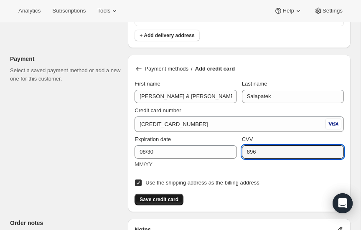
click at [164, 199] on span "Save credit card" at bounding box center [159, 199] width 39 height 7
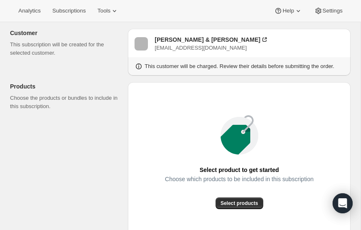
scroll to position [0, 0]
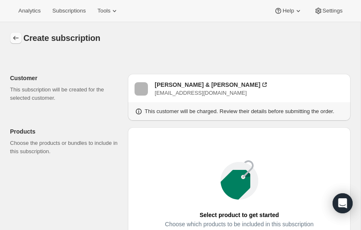
click at [14, 37] on icon "button" at bounding box center [15, 38] width 5 height 4
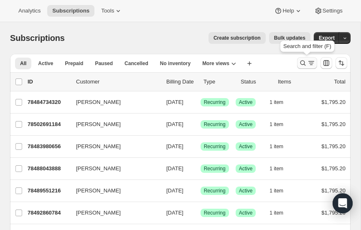
click at [303, 63] on icon "Search and filter results" at bounding box center [303, 63] width 8 height 8
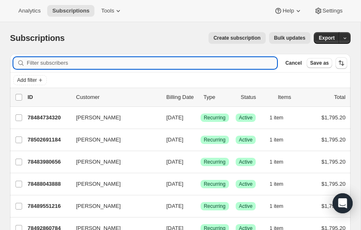
click at [102, 61] on input "Filter subscribers" at bounding box center [152, 63] width 250 height 12
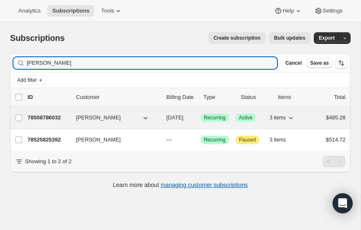
click at [44, 115] on p "78508786032" at bounding box center [49, 118] width 42 height 8
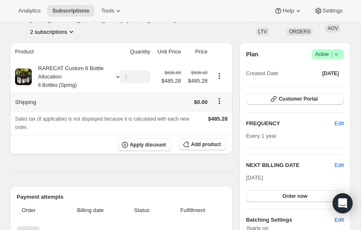
scroll to position [58, 0]
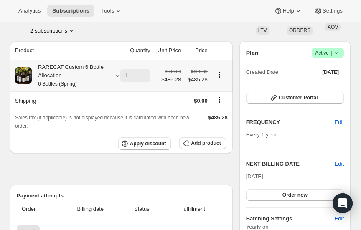
click at [116, 76] on icon at bounding box center [118, 75] width 8 height 8
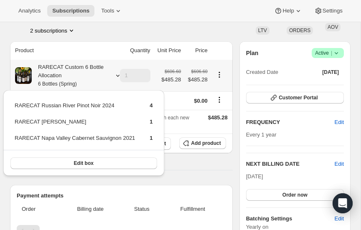
click at [116, 76] on icon at bounding box center [118, 75] width 8 height 8
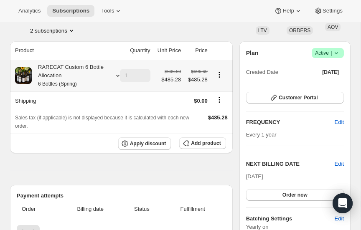
click at [117, 76] on icon at bounding box center [117, 76] width 3 height 2
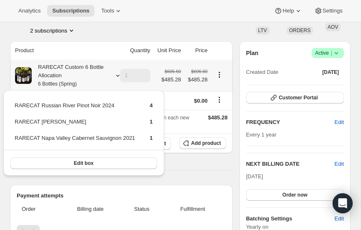
click at [117, 76] on icon at bounding box center [117, 76] width 3 height 2
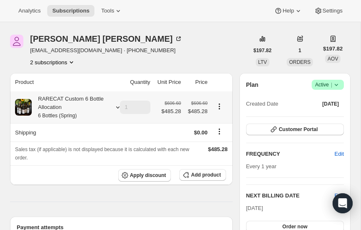
scroll to position [25, 0]
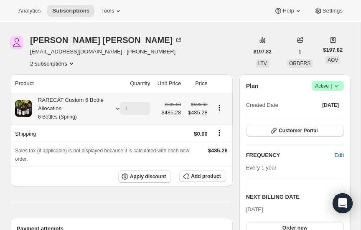
click at [116, 108] on icon at bounding box center [118, 108] width 8 height 8
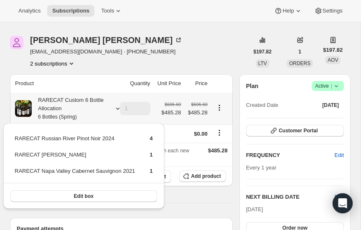
click at [117, 108] on icon at bounding box center [117, 109] width 3 height 2
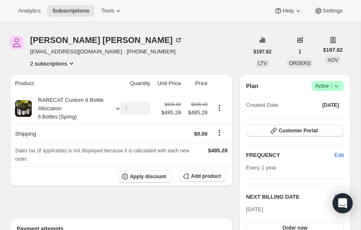
click at [71, 63] on icon "Product actions" at bounding box center [71, 64] width 3 height 2
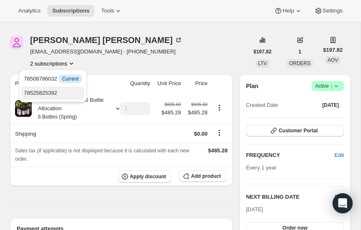
click at [51, 91] on span "78525825392" at bounding box center [40, 93] width 33 height 6
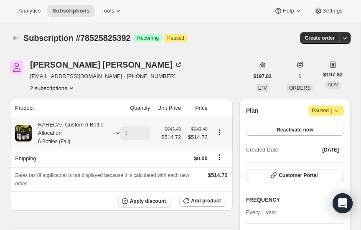
click at [116, 132] on icon at bounding box center [118, 133] width 8 height 8
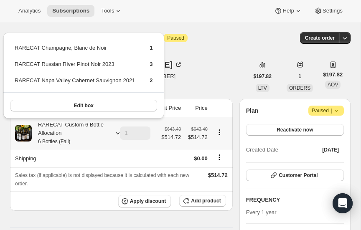
click at [116, 134] on icon at bounding box center [118, 133] width 8 height 8
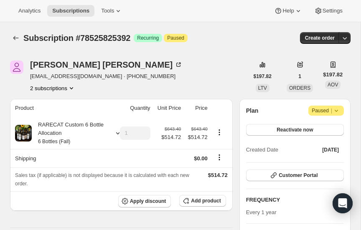
click at [71, 87] on icon "Product actions" at bounding box center [71, 88] width 8 height 8
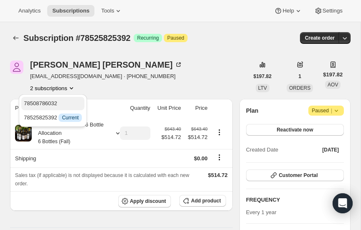
click at [45, 103] on span "78508786032" at bounding box center [40, 103] width 33 height 6
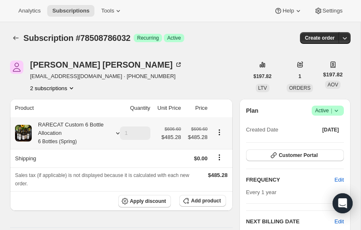
click at [117, 131] on icon at bounding box center [118, 133] width 8 height 8
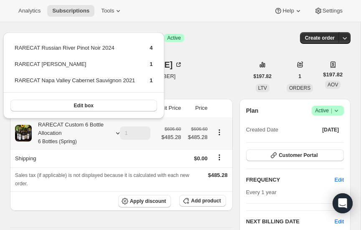
click at [117, 132] on icon at bounding box center [118, 133] width 8 height 8
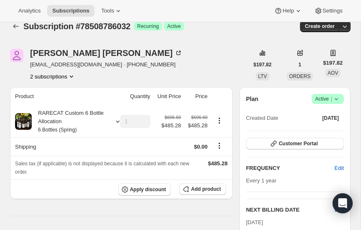
scroll to position [11, 0]
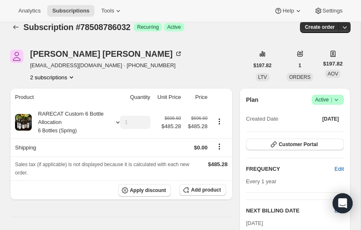
click at [73, 76] on icon "Product actions" at bounding box center [71, 77] width 3 height 2
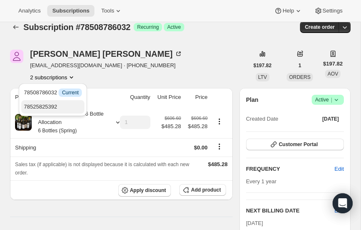
click at [51, 104] on span "78525825392" at bounding box center [40, 107] width 33 height 6
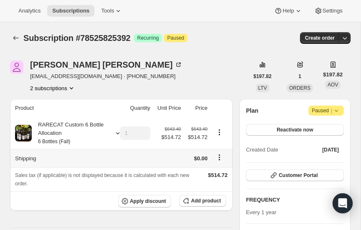
scroll to position [40, 0]
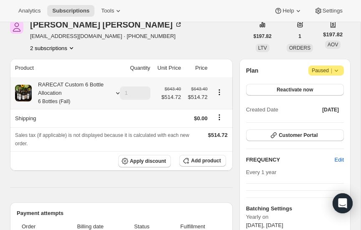
click at [117, 91] on icon at bounding box center [118, 93] width 8 height 8
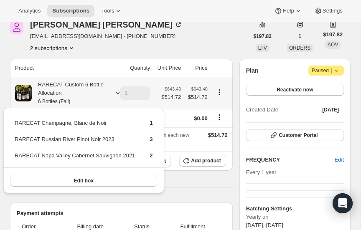
click at [117, 91] on icon at bounding box center [118, 93] width 8 height 8
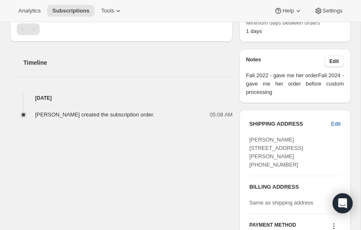
scroll to position [259, 0]
click at [338, 121] on span "Edit" at bounding box center [335, 124] width 9 height 8
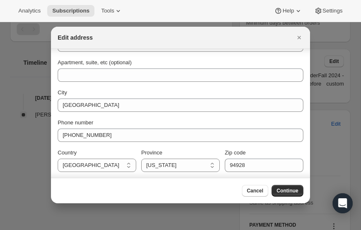
scroll to position [0, 0]
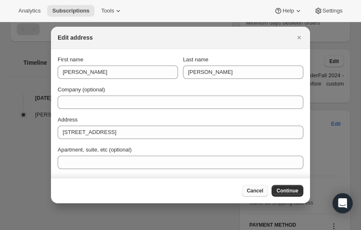
click at [252, 188] on span "Cancel" at bounding box center [255, 191] width 16 height 7
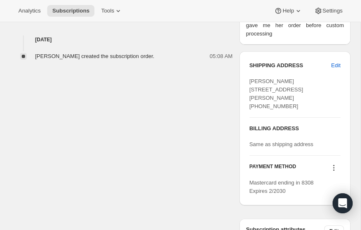
scroll to position [317, 0]
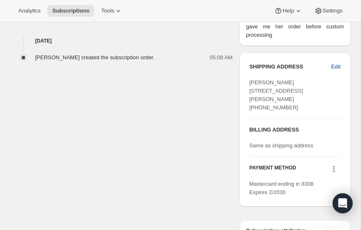
click at [337, 63] on span "Edit" at bounding box center [335, 67] width 9 height 8
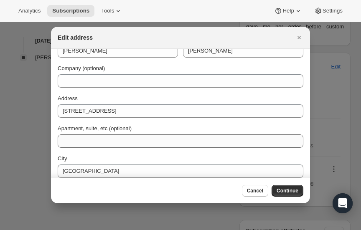
scroll to position [0, 0]
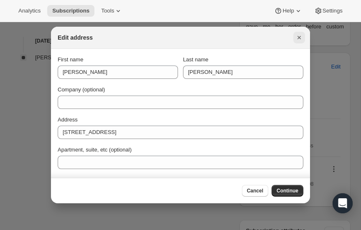
click at [299, 36] on icon "Close" at bounding box center [299, 37] width 8 height 8
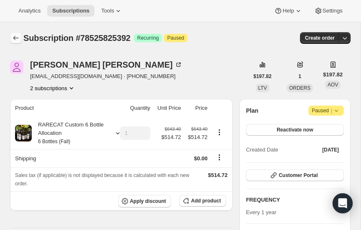
click at [15, 36] on icon "Subscriptions" at bounding box center [16, 38] width 8 height 8
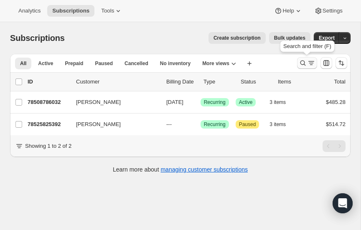
click at [303, 62] on icon "Search and filter results" at bounding box center [303, 63] width 8 height 8
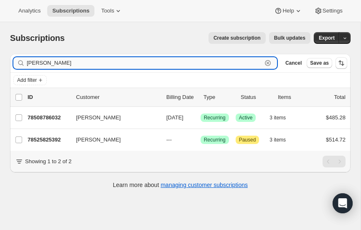
click at [69, 61] on input "hickey" at bounding box center [144, 63] width 235 height 12
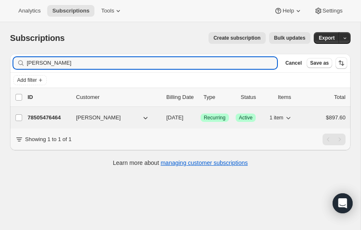
click at [45, 116] on p "78505476464" at bounding box center [49, 118] width 42 height 8
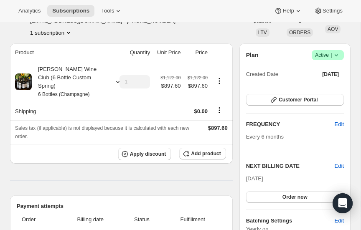
scroll to position [58, 0]
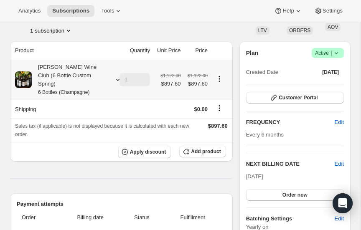
click at [116, 76] on icon at bounding box center [118, 80] width 8 height 8
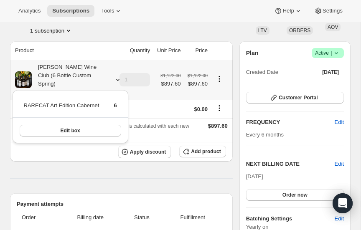
click at [117, 76] on icon at bounding box center [118, 80] width 8 height 8
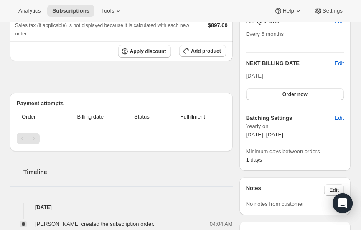
scroll to position [0, 0]
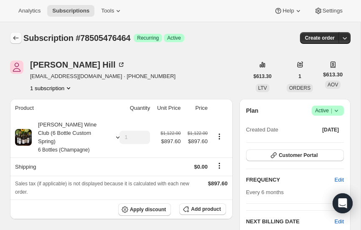
click at [17, 36] on icon "Subscriptions" at bounding box center [16, 38] width 8 height 8
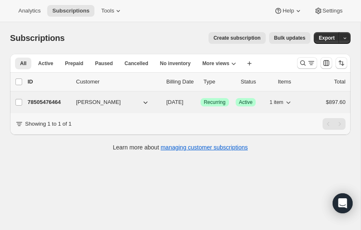
click at [46, 99] on p "78505476464" at bounding box center [49, 102] width 42 height 8
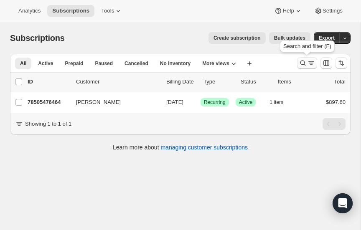
click at [303, 62] on icon "Search and filter results" at bounding box center [303, 63] width 8 height 8
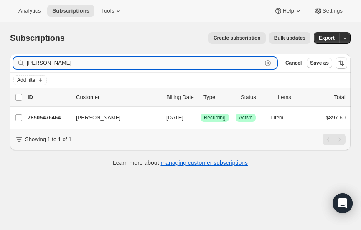
click at [78, 63] on input "Elizabeth hill" at bounding box center [144, 63] width 235 height 12
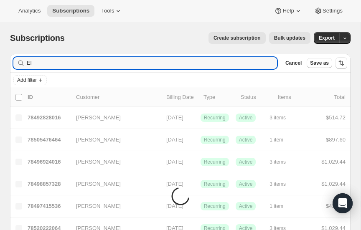
type input "E"
type input "u"
type input "b"
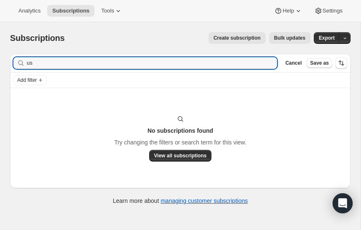
type input "u"
click at [81, 65] on input "bustacork" at bounding box center [152, 63] width 250 height 12
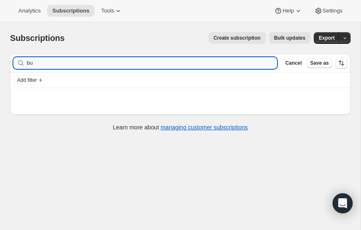
type input "b"
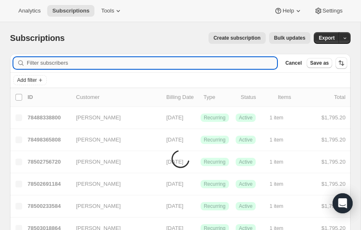
type input "b"
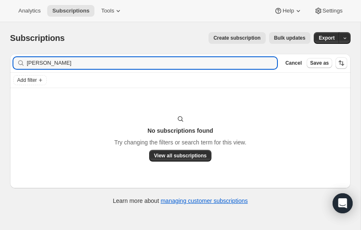
type input "[PERSON_NAME]"
click at [242, 36] on span "Create subscription" at bounding box center [236, 38] width 47 height 7
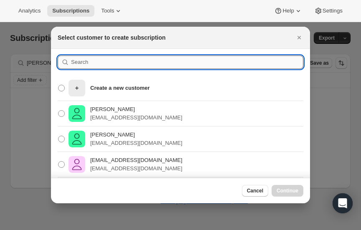
click at [119, 63] on input ":rbvh:" at bounding box center [187, 62] width 232 height 13
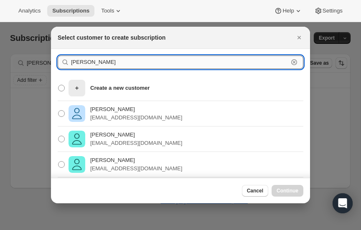
click at [94, 63] on input "[PERSON_NAME]" at bounding box center [179, 62] width 217 height 13
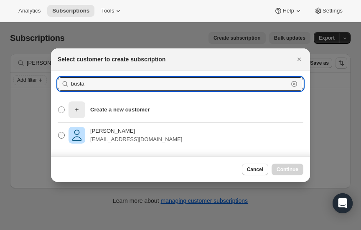
type input "busta"
click at [64, 134] on span ":rbvh:" at bounding box center [61, 135] width 7 height 7
click at [58, 132] on input "[PERSON_NAME] [PERSON_NAME][EMAIL_ADDRESS][DOMAIN_NAME]" at bounding box center [58, 132] width 0 height 0
radio input "true"
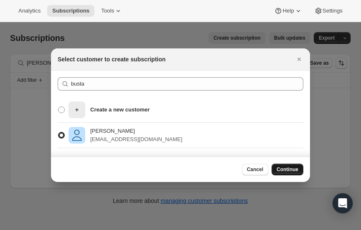
click at [285, 167] on span "Continue" at bounding box center [288, 169] width 22 height 7
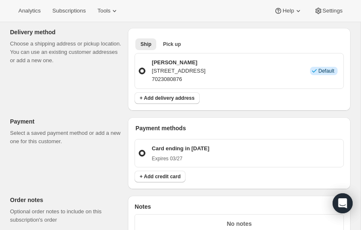
scroll to position [540, 0]
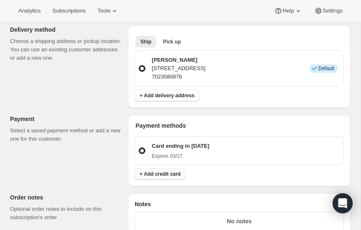
click at [170, 172] on span "+ Add credit card" at bounding box center [160, 174] width 41 height 7
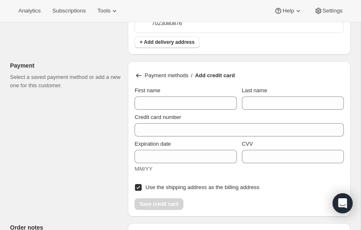
scroll to position [593, 0]
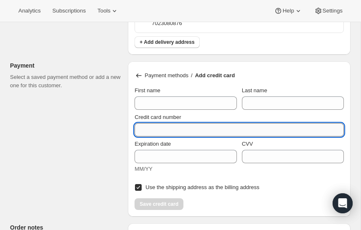
click at [167, 127] on input "Credit card number" at bounding box center [235, 129] width 203 height 13
paste input "[CREDIT_CARD_NUMBER]"
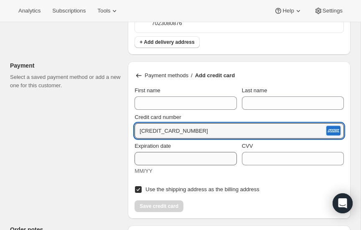
type input "[CREDIT_CARD_NUMBER]"
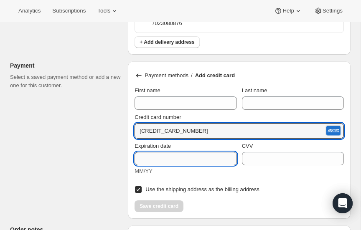
click at [162, 158] on input "Expiration date" at bounding box center [185, 158] width 102 height 13
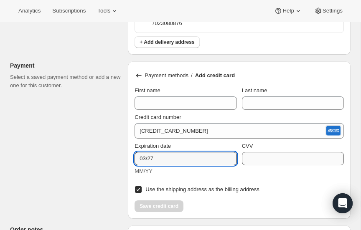
type input "03/27"
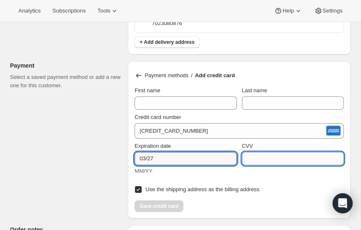
click at [292, 153] on input "CVV" at bounding box center [293, 158] width 102 height 13
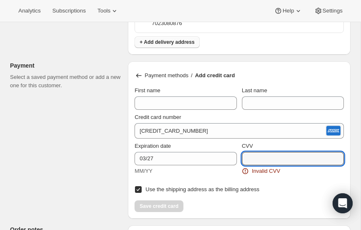
click at [258, 157] on input "CVV" at bounding box center [293, 158] width 102 height 13
type input "6680"
click at [295, 180] on div "Use the shipping address as the billing address" at bounding box center [238, 187] width 209 height 17
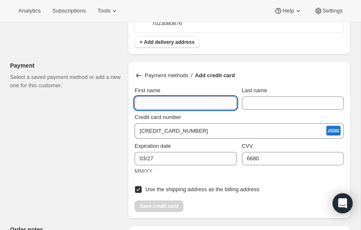
click at [180, 102] on input "First name" at bounding box center [185, 102] width 102 height 13
type input "[PERSON_NAME]"
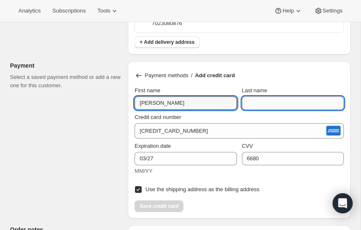
click at [252, 101] on input "Last name" at bounding box center [293, 102] width 102 height 13
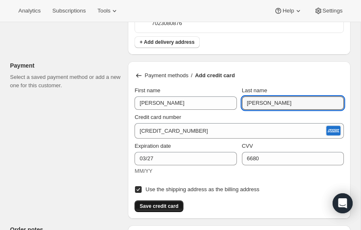
type input "[PERSON_NAME]"
click at [157, 203] on span "Save credit card" at bounding box center [159, 206] width 39 height 7
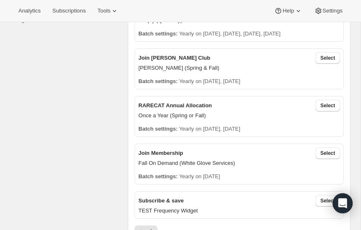
scroll to position [0, 0]
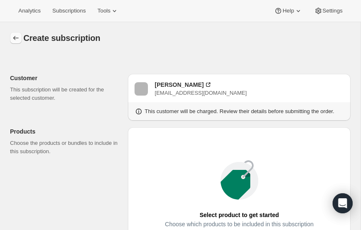
click at [14, 36] on icon "button" at bounding box center [16, 38] width 8 height 8
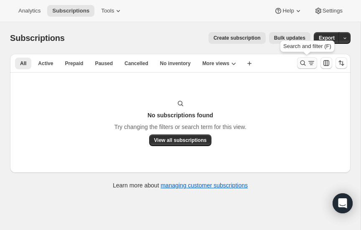
click at [305, 62] on icon "Search and filter results" at bounding box center [303, 63] width 8 height 8
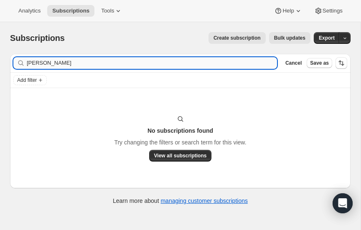
click at [94, 62] on input "[PERSON_NAME]" at bounding box center [152, 63] width 250 height 12
type input "T"
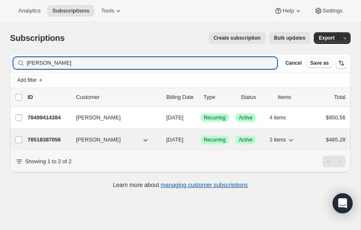
type input "[PERSON_NAME]"
click at [146, 140] on icon "button" at bounding box center [145, 140] width 8 height 8
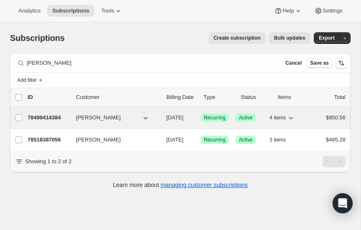
click at [43, 116] on p "78499414384" at bounding box center [49, 118] width 42 height 8
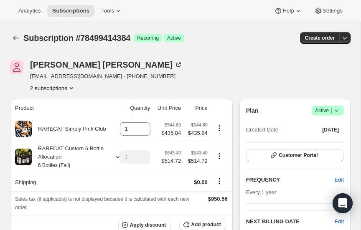
click at [73, 86] on icon "Product actions" at bounding box center [71, 88] width 8 height 8
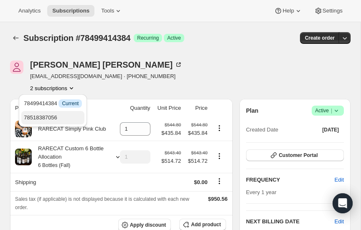
click at [48, 117] on span "78518387056" at bounding box center [40, 117] width 33 height 6
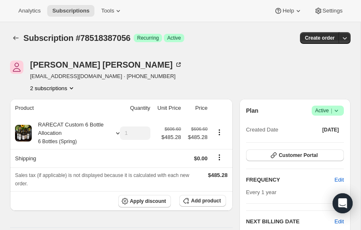
click at [337, 109] on icon at bounding box center [336, 111] width 8 height 8
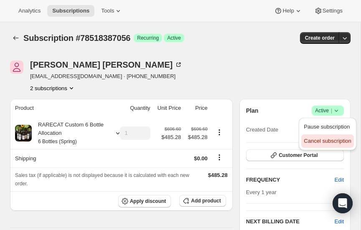
click at [323, 142] on span "Cancel subscription" at bounding box center [327, 141] width 47 height 6
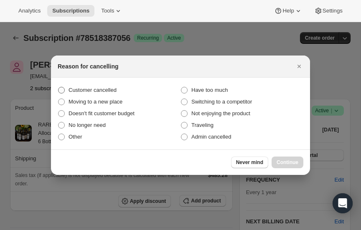
click at [63, 90] on span ":rd6n:" at bounding box center [61, 90] width 7 height 7
click at [58, 87] on input "Customer cancelled" at bounding box center [58, 87] width 0 height 0
radio input "true"
click at [244, 160] on span "Never mind" at bounding box center [249, 162] width 27 height 7
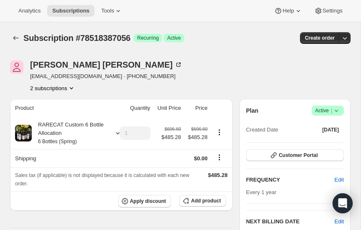
click at [338, 109] on icon at bounding box center [336, 111] width 8 height 8
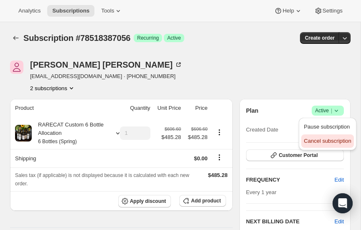
click at [326, 141] on span "Cancel subscription" at bounding box center [327, 141] width 47 height 6
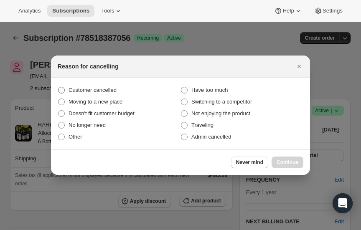
click at [63, 89] on span ":rd6n:" at bounding box center [61, 90] width 7 height 7
click at [58, 87] on input "Customer cancelled" at bounding box center [58, 87] width 0 height 0
radio input "true"
click at [285, 159] on button "Continue" at bounding box center [288, 163] width 32 height 12
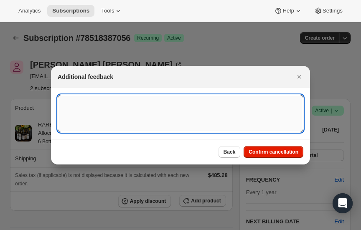
click at [176, 102] on textarea ":rd6n:" at bounding box center [181, 114] width 246 height 38
paste textarea "I appreciate the offer, but I just need to cancel for now. I love your wines an…"
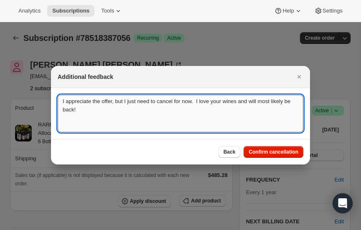
click at [62, 102] on textarea "I appreciate the offer, but I just need to cancel for now. I love your wines an…" at bounding box center [181, 114] width 246 height 38
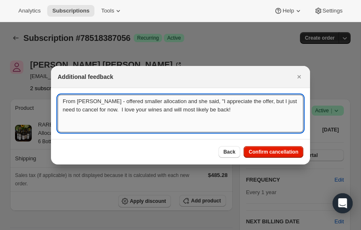
click at [244, 109] on textarea "From [PERSON_NAME] - offered smaller allocation and she said, "I appreciate the…" at bounding box center [181, 114] width 246 height 38
drag, startPoint x: 63, startPoint y: 101, endPoint x: 268, endPoint y: 112, distance: 205.8
click at [268, 112] on textarea "From [PERSON_NAME] - offered smaller allocation and she said, "I appreciate the…" at bounding box center [181, 114] width 246 height 38
type textarea "From [PERSON_NAME] - offered smaller allocation and she said, "I appreciate the…"
click at [261, 151] on span "Confirm cancellation" at bounding box center [274, 152] width 50 height 7
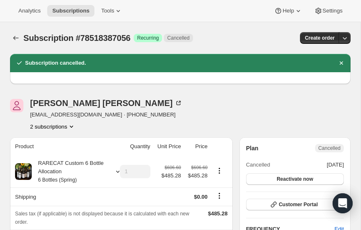
click at [72, 124] on icon "Product actions" at bounding box center [71, 126] width 8 height 8
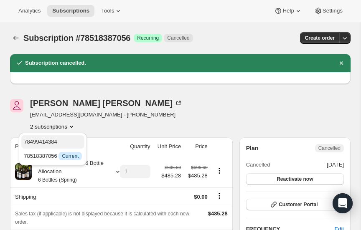
click at [48, 141] on span "78499414384" at bounding box center [40, 142] width 33 height 6
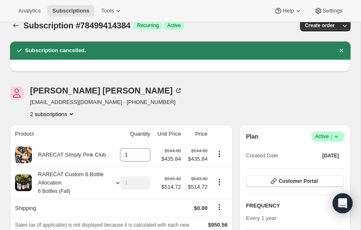
scroll to position [13, 0]
click at [337, 135] on icon at bounding box center [336, 136] width 8 height 8
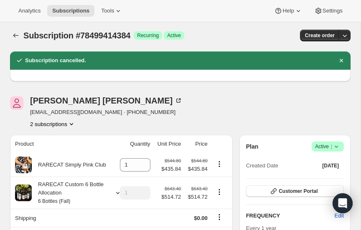
scroll to position [3, 0]
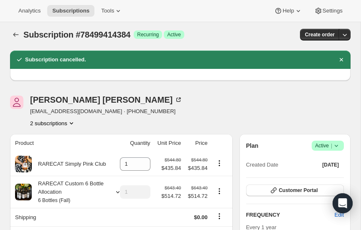
click at [71, 122] on icon "Product actions" at bounding box center [71, 123] width 8 height 8
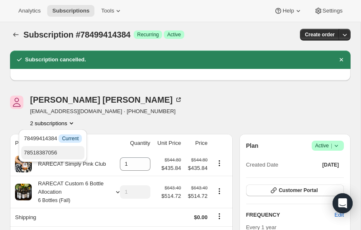
click at [51, 152] on span "78518387056" at bounding box center [40, 153] width 33 height 6
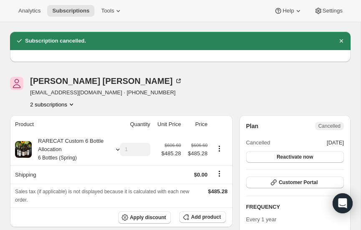
scroll to position [24, 0]
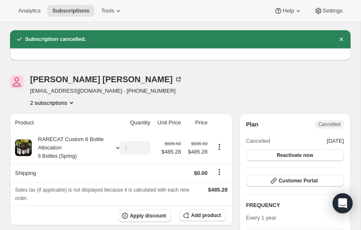
click at [72, 101] on icon "Product actions" at bounding box center [71, 103] width 8 height 8
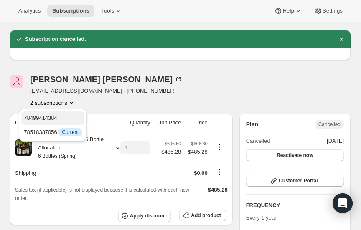
click at [48, 119] on span "78499414384" at bounding box center [40, 118] width 33 height 6
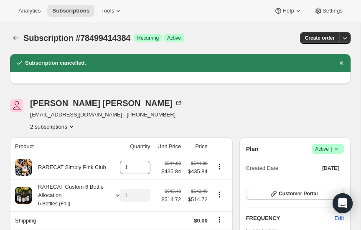
click at [338, 149] on icon at bounding box center [336, 149] width 8 height 8
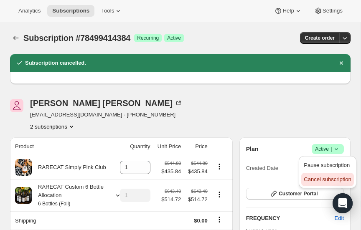
click at [322, 178] on span "Cancel subscription" at bounding box center [327, 179] width 47 height 6
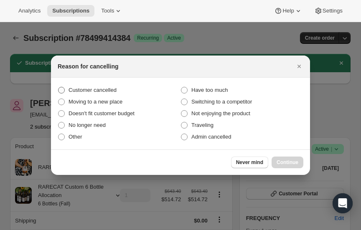
click at [61, 88] on span ":rdhn:" at bounding box center [61, 90] width 7 height 7
click at [58, 87] on input "Customer cancelled" at bounding box center [58, 87] width 0 height 0
radio input "true"
click at [284, 163] on span "Continue" at bounding box center [288, 162] width 22 height 7
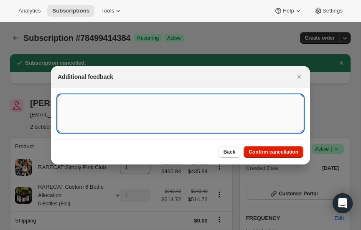
click at [130, 111] on textarea ":rdhn:" at bounding box center [181, 114] width 246 height 38
paste textarea "From [PERSON_NAME] - offered smaller allocation and she said, "I appreciate the…"
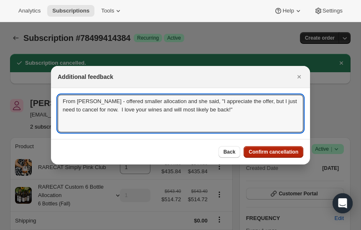
type textarea "From [PERSON_NAME] - offered smaller allocation and she said, "I appreciate the…"
click at [270, 152] on span "Confirm cancellation" at bounding box center [274, 152] width 50 height 7
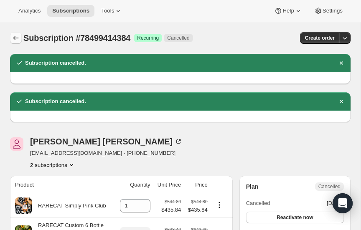
click at [14, 35] on icon "Subscriptions" at bounding box center [16, 38] width 8 height 8
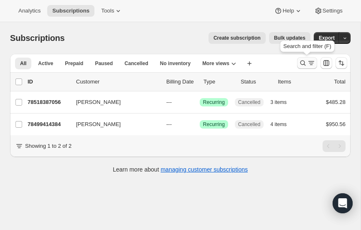
click at [301, 62] on icon "Search and filter results" at bounding box center [303, 63] width 8 height 8
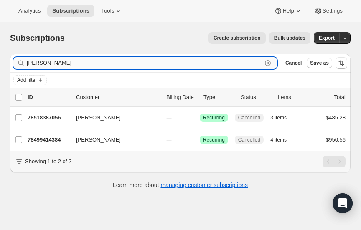
click at [91, 63] on input "[PERSON_NAME]" at bounding box center [144, 63] width 235 height 12
type input "p"
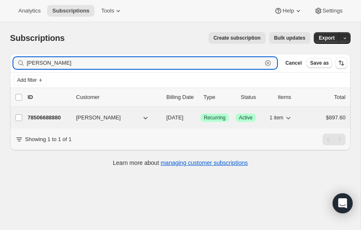
type input "[PERSON_NAME]"
click at [48, 114] on p "78506688880" at bounding box center [49, 118] width 42 height 8
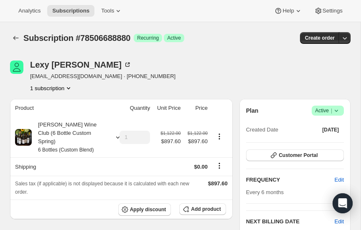
click at [70, 88] on icon "Product actions" at bounding box center [68, 88] width 3 height 2
click at [91, 87] on div "1 subscription" at bounding box center [102, 88] width 145 height 8
click at [335, 109] on icon at bounding box center [336, 111] width 8 height 8
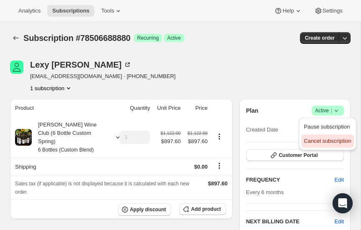
click at [322, 140] on span "Cancel subscription" at bounding box center [327, 141] width 47 height 6
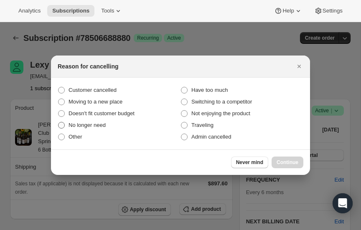
click at [63, 124] on span ":rdpb:" at bounding box center [61, 125] width 7 height 7
click at [58, 122] on input "No longer need" at bounding box center [58, 122] width 0 height 0
radio input "true"
click at [63, 137] on span ":rdpb:" at bounding box center [61, 137] width 7 height 7
click at [58, 134] on input "Other" at bounding box center [58, 134] width 0 height 0
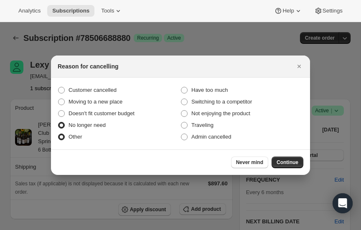
radio input "true"
click at [63, 124] on span ":rdpb:" at bounding box center [61, 125] width 7 height 7
click at [58, 122] on input "No longer need" at bounding box center [58, 122] width 0 height 0
radio input "true"
radio input "false"
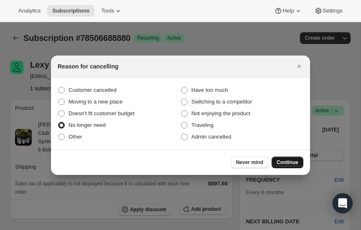
click at [289, 162] on span "Continue" at bounding box center [288, 162] width 22 height 7
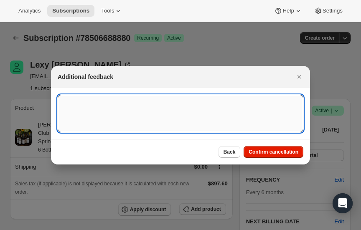
click at [153, 112] on textarea ":rdpb:" at bounding box center [181, 114] width 246 height 38
paste textarea "Thank you for understanding and when I start to drink again, I’ll be back for s…"
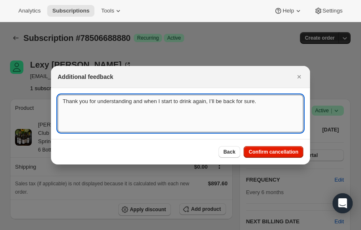
click at [63, 102] on textarea "Thank you for understanding and when I start to drink again, I’ll be back for s…" at bounding box center [181, 114] width 246 height 38
click at [291, 102] on textarea "[PERSON_NAME] said, "Thank you for understanding and when I start to drink agai…" at bounding box center [181, 114] width 246 height 38
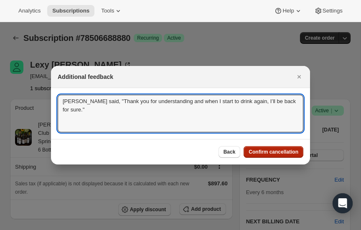
type textarea "[PERSON_NAME] said, "Thank you for understanding and when I start to drink agai…"
click at [273, 151] on span "Confirm cancellation" at bounding box center [274, 152] width 50 height 7
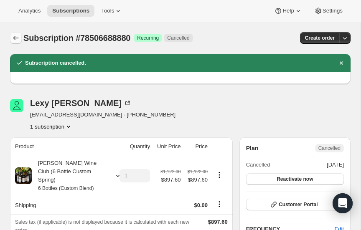
click at [16, 37] on icon "Subscriptions" at bounding box center [16, 38] width 8 height 8
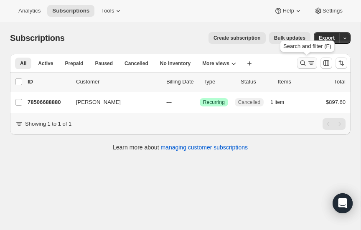
click at [302, 62] on icon "Search and filter results" at bounding box center [303, 63] width 8 height 8
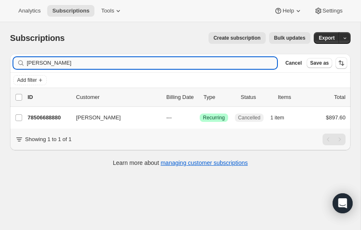
click at [88, 64] on input "[PERSON_NAME]" at bounding box center [152, 63] width 250 height 12
type input "m"
type input "[PERSON_NAME]"
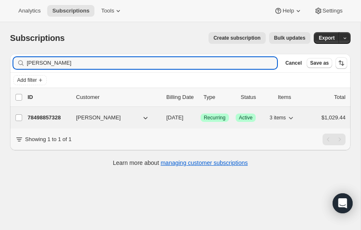
click at [107, 114] on span "[PERSON_NAME]" at bounding box center [98, 118] width 45 height 8
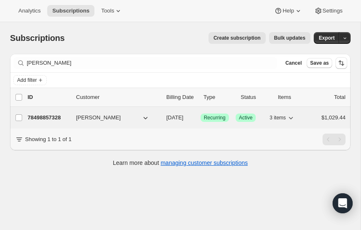
click at [45, 115] on p "78498857328" at bounding box center [49, 118] width 42 height 8
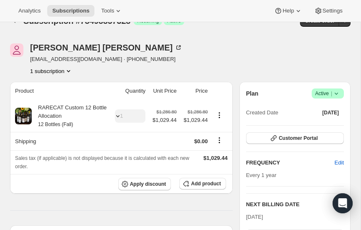
scroll to position [18, 0]
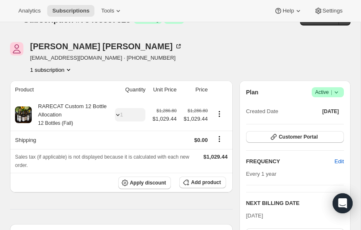
click at [339, 90] on icon at bounding box center [336, 92] width 8 height 8
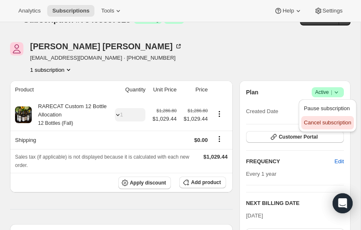
click at [321, 122] on span "Cancel subscription" at bounding box center [327, 122] width 47 height 6
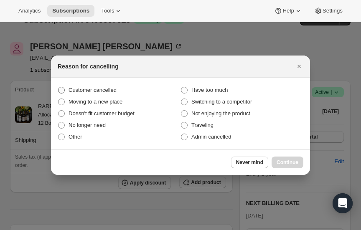
click at [62, 91] on span ":reac:" at bounding box center [61, 90] width 7 height 7
click at [58, 87] on input "Customer cancelled" at bounding box center [58, 87] width 0 height 0
radio input "true"
click at [245, 162] on span "Never mind" at bounding box center [249, 162] width 27 height 7
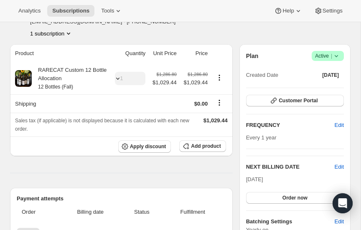
scroll to position [0, 0]
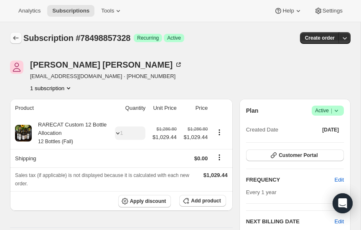
click at [16, 36] on icon "Subscriptions" at bounding box center [16, 38] width 8 height 8
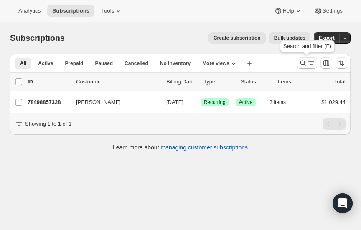
click at [302, 60] on icon "Search and filter results" at bounding box center [303, 63] width 8 height 8
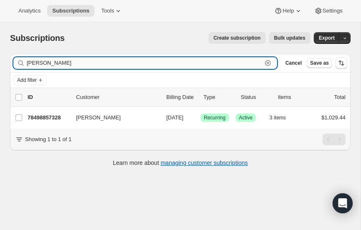
click at [107, 59] on input "[PERSON_NAME]" at bounding box center [144, 63] width 235 height 12
type input "j"
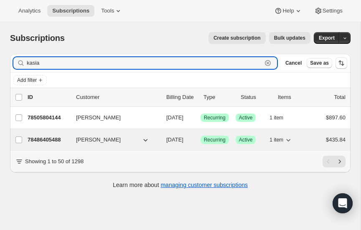
type input "kasia"
click at [42, 137] on p "78486405488" at bounding box center [49, 140] width 42 height 8
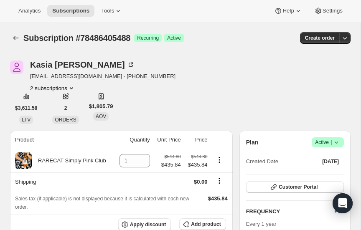
click at [71, 87] on icon "Product actions" at bounding box center [71, 88] width 8 height 8
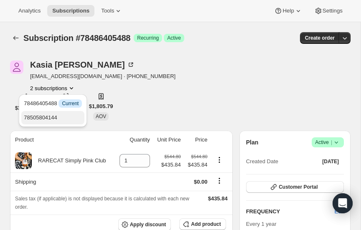
click at [45, 115] on span "78505804144" at bounding box center [40, 117] width 33 height 6
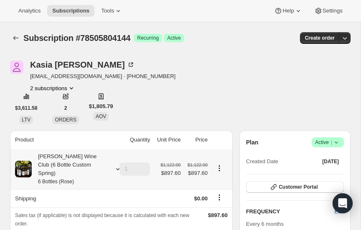
click at [117, 165] on icon at bounding box center [118, 169] width 8 height 8
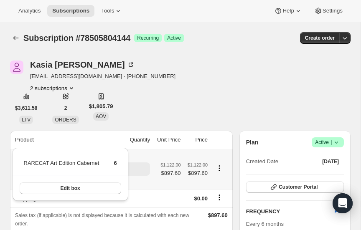
click at [117, 165] on icon at bounding box center [118, 169] width 8 height 8
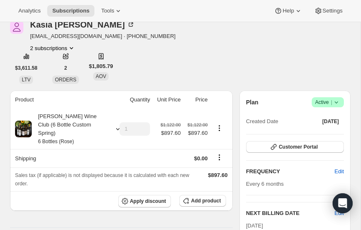
scroll to position [40, 0]
click at [71, 46] on icon "Product actions" at bounding box center [71, 48] width 8 height 8
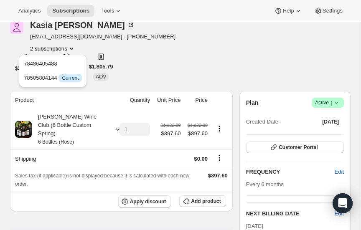
click at [71, 46] on icon "Product actions" at bounding box center [71, 48] width 8 height 8
click at [150, 48] on div "[PERSON_NAME] [EMAIL_ADDRESS][DOMAIN_NAME] · [PHONE_NUMBER] 2 subscriptions" at bounding box center [129, 37] width 239 height 32
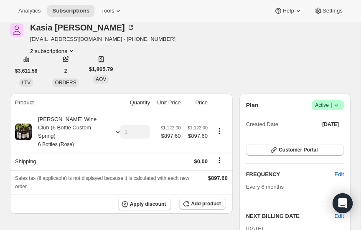
scroll to position [38, 0]
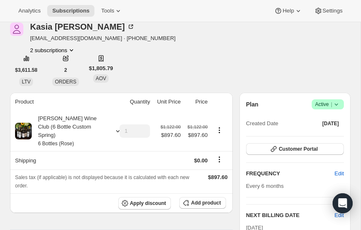
click at [73, 48] on icon "Product actions" at bounding box center [71, 50] width 8 height 8
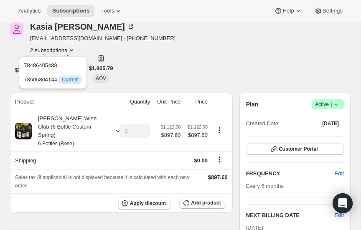
click at [152, 47] on div "[PERSON_NAME] [EMAIL_ADDRESS][DOMAIN_NAME] · [PHONE_NUMBER] 2 subscriptions" at bounding box center [129, 39] width 239 height 32
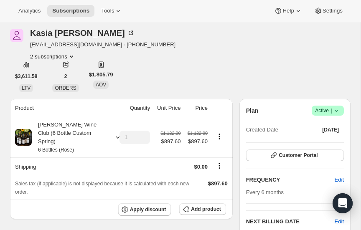
scroll to position [23, 0]
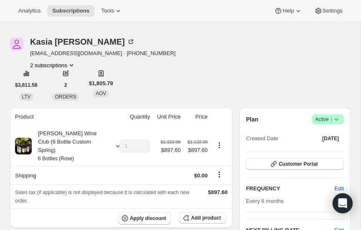
click at [337, 115] on icon at bounding box center [336, 119] width 8 height 8
click at [74, 65] on icon "Product actions" at bounding box center [71, 65] width 8 height 8
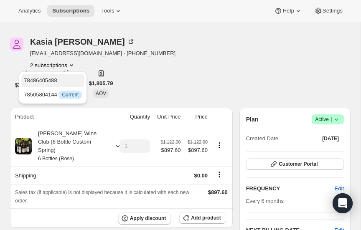
click at [49, 80] on span "78486405488" at bounding box center [40, 80] width 33 height 6
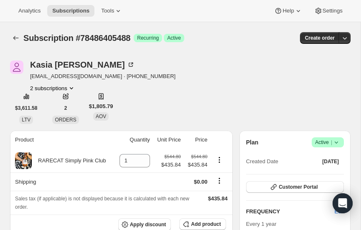
click at [73, 86] on icon "Product actions" at bounding box center [71, 88] width 8 height 8
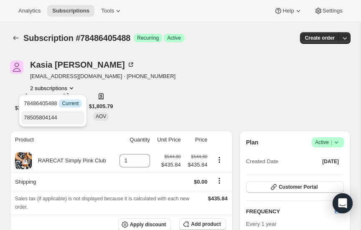
click at [53, 115] on span "78505804144" at bounding box center [40, 117] width 33 height 6
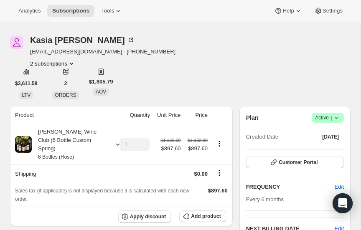
scroll to position [19, 0]
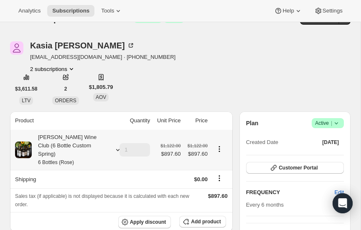
click at [116, 146] on icon at bounding box center [118, 150] width 8 height 8
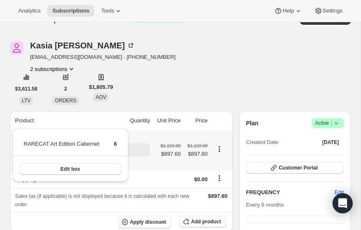
click at [116, 146] on icon at bounding box center [118, 150] width 8 height 8
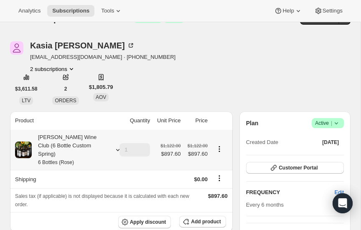
click at [116, 146] on icon at bounding box center [118, 150] width 8 height 8
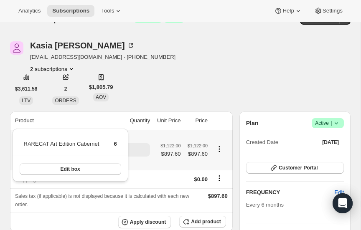
click at [116, 146] on icon at bounding box center [118, 150] width 8 height 8
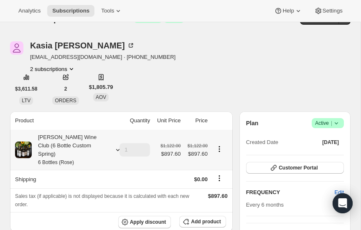
click at [116, 146] on icon at bounding box center [118, 150] width 8 height 8
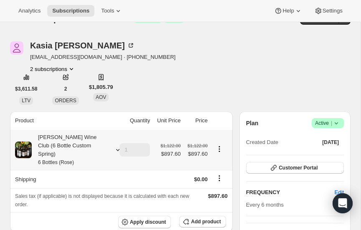
click at [117, 146] on icon at bounding box center [118, 150] width 8 height 8
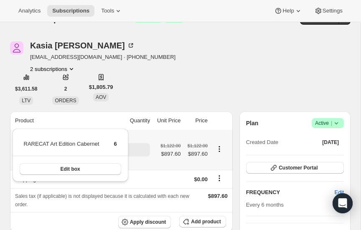
click at [117, 146] on icon at bounding box center [118, 150] width 8 height 8
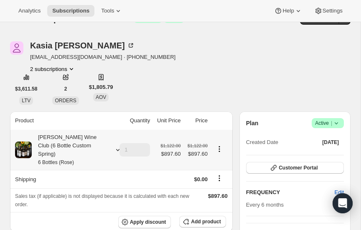
click at [117, 146] on icon at bounding box center [118, 150] width 8 height 8
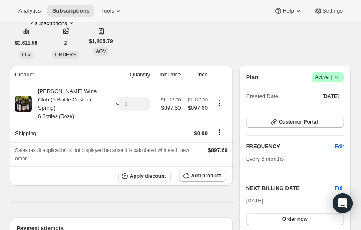
scroll to position [0, 0]
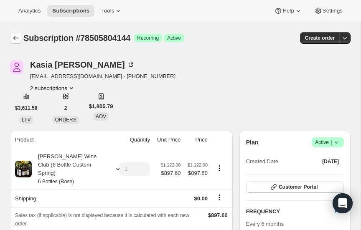
click at [14, 36] on icon "Subscriptions" at bounding box center [16, 38] width 8 height 8
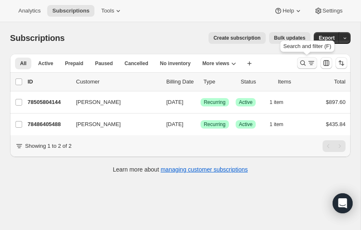
click at [303, 63] on icon "Search and filter results" at bounding box center [303, 63] width 8 height 8
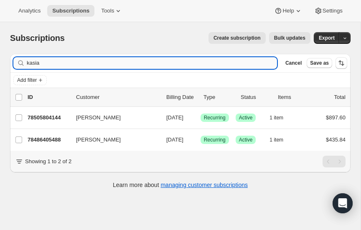
click at [73, 65] on input "kasia" at bounding box center [152, 63] width 250 height 12
type input "k"
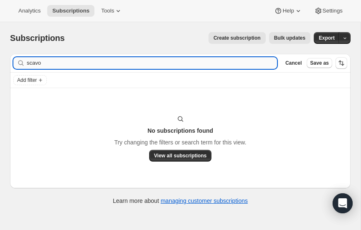
click at [53, 64] on input "scavo" at bounding box center [152, 63] width 250 height 12
type input "s"
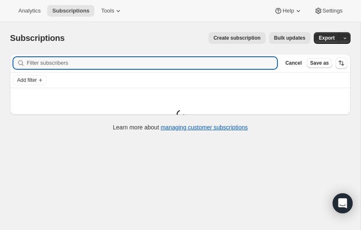
click at [226, 38] on span "Create subscription" at bounding box center [236, 38] width 47 height 7
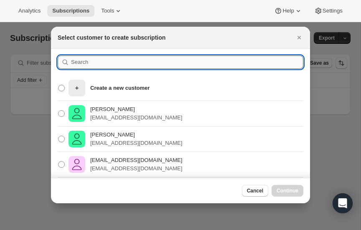
click at [81, 61] on input ":req8:" at bounding box center [187, 62] width 232 height 13
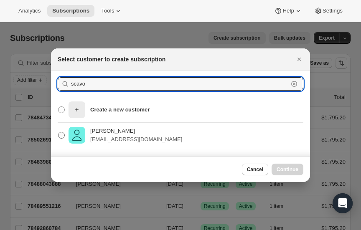
type input "scavo"
click at [63, 133] on span ":req8:" at bounding box center [61, 135] width 7 height 7
click at [58, 132] on input "[PERSON_NAME] [PERSON_NAME][EMAIL_ADDRESS][PERSON_NAME][DOMAIN_NAME]" at bounding box center [58, 132] width 0 height 0
radio input "true"
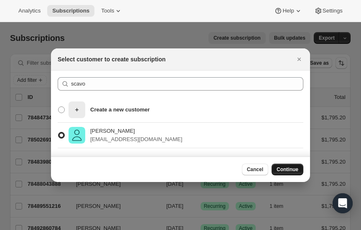
click at [288, 171] on span "Continue" at bounding box center [288, 169] width 22 height 7
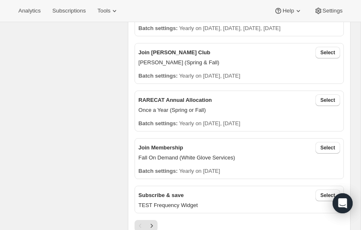
scroll to position [323, 0]
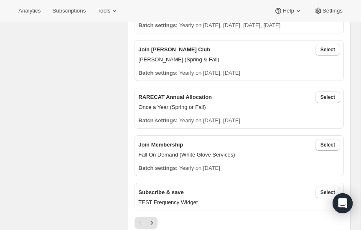
click at [325, 96] on span "Select" at bounding box center [327, 97] width 15 height 7
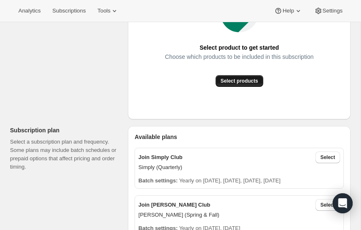
scroll to position [168, 0]
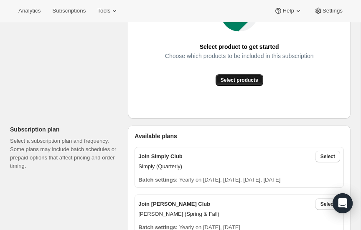
click at [243, 79] on span "Select products" at bounding box center [240, 80] width 38 height 7
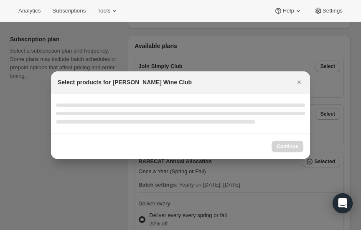
select select "gid://shopify/ProductVariant/52386189410672"
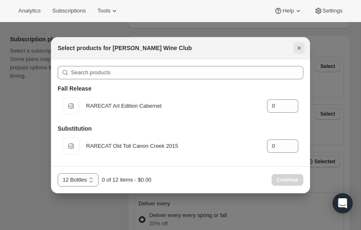
click at [299, 48] on icon "Close" at bounding box center [298, 47] width 3 height 3
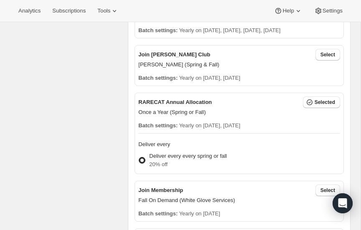
scroll to position [319, 0]
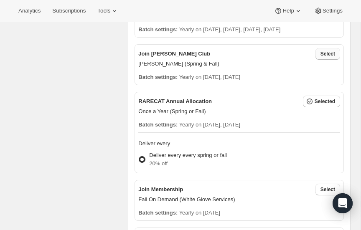
click at [331, 51] on span "Select" at bounding box center [327, 54] width 15 height 7
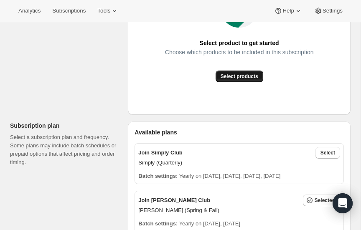
scroll to position [173, 0]
click at [242, 76] on span "Select products" at bounding box center [240, 76] width 38 height 7
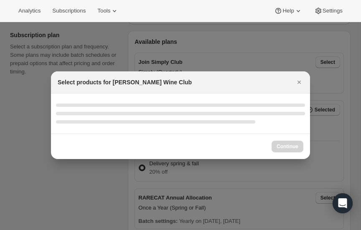
select select "gid://shopify/ProductVariant/52386189410672"
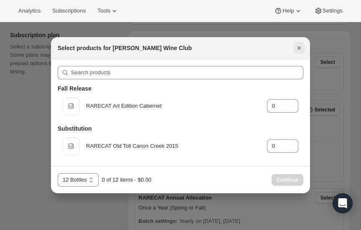
click at [298, 46] on icon "Close" at bounding box center [298, 47] width 3 height 3
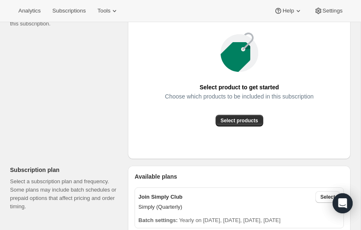
scroll to position [136, 0]
